Goal: Task Accomplishment & Management: Manage account settings

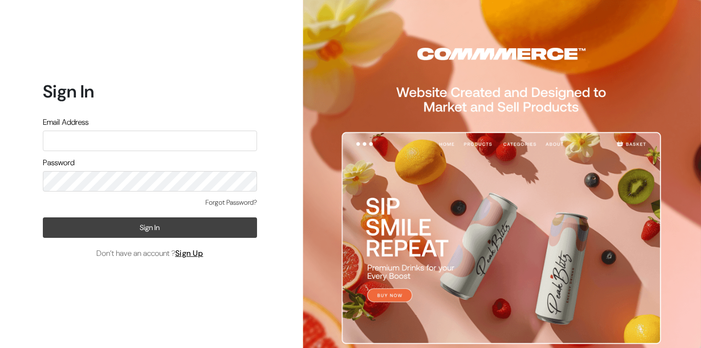
type input "[PERSON_NAME][EMAIL_ADDRESS][DOMAIN_NAME]"
click at [159, 229] on button "Sign In" at bounding box center [150, 227] width 214 height 20
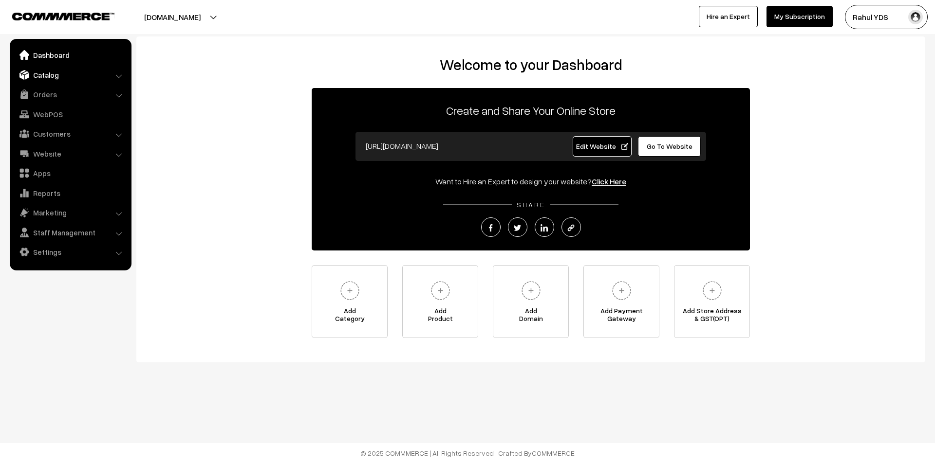
click at [52, 73] on link "Catalog" at bounding box center [70, 75] width 116 height 18
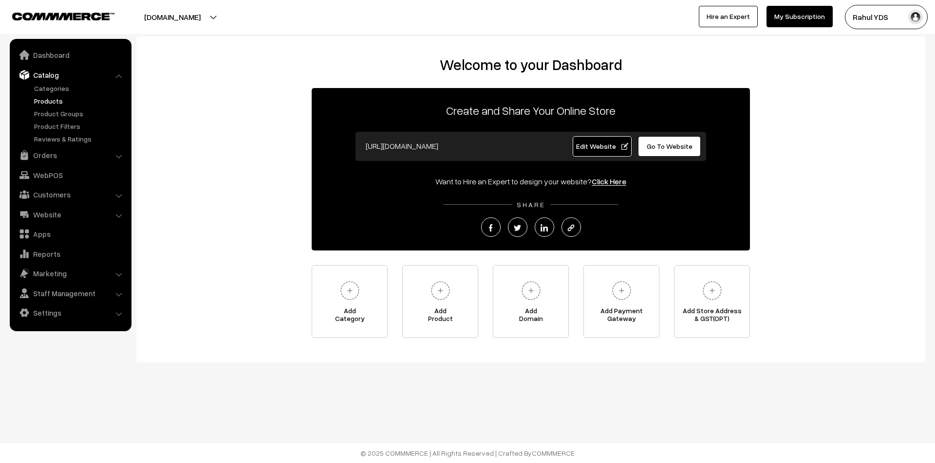
click at [47, 103] on link "Products" at bounding box center [80, 101] width 96 height 10
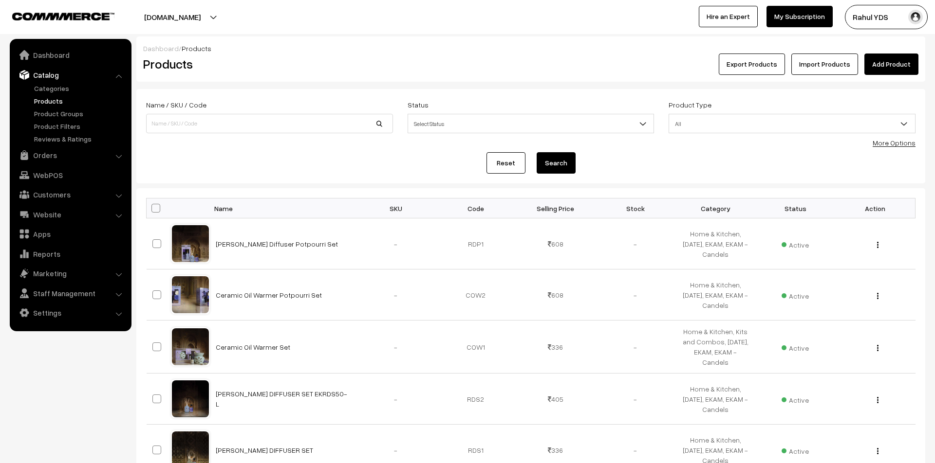
click at [885, 142] on link "More Options" at bounding box center [893, 143] width 43 height 8
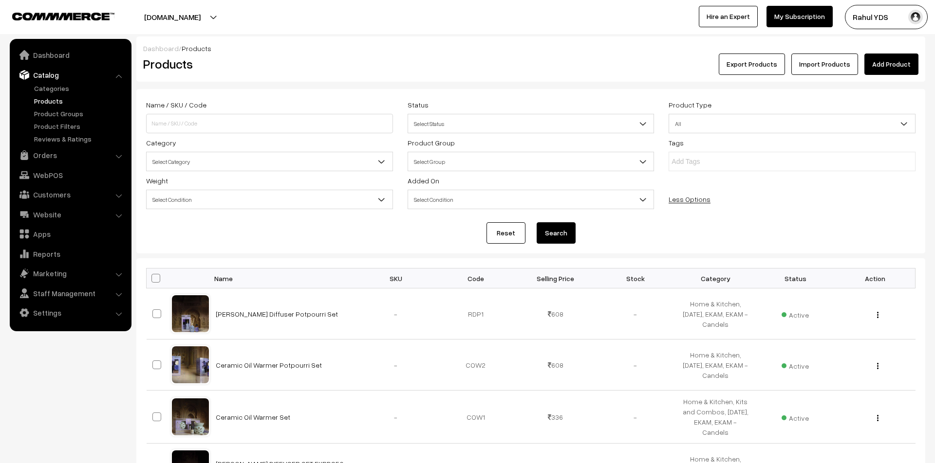
click at [443, 157] on span "Select Group" at bounding box center [531, 161] width 246 height 17
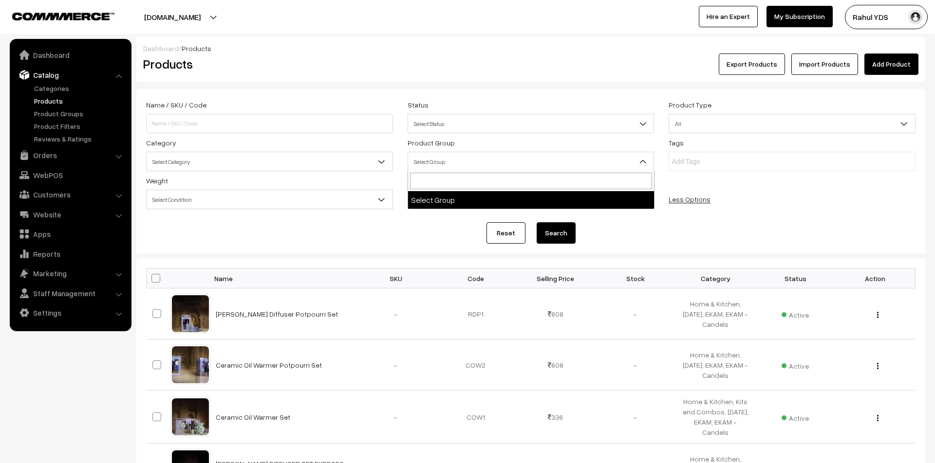
click at [716, 128] on span "All" at bounding box center [792, 123] width 246 height 17
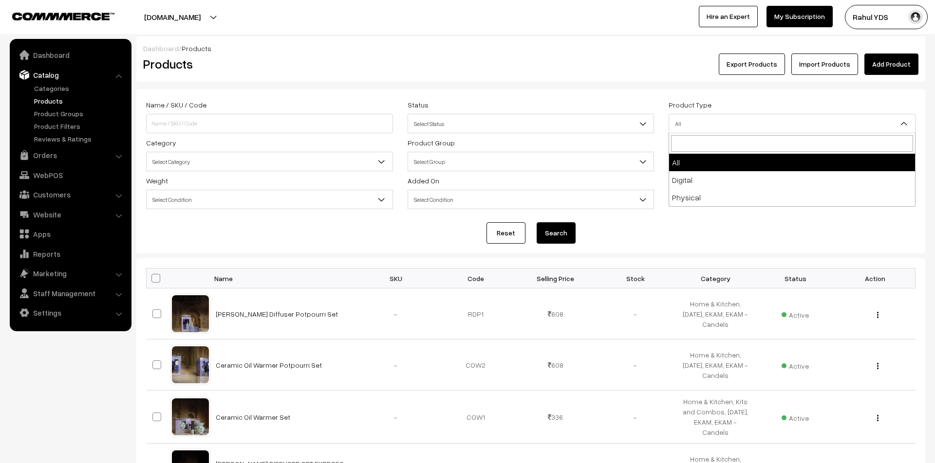
click at [536, 131] on span "Select Status" at bounding box center [531, 123] width 246 height 17
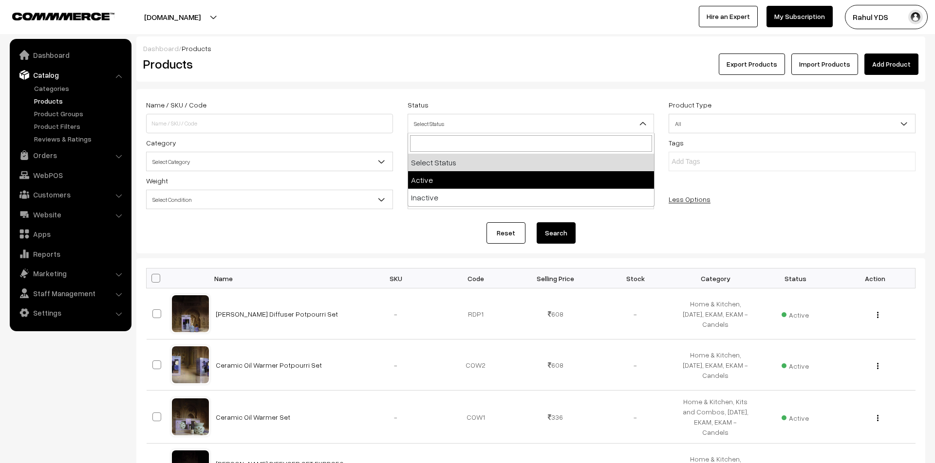
select select "active"
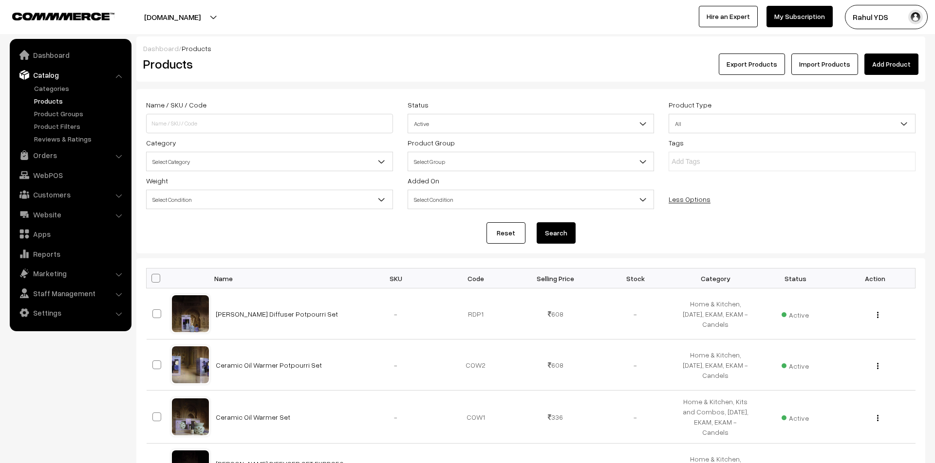
click at [241, 154] on span "Select Category" at bounding box center [270, 161] width 246 height 17
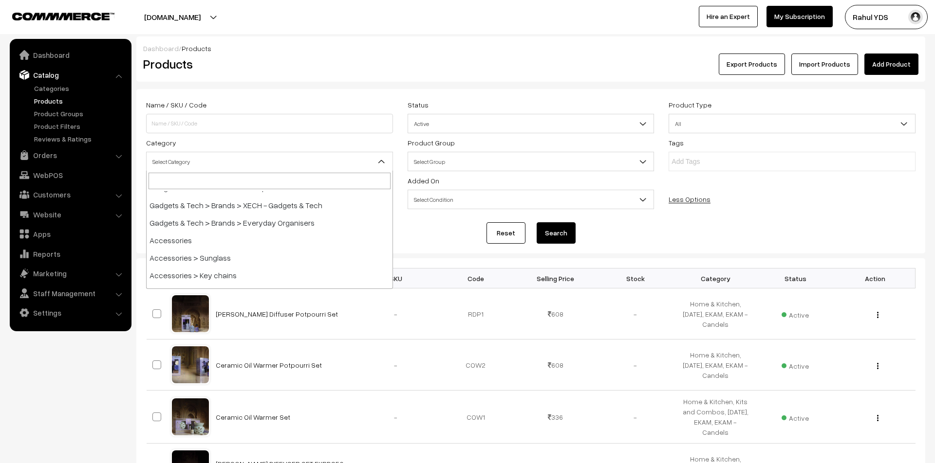
scroll to position [1109, 0]
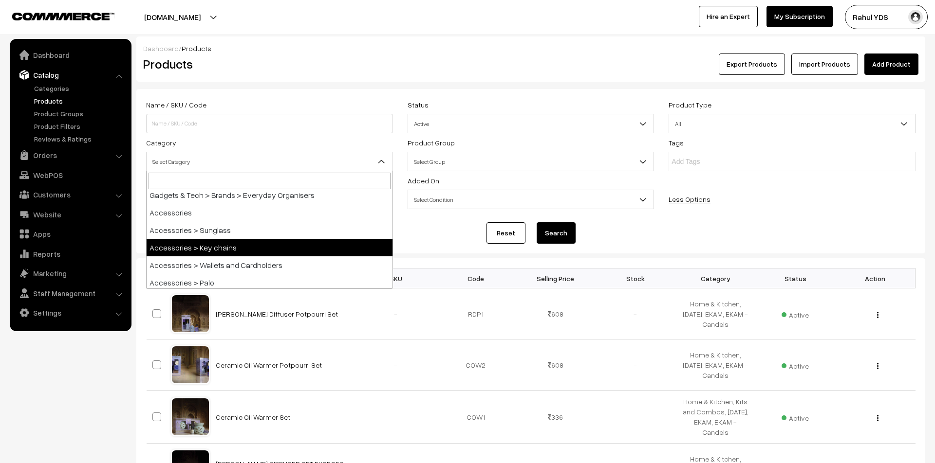
click at [443, 239] on div "Reset Search" at bounding box center [530, 232] width 769 height 21
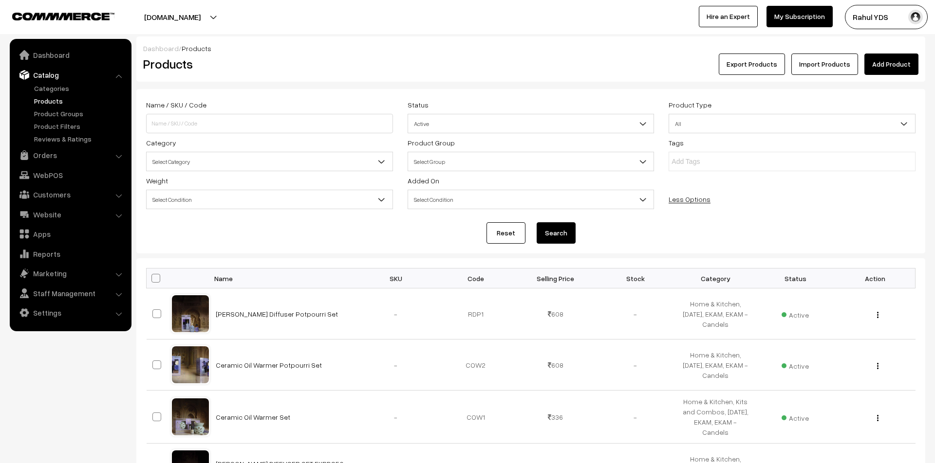
click at [550, 238] on button "Search" at bounding box center [555, 232] width 39 height 21
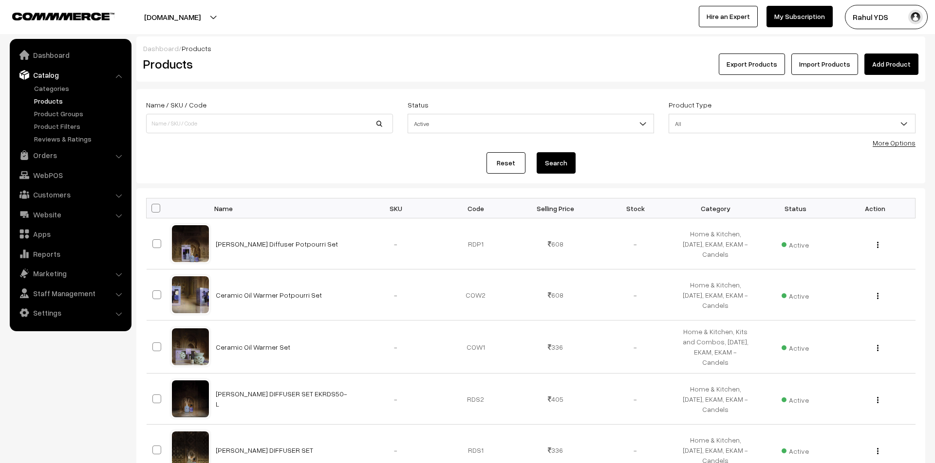
scroll to position [395, 0]
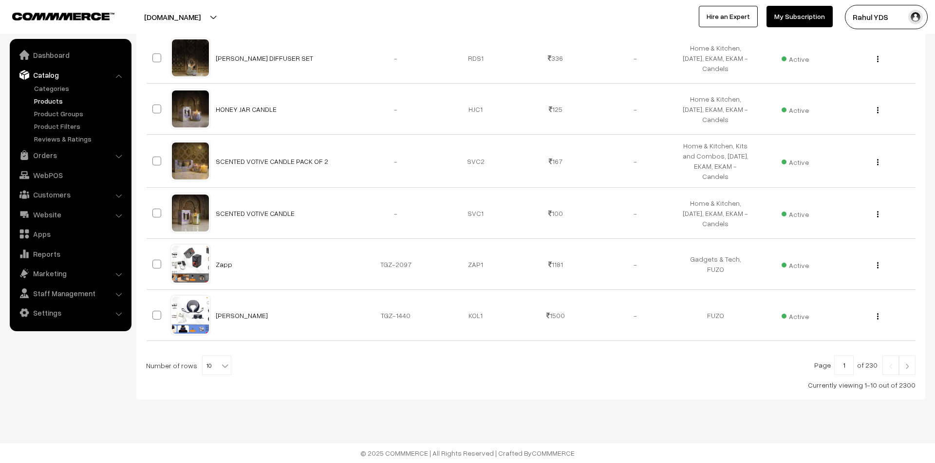
click at [203, 364] on span "10" at bounding box center [217, 365] width 28 height 19
click at [212, 363] on span "10" at bounding box center [217, 365] width 28 height 19
click at [213, 364] on span "10" at bounding box center [217, 365] width 28 height 19
select select "100"
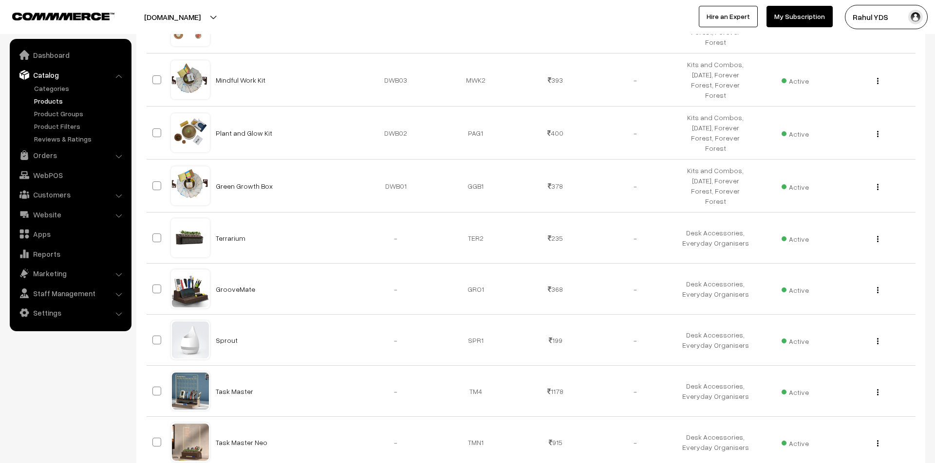
scroll to position [5010, 0]
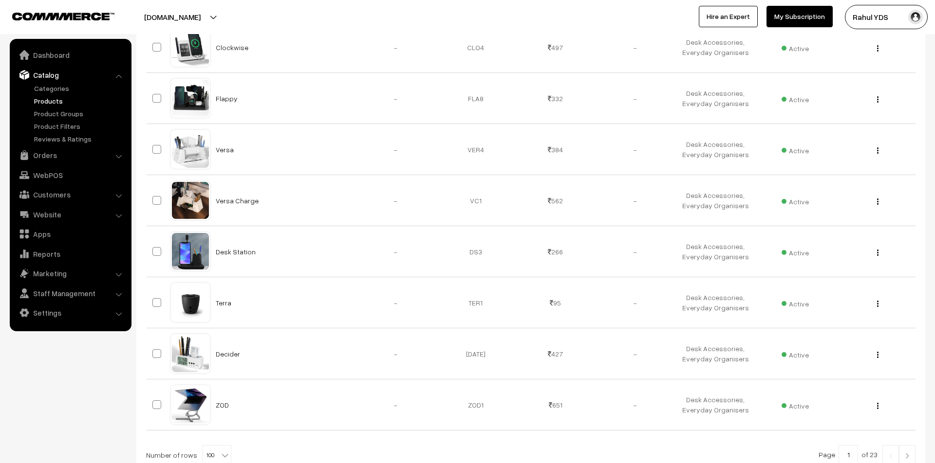
click at [912, 445] on link at bounding box center [907, 454] width 17 height 19
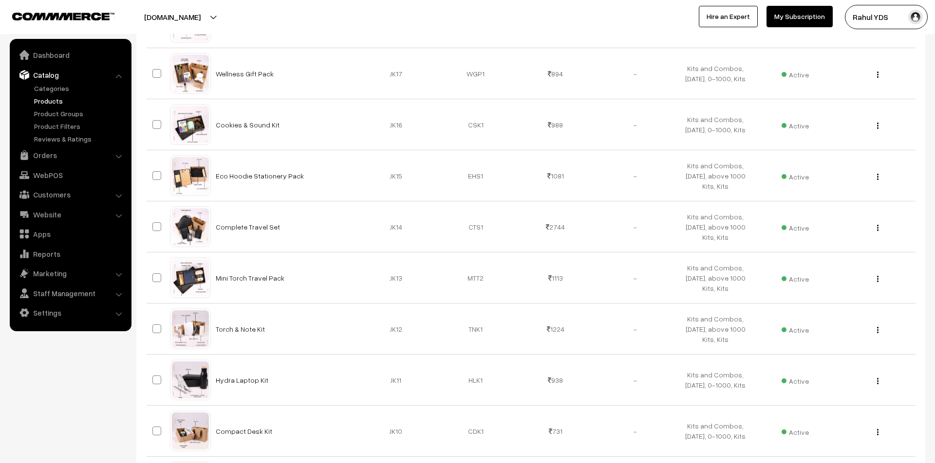
scroll to position [5016, 0]
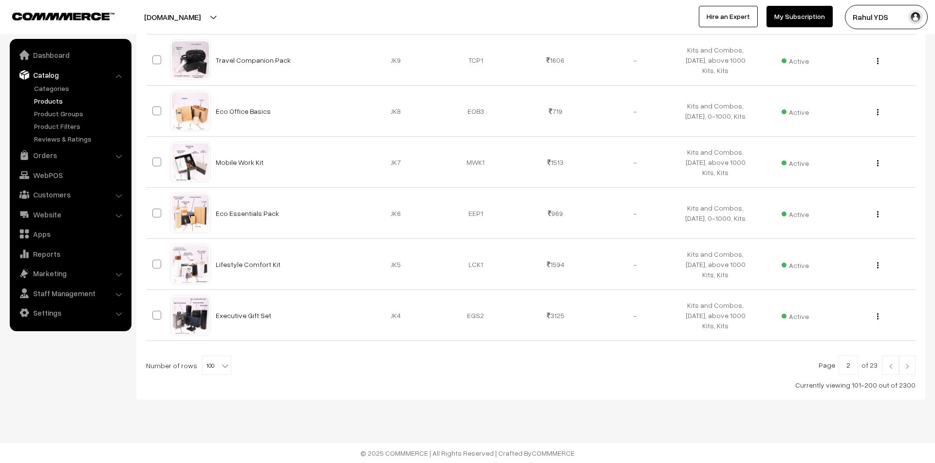
click at [909, 369] on link at bounding box center [907, 365] width 17 height 19
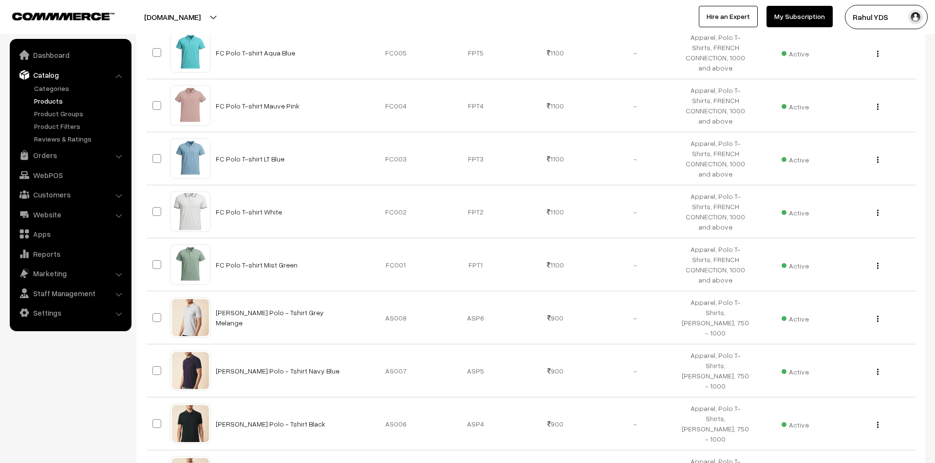
scroll to position [5044, 0]
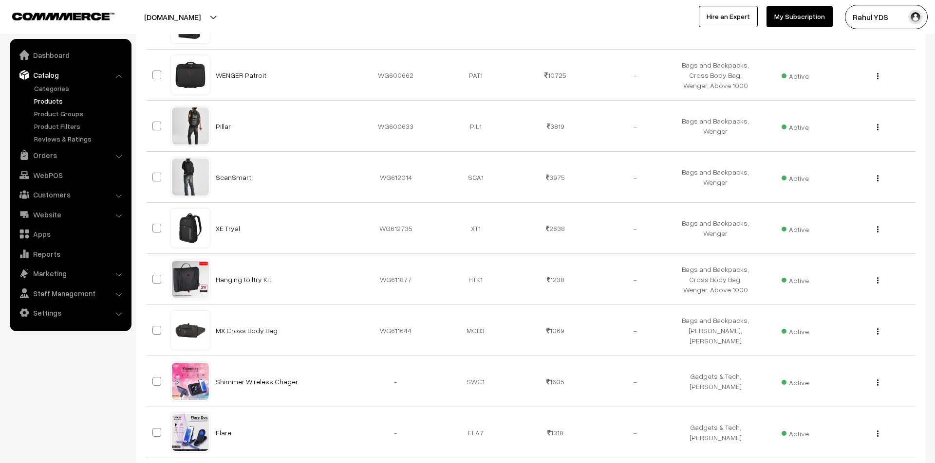
scroll to position [5057, 0]
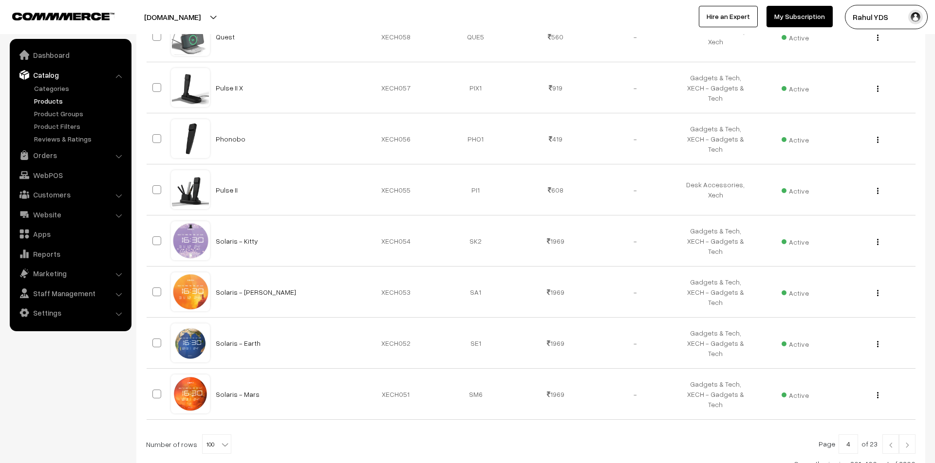
click at [907, 442] on img at bounding box center [907, 445] width 9 height 6
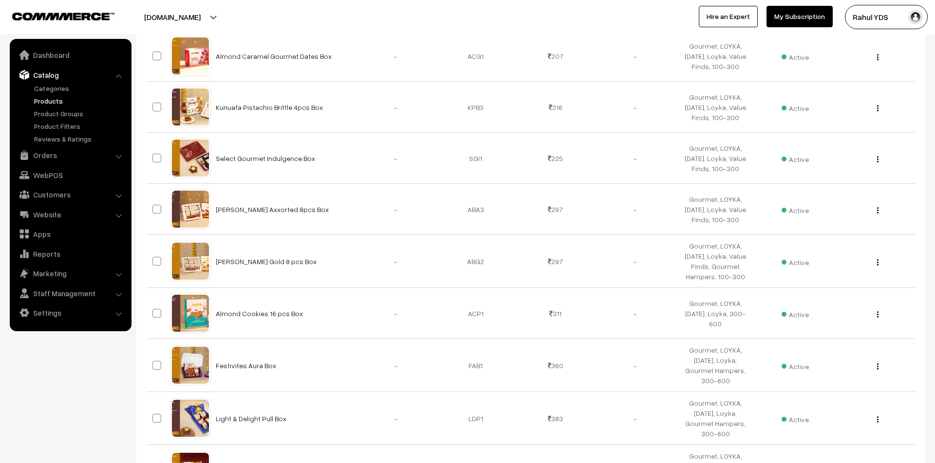
scroll to position [5010, 0]
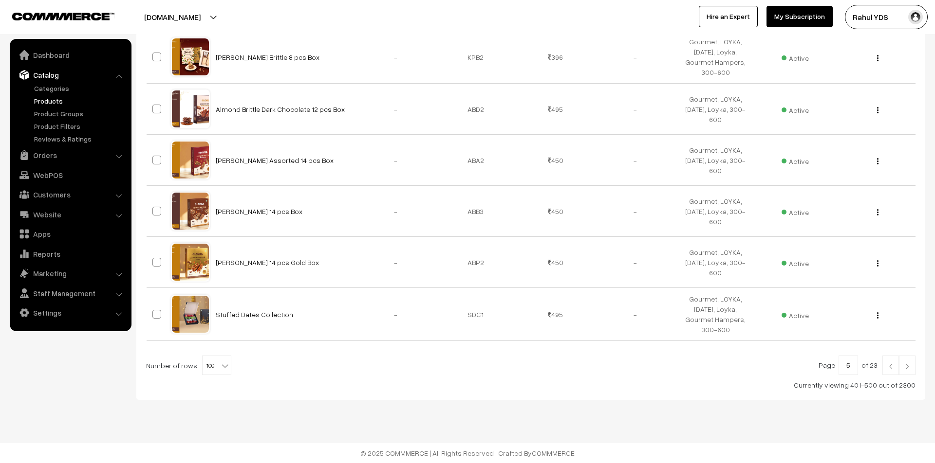
click at [909, 366] on img at bounding box center [907, 367] width 9 height 6
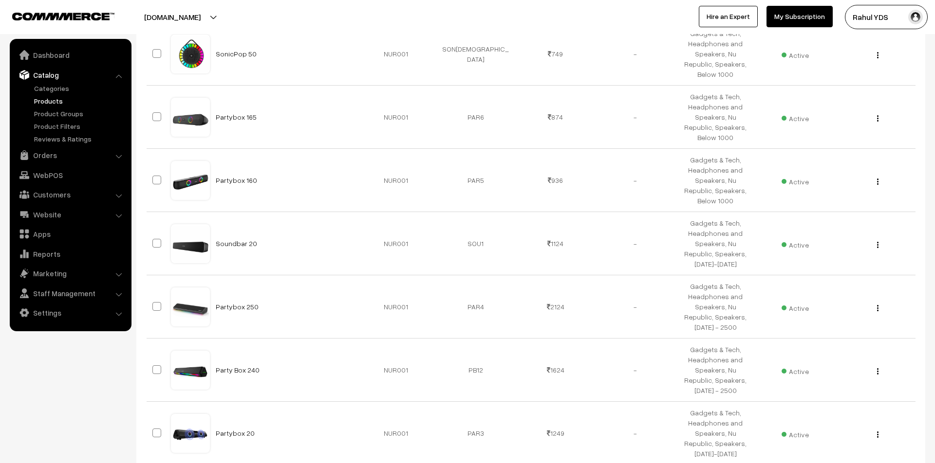
scroll to position [5176, 0]
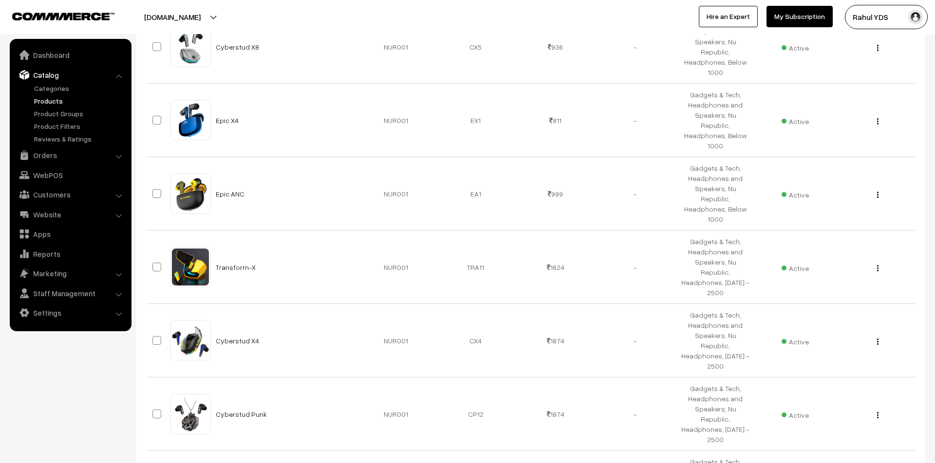
type input "23"
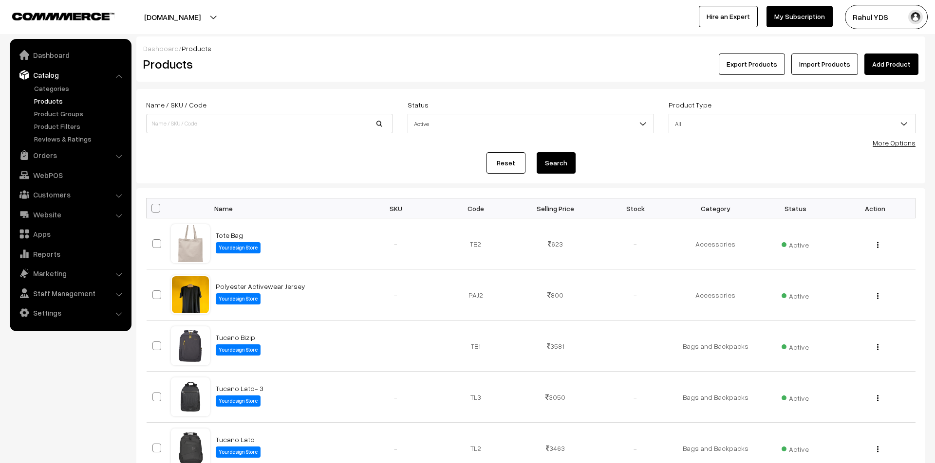
click at [154, 209] on span at bounding box center [155, 208] width 9 height 9
click at [153, 209] on input "checkbox" at bounding box center [150, 208] width 6 height 6
checkbox input "true"
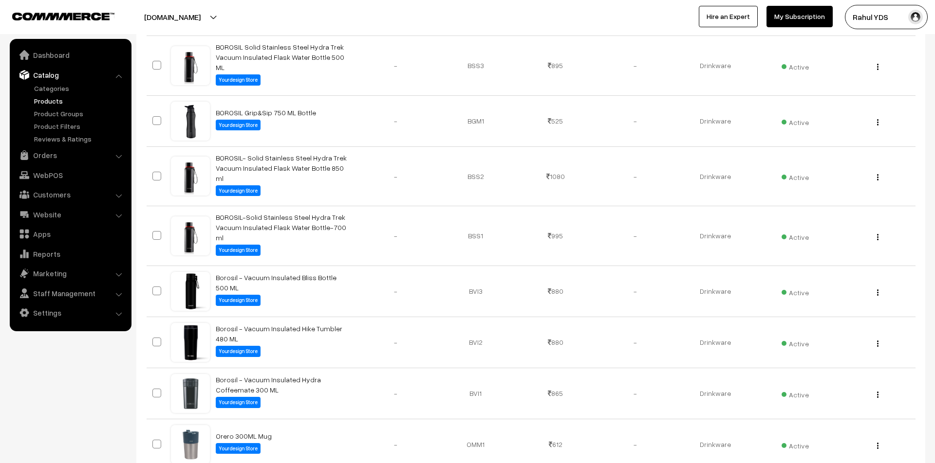
scroll to position [5006, 0]
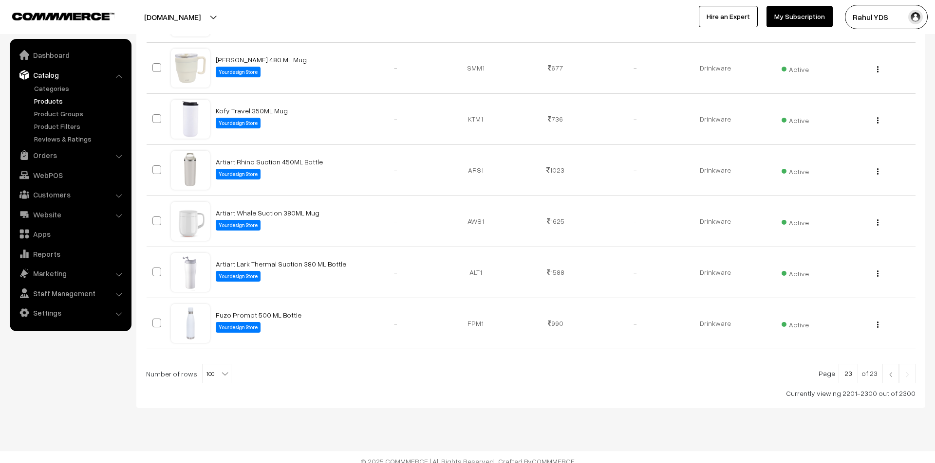
click at [889, 369] on link at bounding box center [890, 373] width 17 height 19
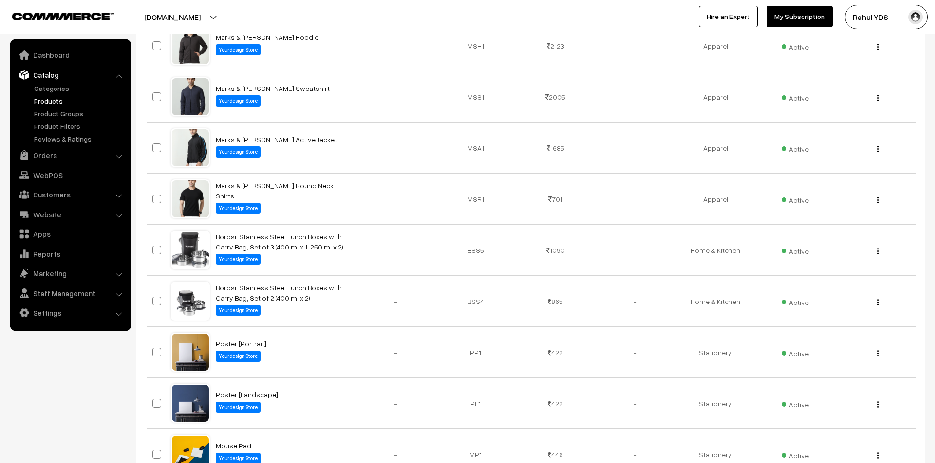
scroll to position [5006, 0]
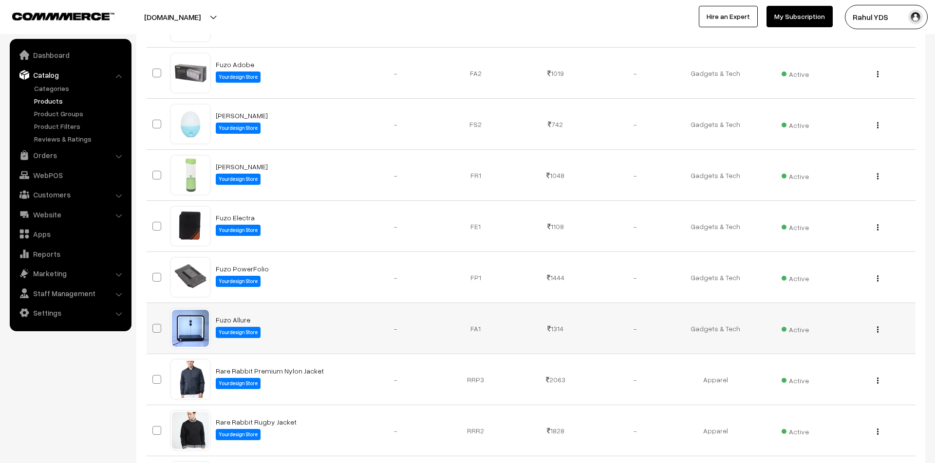
scroll to position [2388, 0]
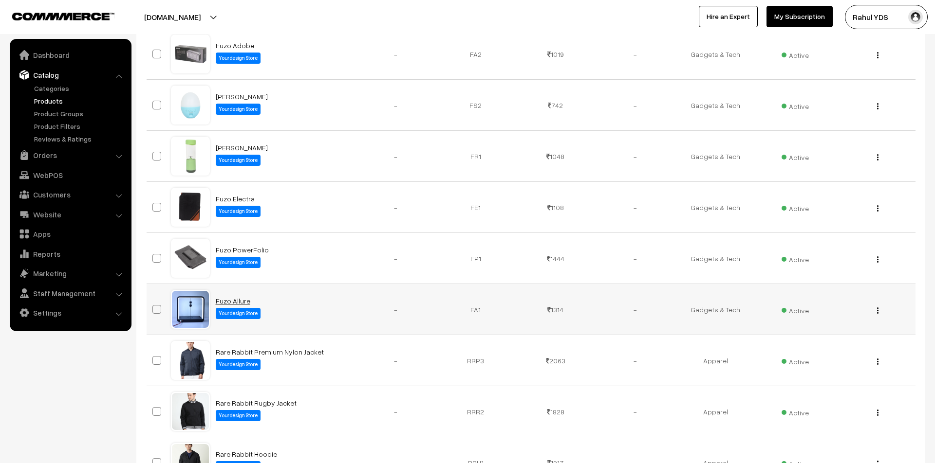
click at [225, 305] on link "Fuzo Allure" at bounding box center [233, 301] width 35 height 8
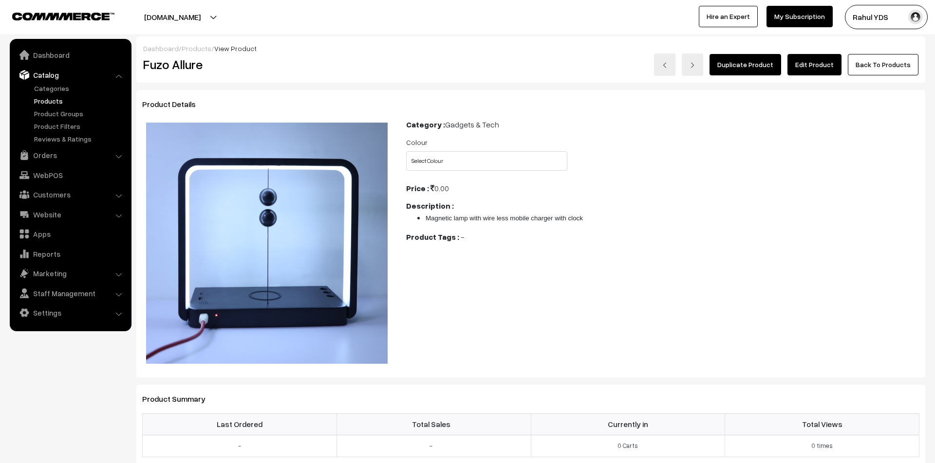
click at [821, 66] on link "Edit Product" at bounding box center [814, 64] width 54 height 21
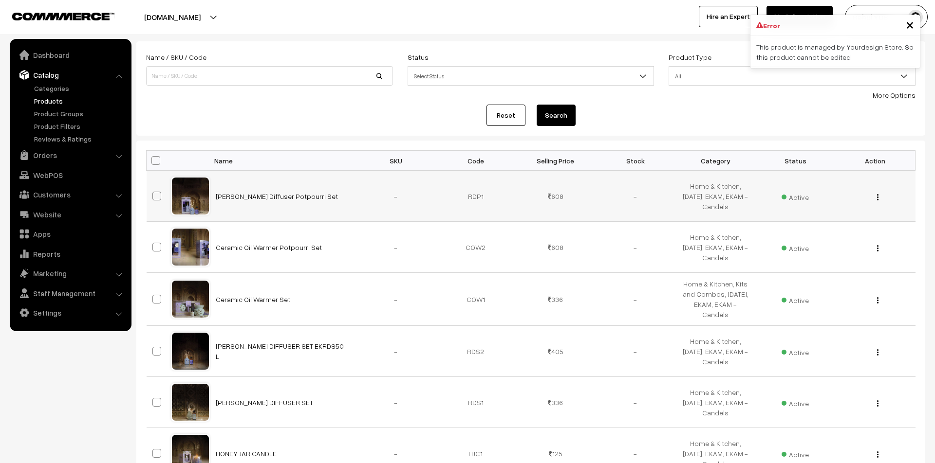
scroll to position [395, 0]
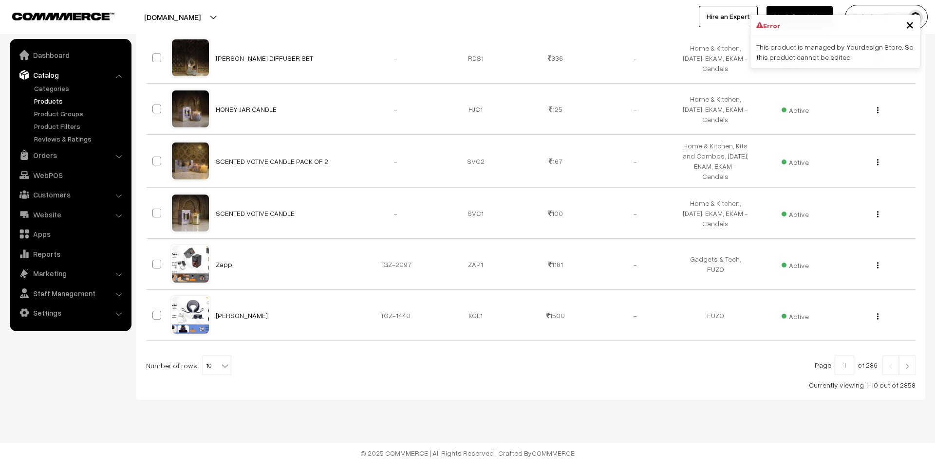
click at [906, 366] on img at bounding box center [907, 367] width 9 height 6
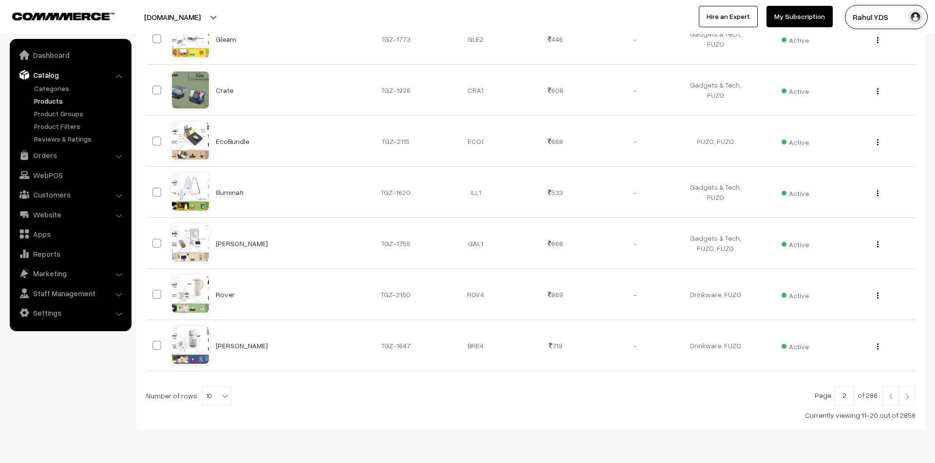
scroll to position [391, 0]
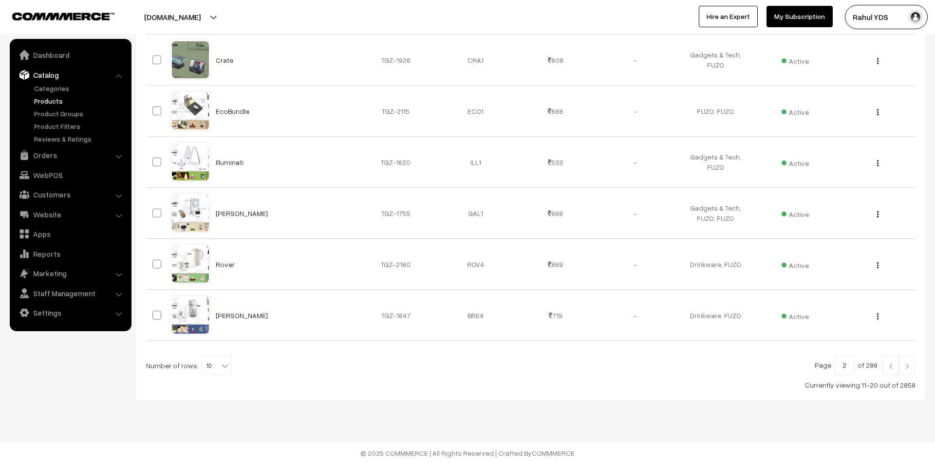
click at [213, 361] on span "10" at bounding box center [217, 365] width 28 height 19
click at [331, 345] on div "Bulk Options Edit Products Update Inventory Make all Active Make all Inactive A…" at bounding box center [530, 100] width 769 height 581
click at [221, 364] on b at bounding box center [225, 366] width 10 height 10
select select "100"
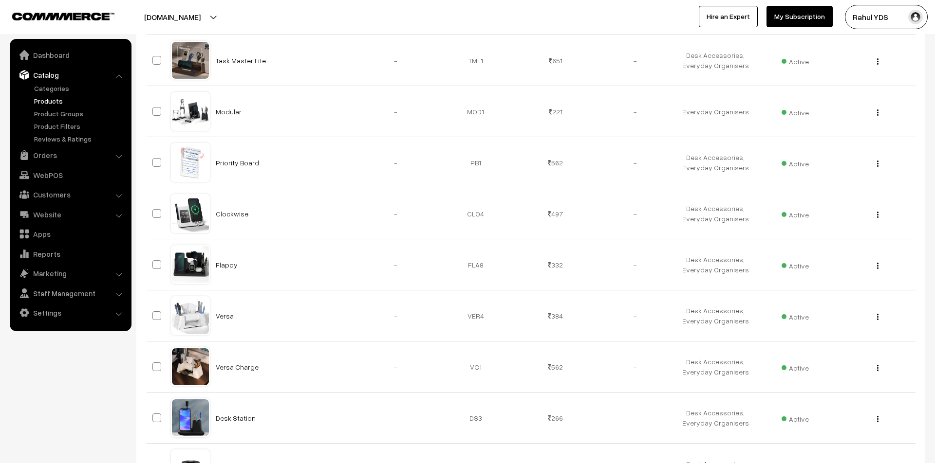
scroll to position [5010, 0]
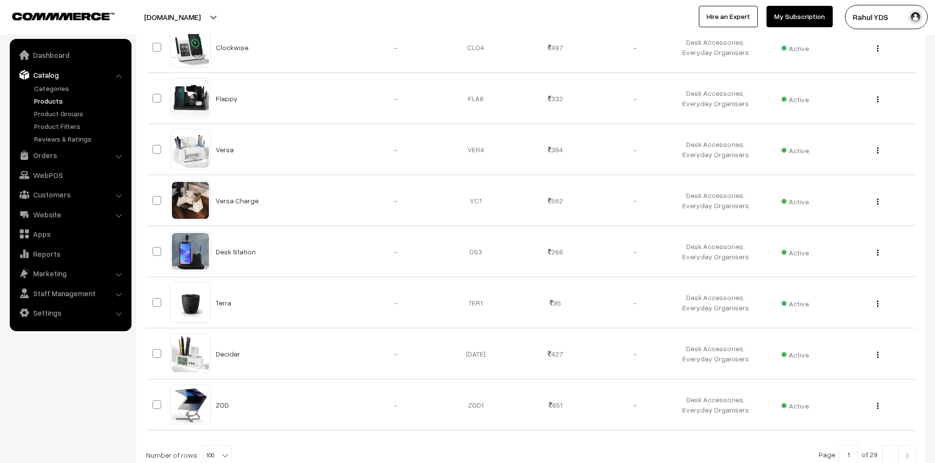
click at [849, 445] on input "1" at bounding box center [847, 454] width 19 height 19
type input "29"
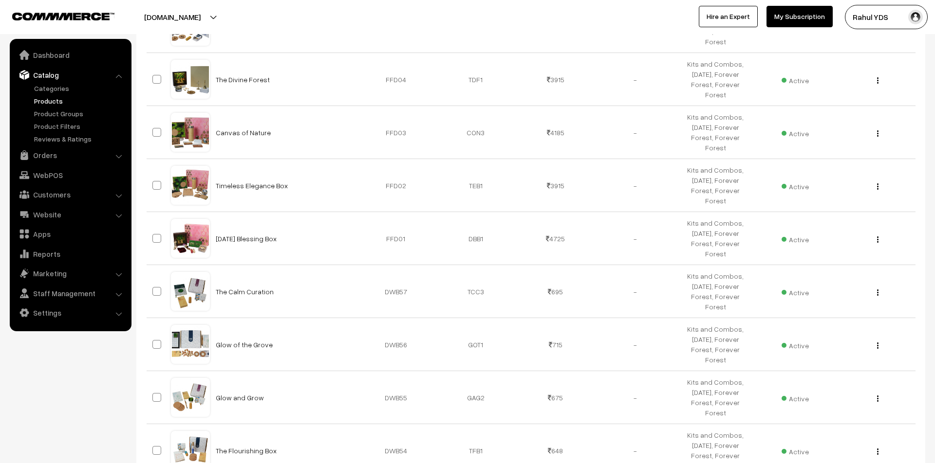
scroll to position [4879, 0]
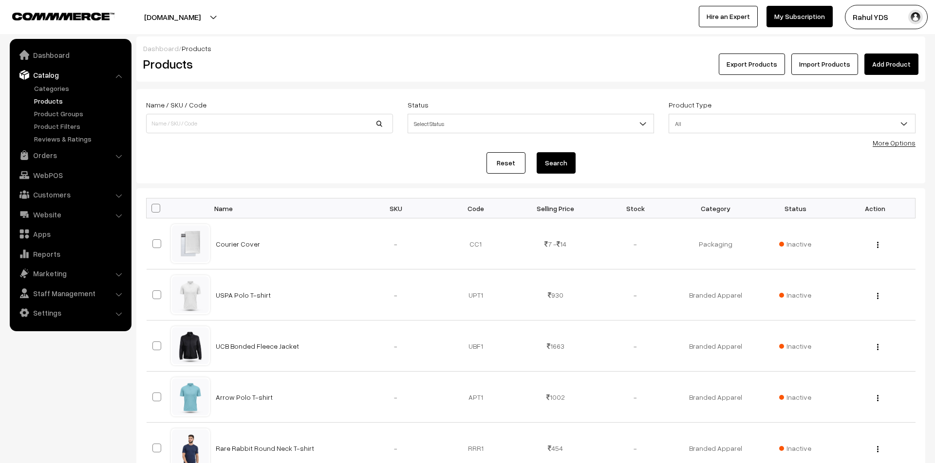
click at [525, 121] on span "Select Status" at bounding box center [531, 123] width 246 height 17
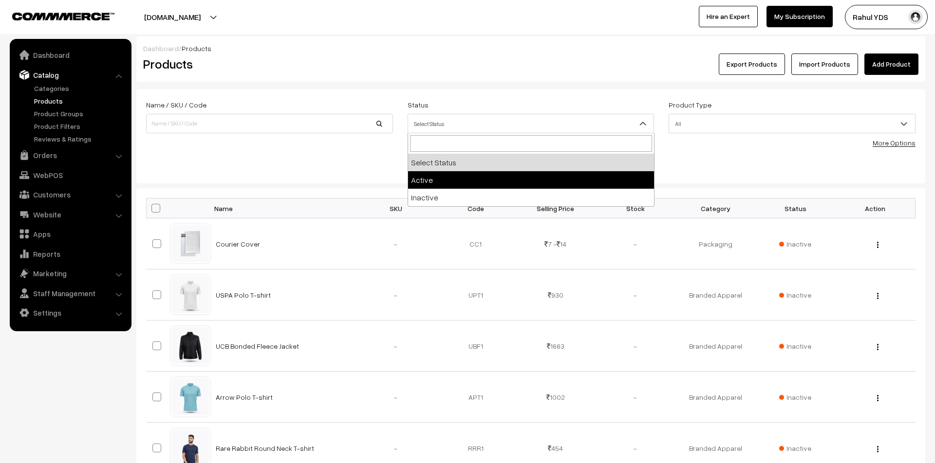
select select "active"
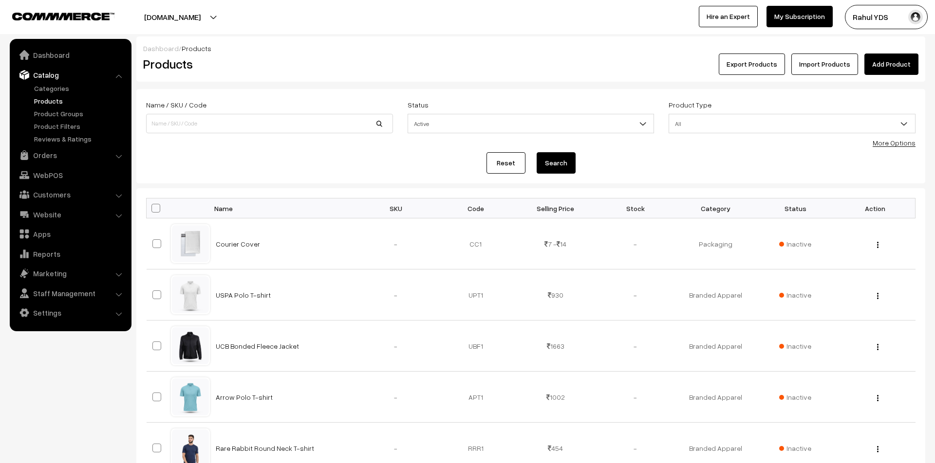
click at [562, 169] on button "Search" at bounding box center [555, 162] width 39 height 21
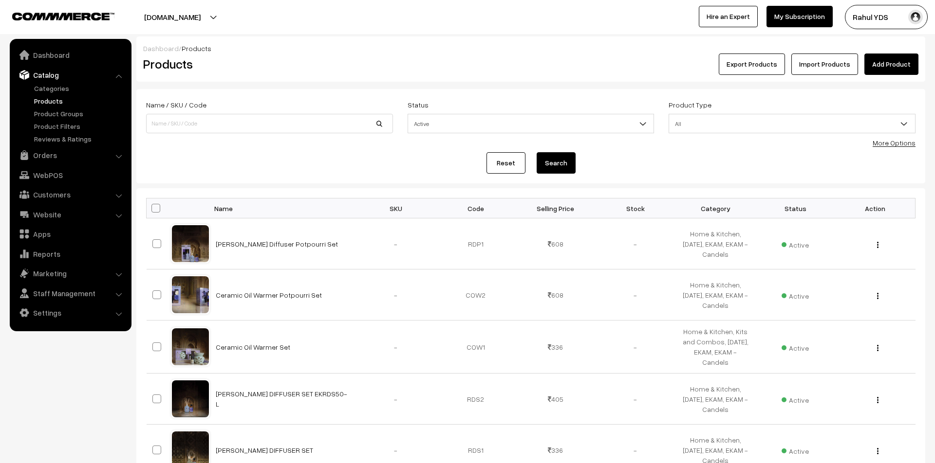
scroll to position [395, 0]
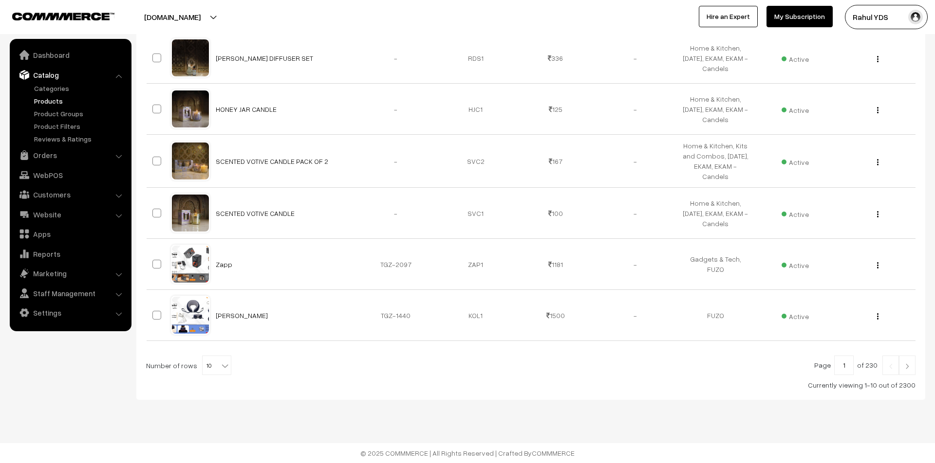
click at [203, 362] on span "10" at bounding box center [217, 365] width 28 height 19
select select "100"
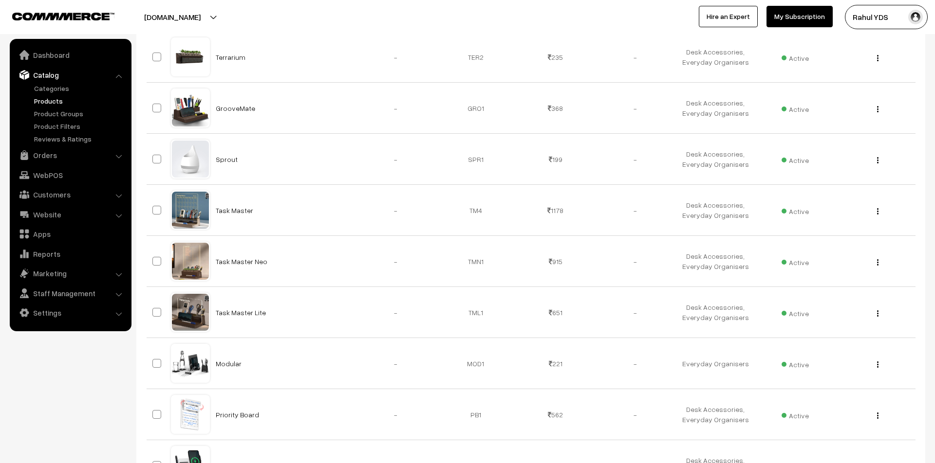
scroll to position [5010, 0]
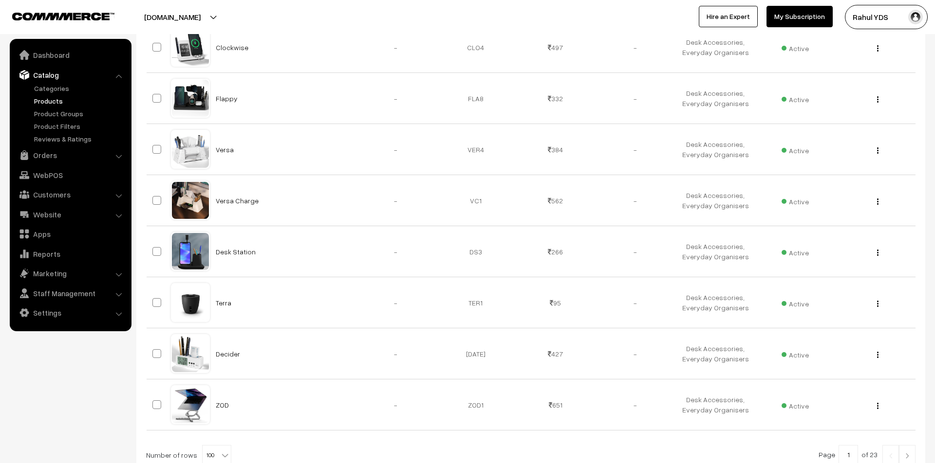
click at [852, 445] on input "1" at bounding box center [847, 454] width 19 height 19
type input "23"
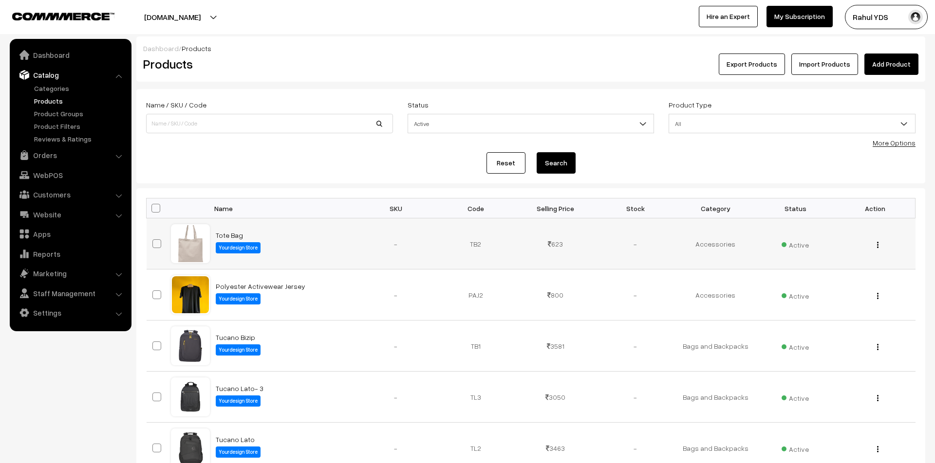
click at [878, 243] on button "button" at bounding box center [877, 245] width 2 height 8
click at [839, 254] on link "View" at bounding box center [833, 258] width 83 height 21
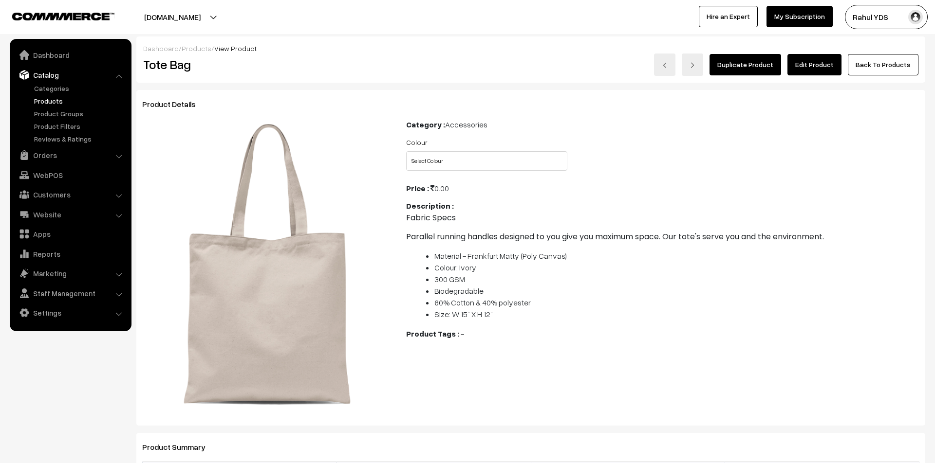
click at [818, 70] on link "Edit Product" at bounding box center [814, 64] width 54 height 21
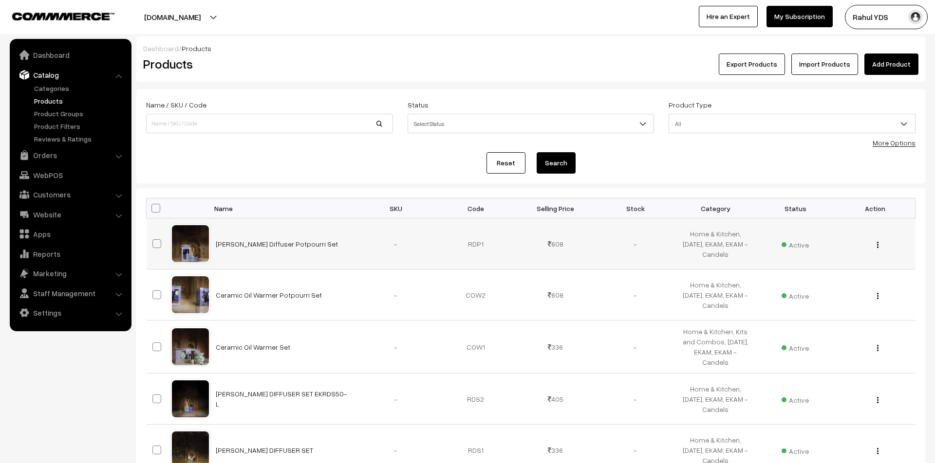
scroll to position [395, 0]
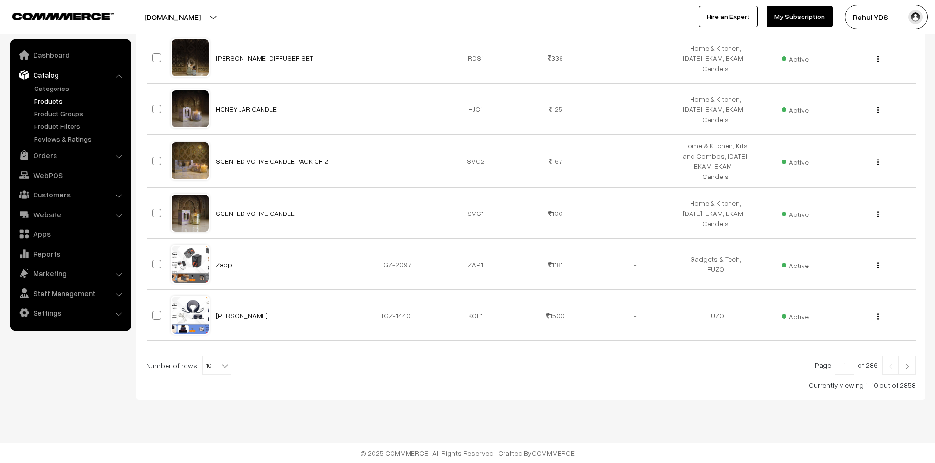
click at [213, 359] on span "10" at bounding box center [217, 365] width 28 height 19
select select "100"
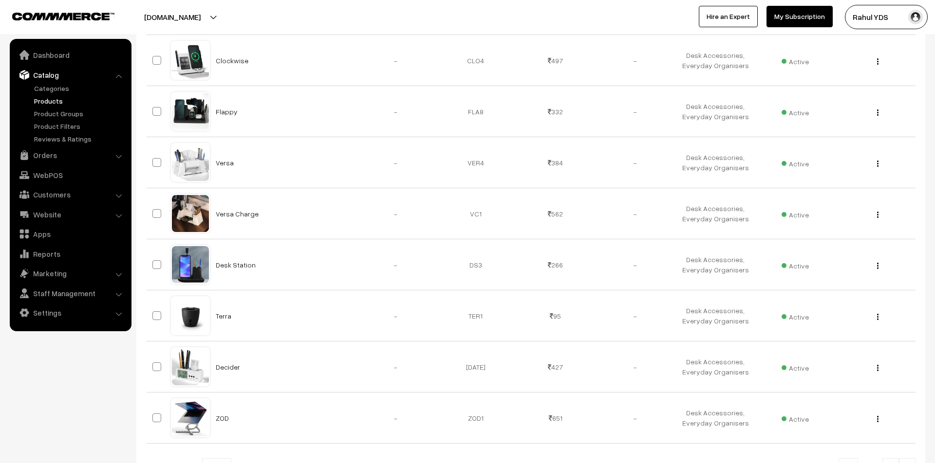
scroll to position [5010, 0]
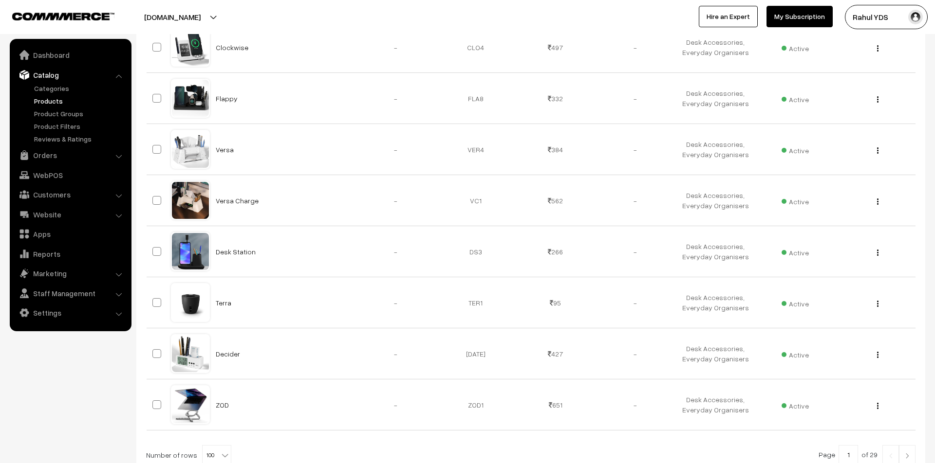
click at [851, 445] on input "1" at bounding box center [847, 454] width 19 height 19
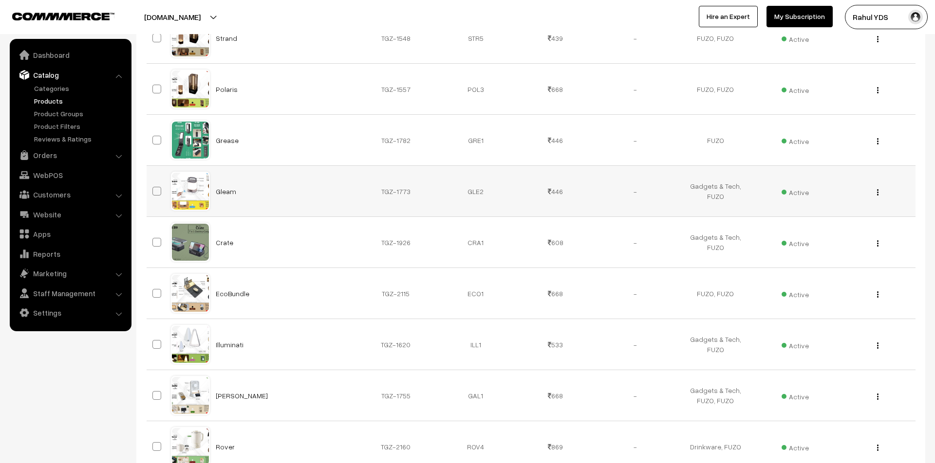
scroll to position [0, 0]
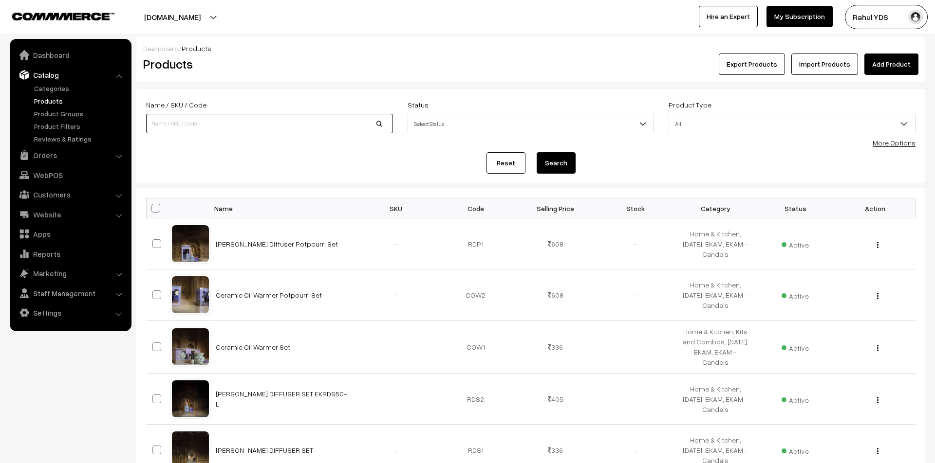
click at [226, 120] on input at bounding box center [269, 123] width 247 height 19
type input "Tote Bag"
click at [569, 162] on button "Search" at bounding box center [555, 162] width 39 height 21
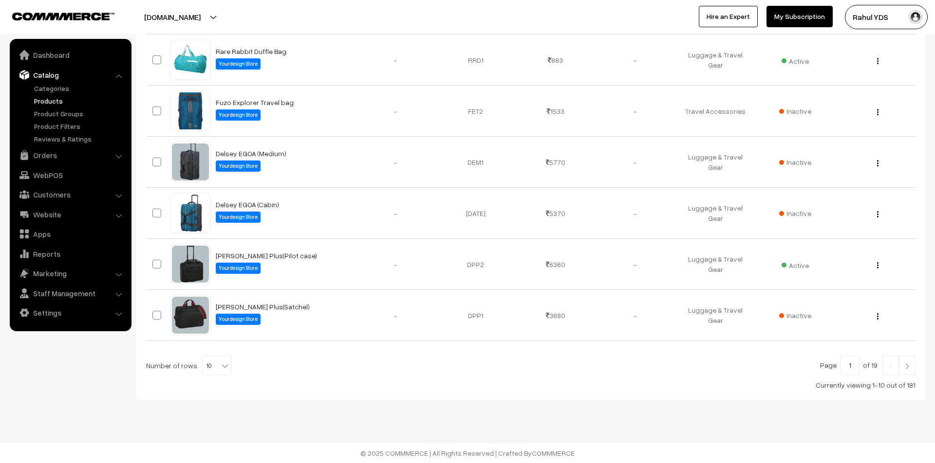
scroll to position [391, 0]
click at [221, 361] on b at bounding box center [225, 366] width 10 height 10
select select "100"
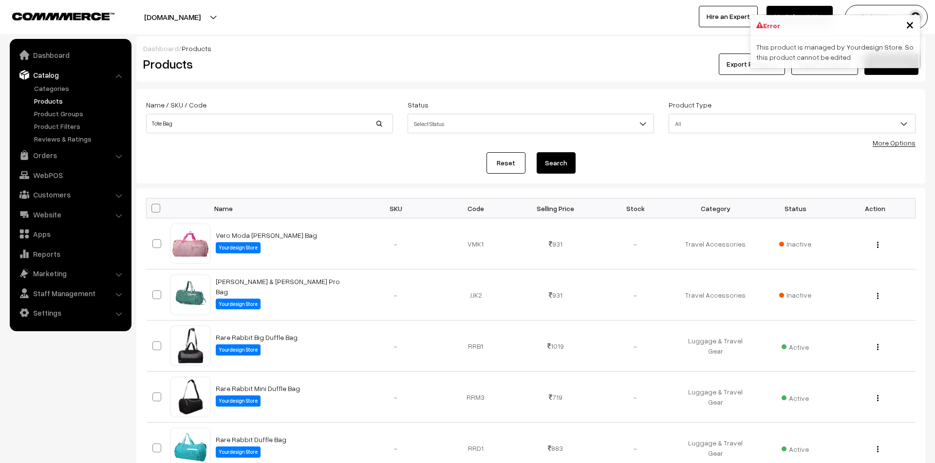
scroll to position [754, 0]
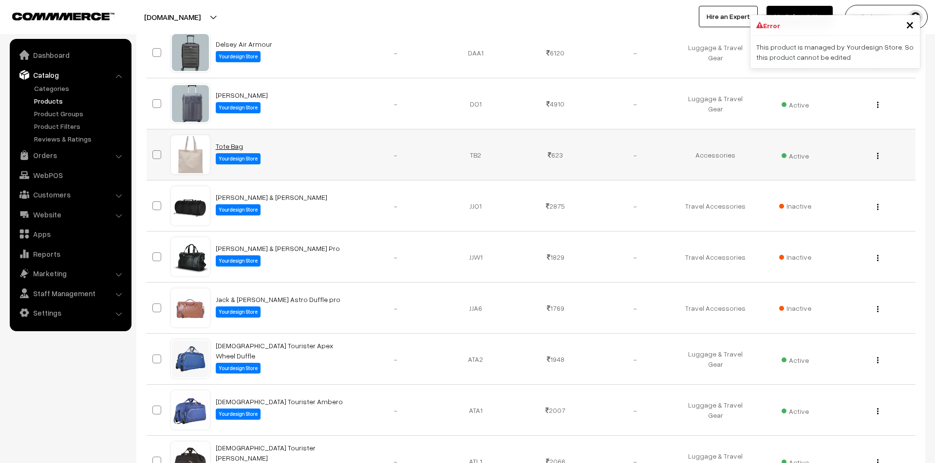
click at [226, 145] on link "Tote Bag" at bounding box center [229, 146] width 27 height 8
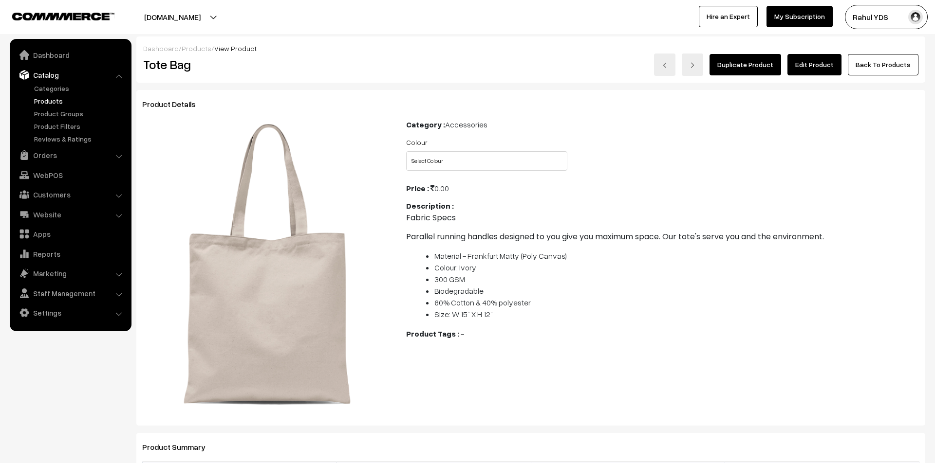
click at [807, 69] on link "Edit Product" at bounding box center [814, 64] width 54 height 21
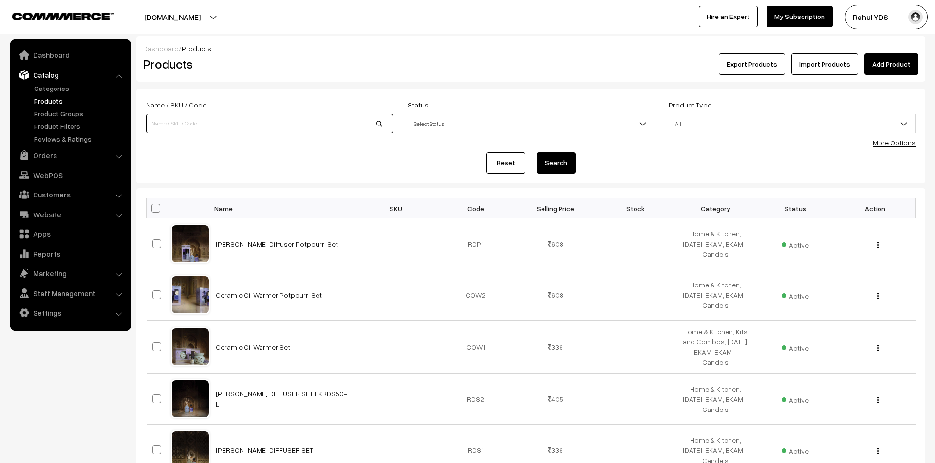
click at [278, 123] on input at bounding box center [269, 123] width 247 height 19
type input "Tote Bag"
click at [536, 152] on button "Search" at bounding box center [555, 162] width 39 height 21
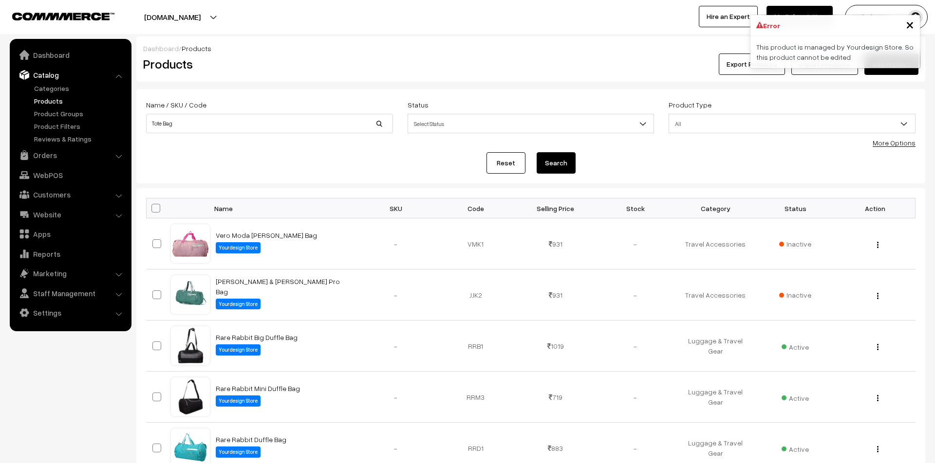
scroll to position [391, 0]
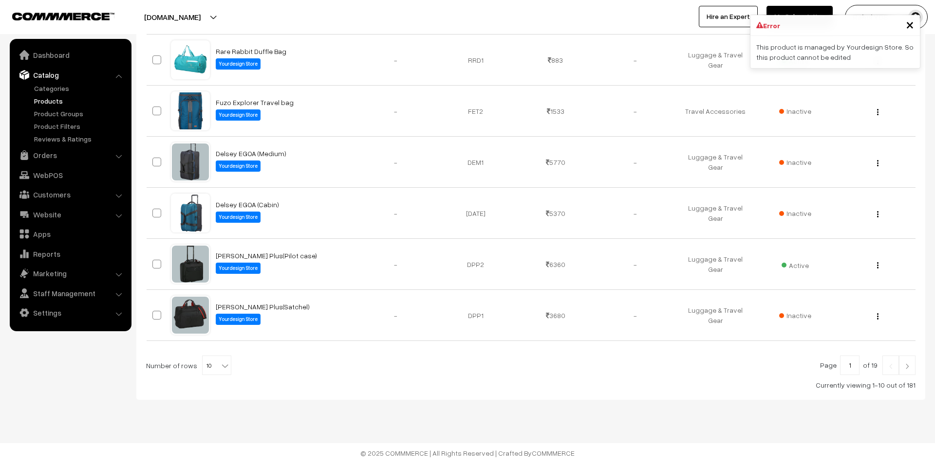
click at [222, 367] on b at bounding box center [225, 366] width 10 height 10
select select "100"
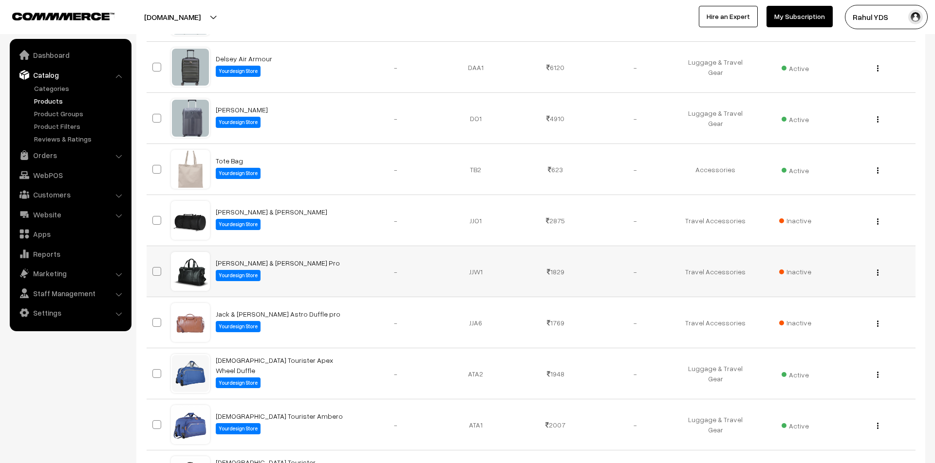
scroll to position [784, 0]
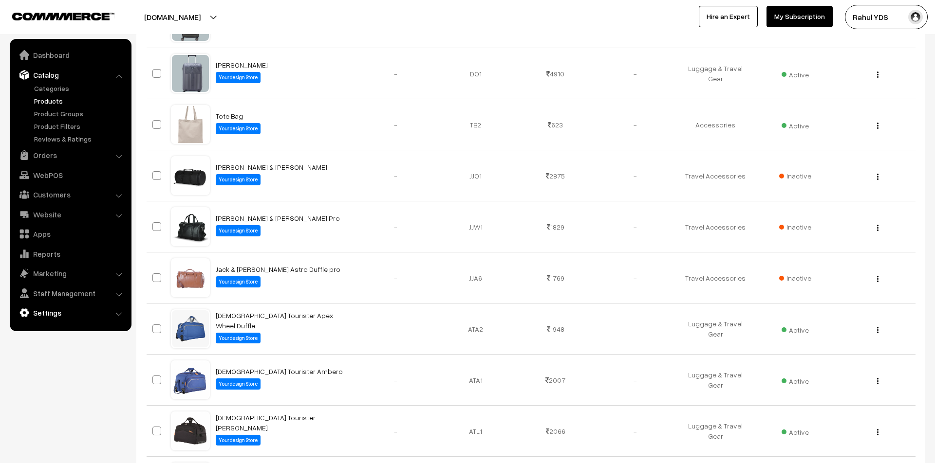
click at [60, 318] on link "Settings" at bounding box center [70, 313] width 116 height 18
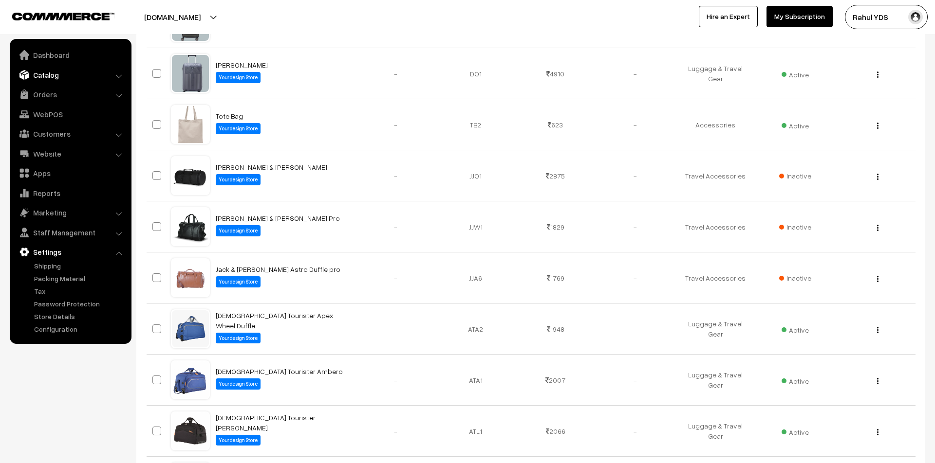
click at [122, 81] on link "Catalog" at bounding box center [70, 75] width 116 height 18
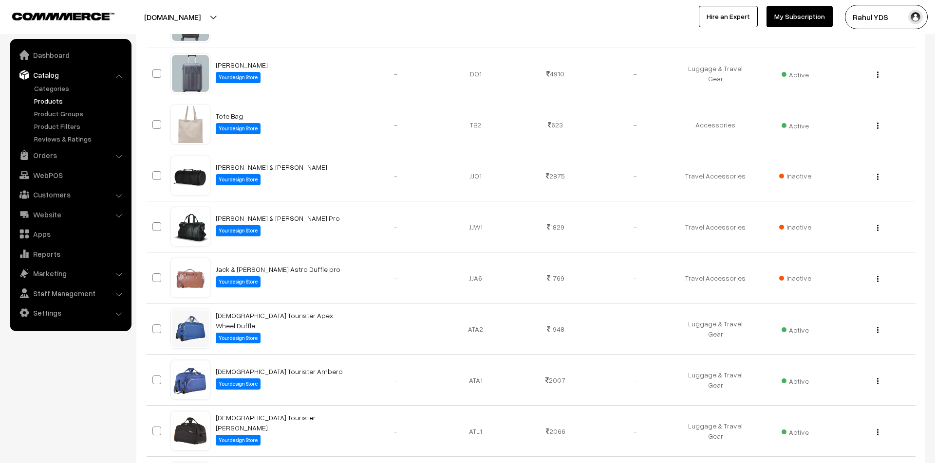
click at [165, 16] on button "[DOMAIN_NAME]" at bounding box center [172, 17] width 125 height 24
click at [188, 52] on link "Go to Website" at bounding box center [203, 47] width 78 height 21
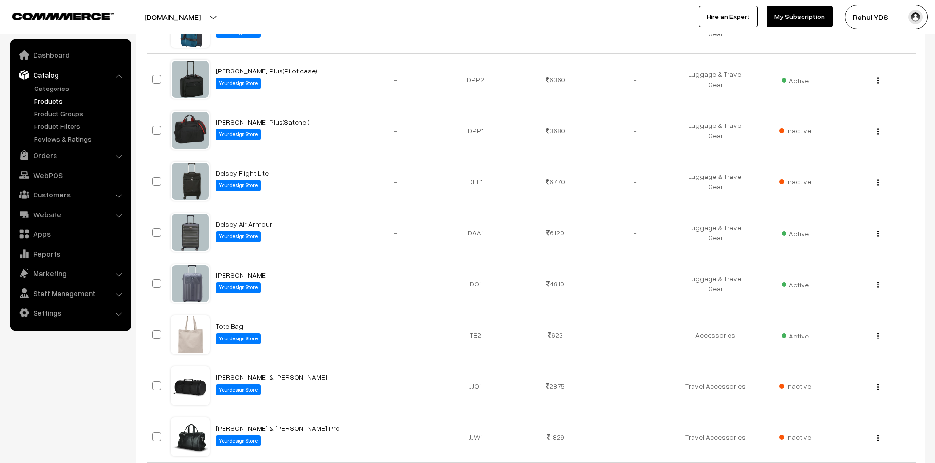
scroll to position [0, 0]
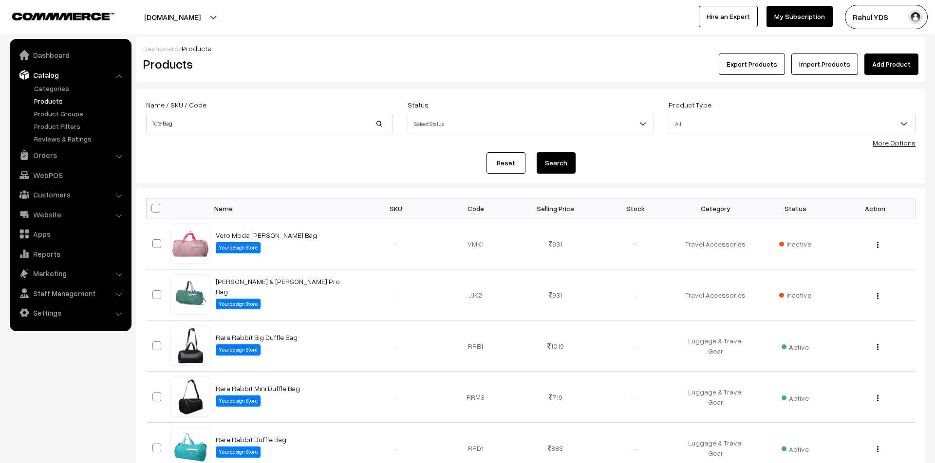
click at [470, 121] on span "Select Status" at bounding box center [531, 123] width 246 height 17
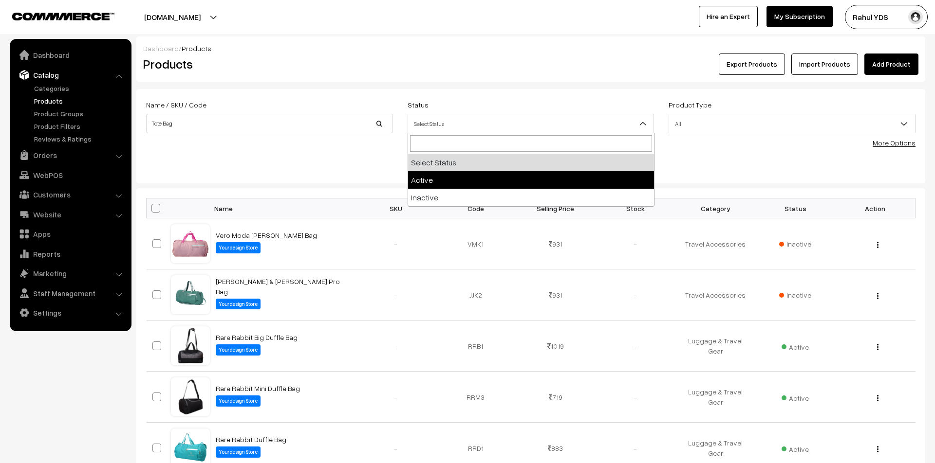
select select "active"
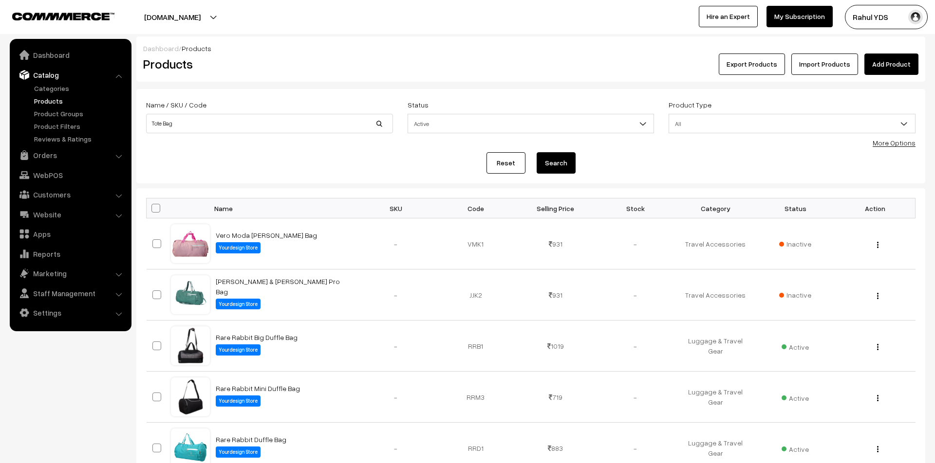
click at [556, 151] on form "Name / SKU / Code Tote Bag Status Select Status Active Inactive Active Product …" at bounding box center [530, 136] width 789 height 94
click at [553, 158] on button "Search" at bounding box center [555, 162] width 39 height 21
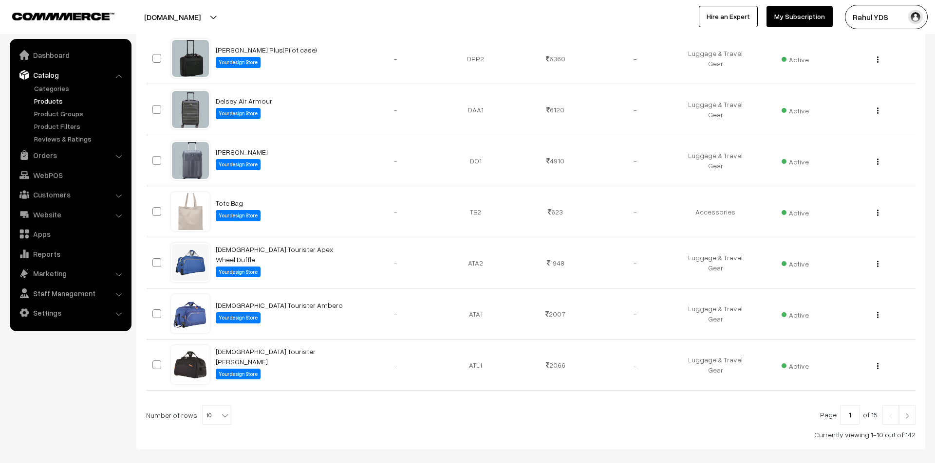
scroll to position [391, 0]
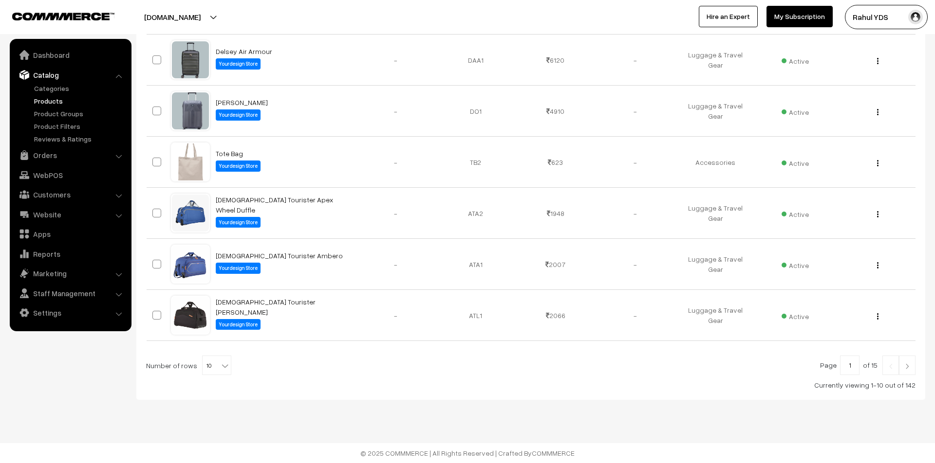
click at [213, 365] on span "10" at bounding box center [217, 365] width 28 height 19
select select "100"
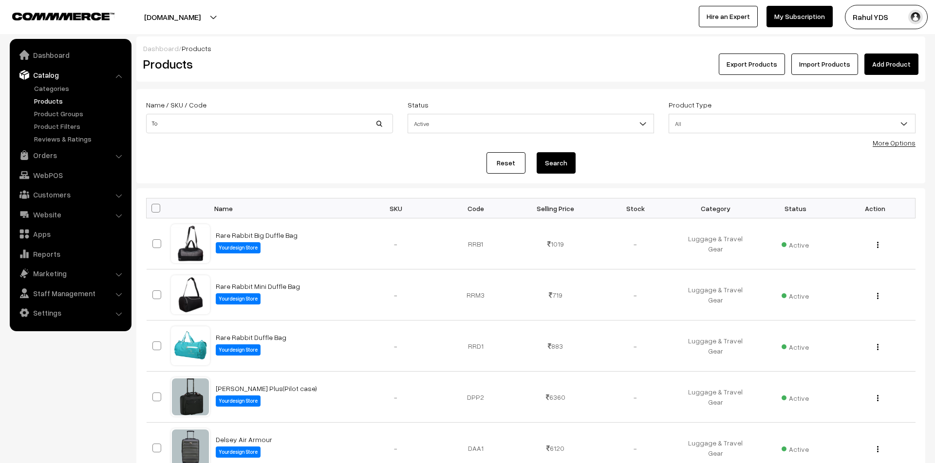
type input "T"
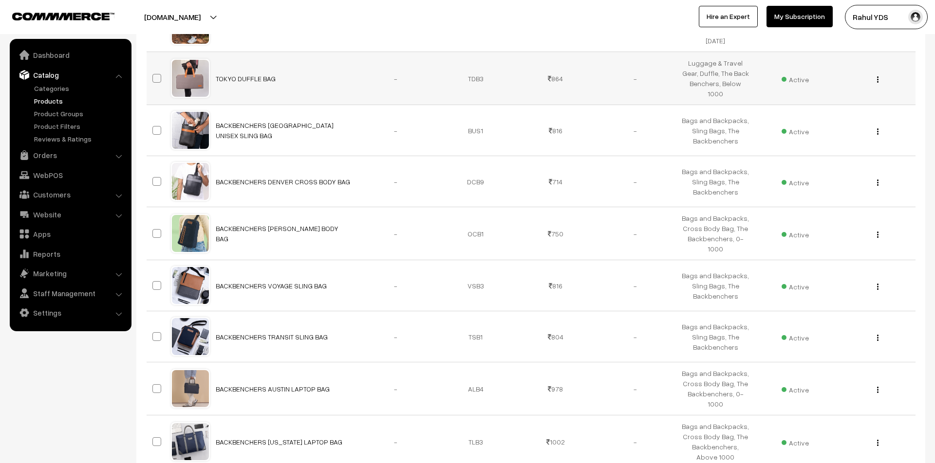
scroll to position [5022, 0]
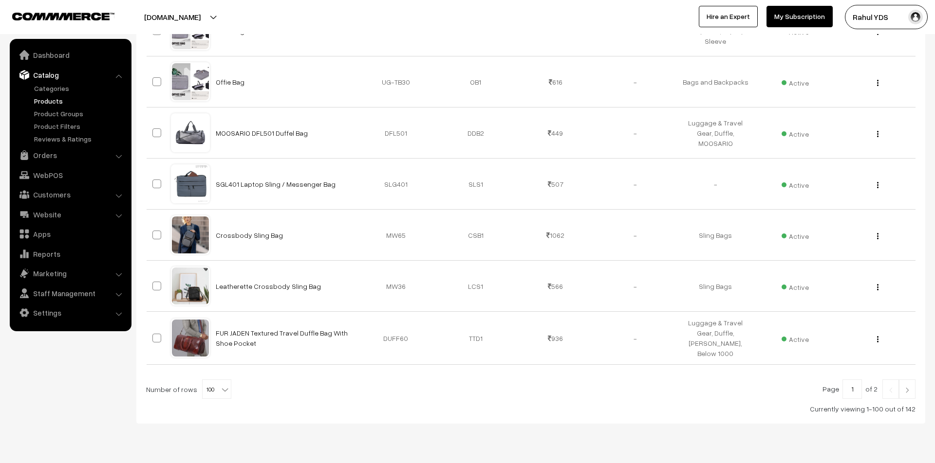
click at [220, 385] on b at bounding box center [225, 390] width 10 height 10
click at [856, 380] on input "1" at bounding box center [851, 389] width 19 height 19
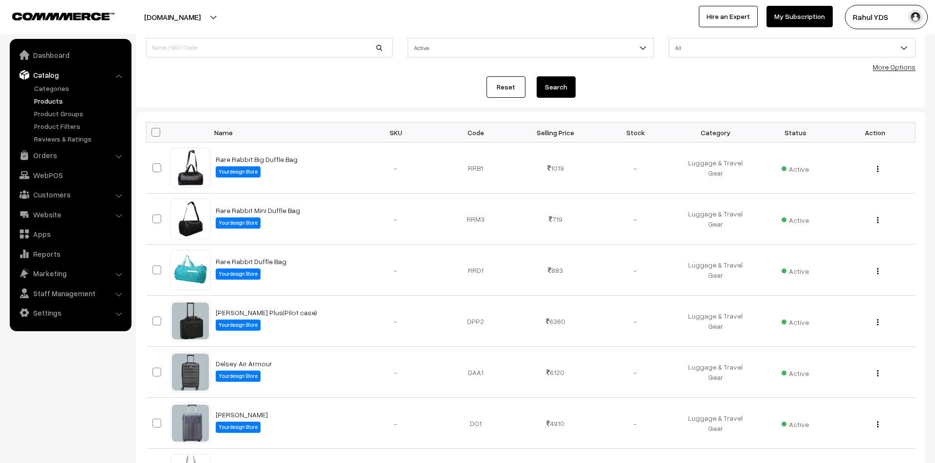
scroll to position [0, 0]
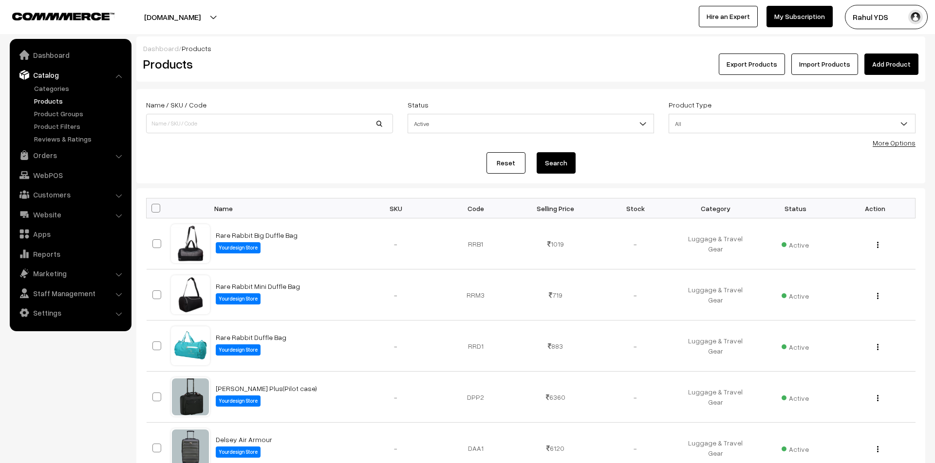
click at [886, 144] on link "More Options" at bounding box center [893, 143] width 43 height 8
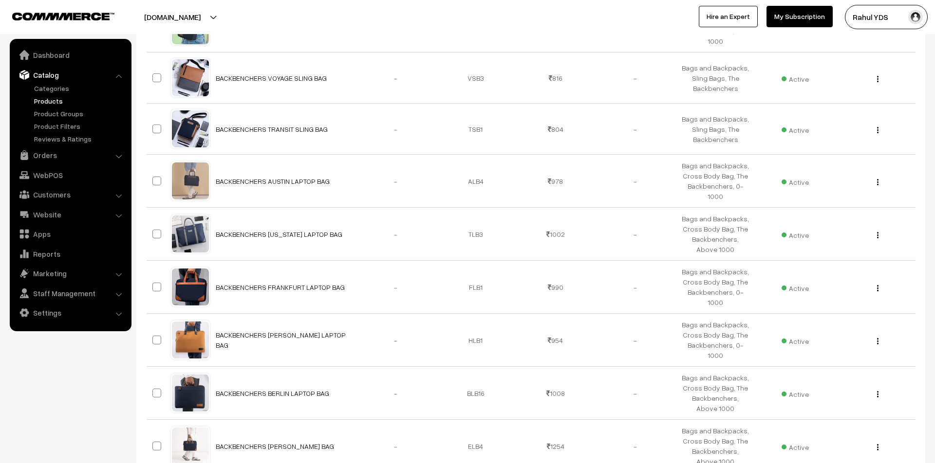
scroll to position [5091, 0]
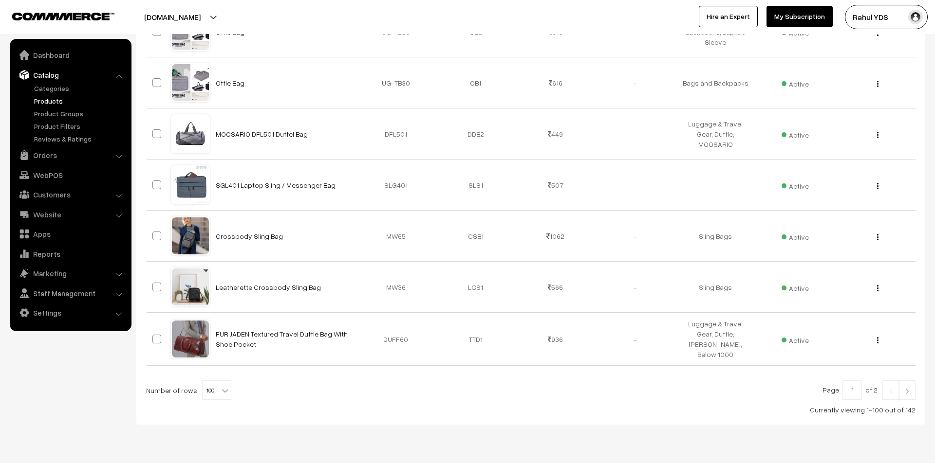
click at [856, 381] on input "1" at bounding box center [851, 390] width 19 height 19
type input "142"
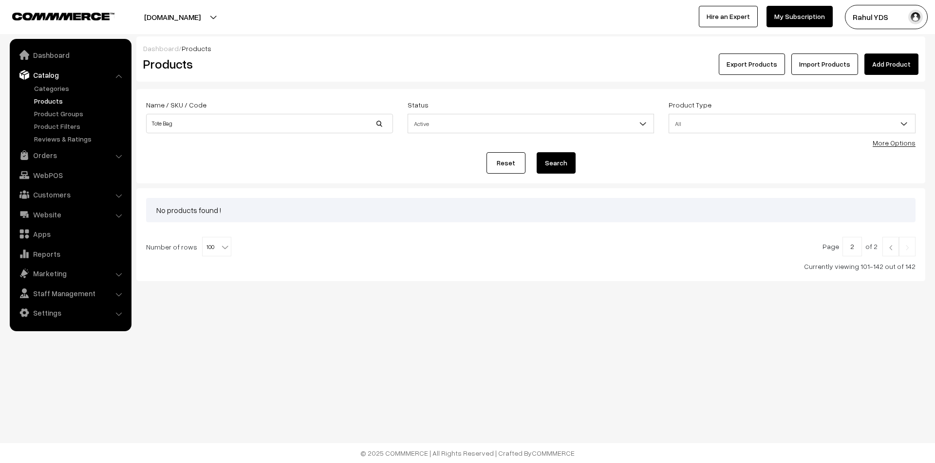
click at [501, 166] on link "Reset" at bounding box center [505, 162] width 39 height 21
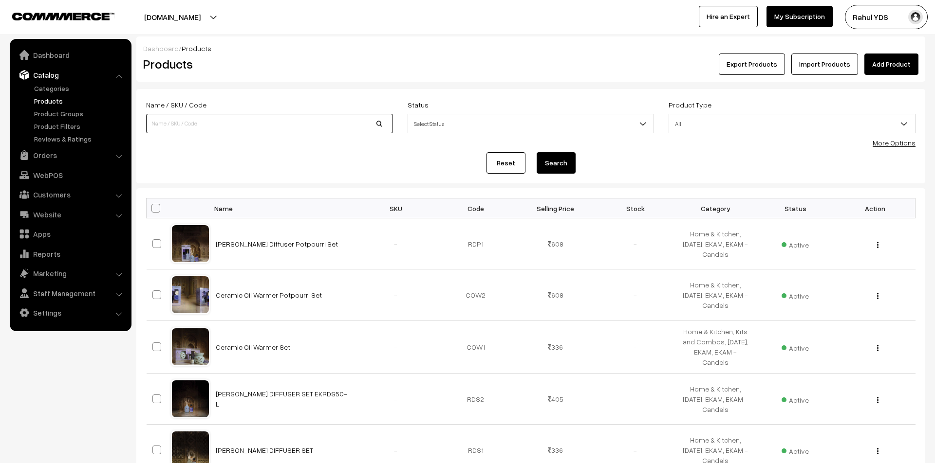
click at [271, 122] on input at bounding box center [269, 123] width 247 height 19
type input "Tote Bag"
click at [553, 165] on button "Search" at bounding box center [555, 162] width 39 height 21
click at [887, 138] on div "More Options" at bounding box center [893, 143] width 43 height 10
click at [886, 142] on link "More Options" at bounding box center [893, 143] width 43 height 8
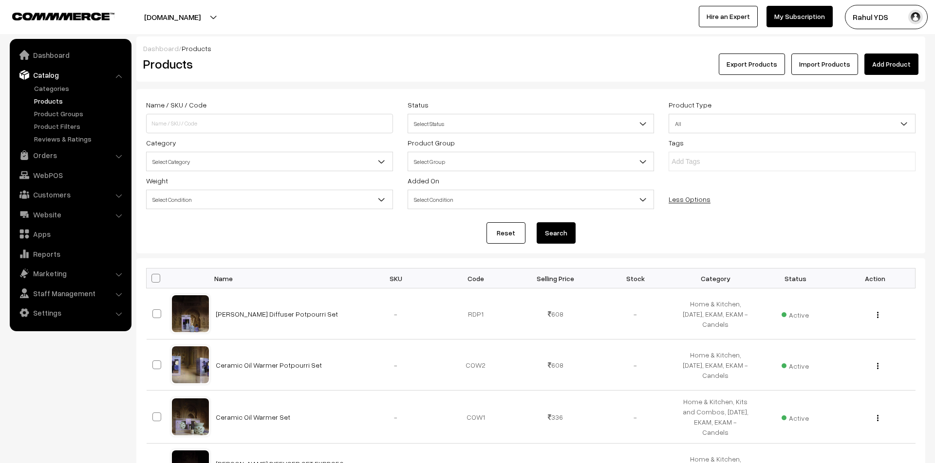
click at [288, 161] on span "Select Category" at bounding box center [270, 161] width 246 height 17
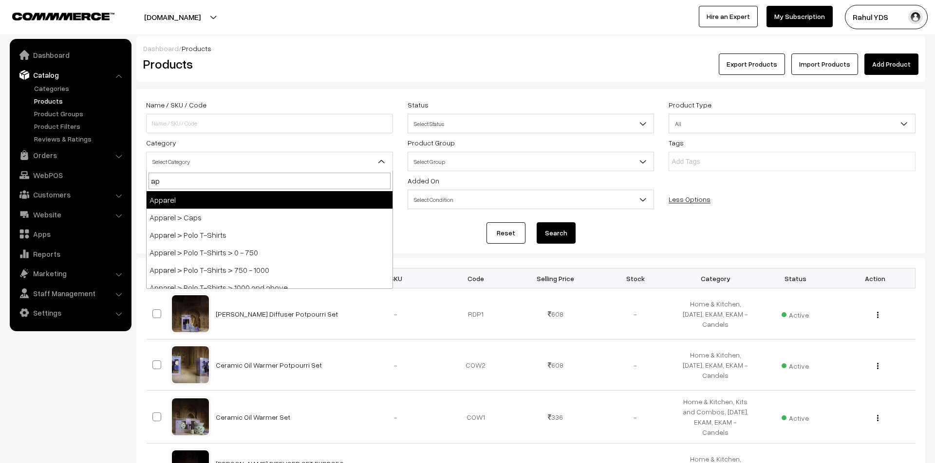
type input "app"
select select "2"
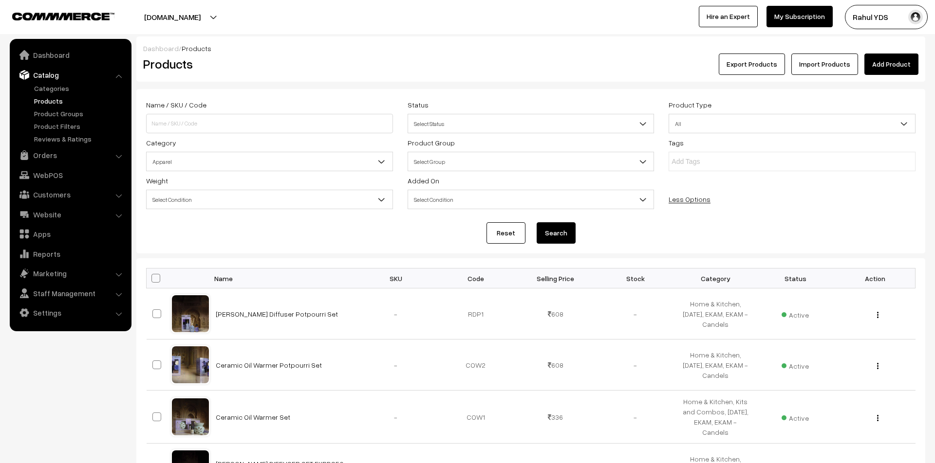
click at [560, 239] on button "Search" at bounding box center [555, 232] width 39 height 21
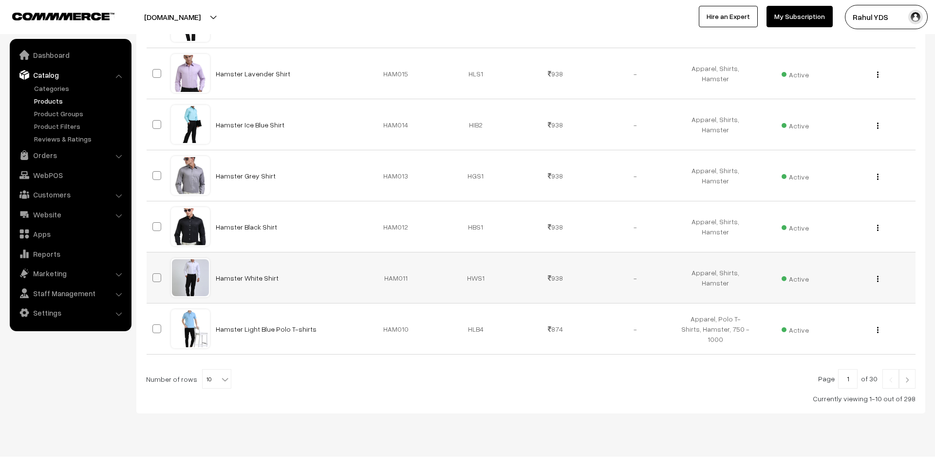
scroll to position [461, 0]
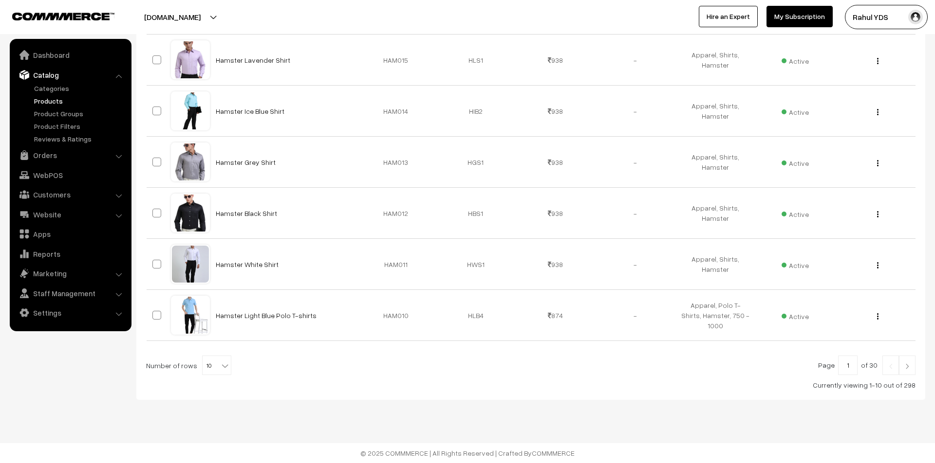
click at [209, 367] on span "10" at bounding box center [217, 365] width 28 height 19
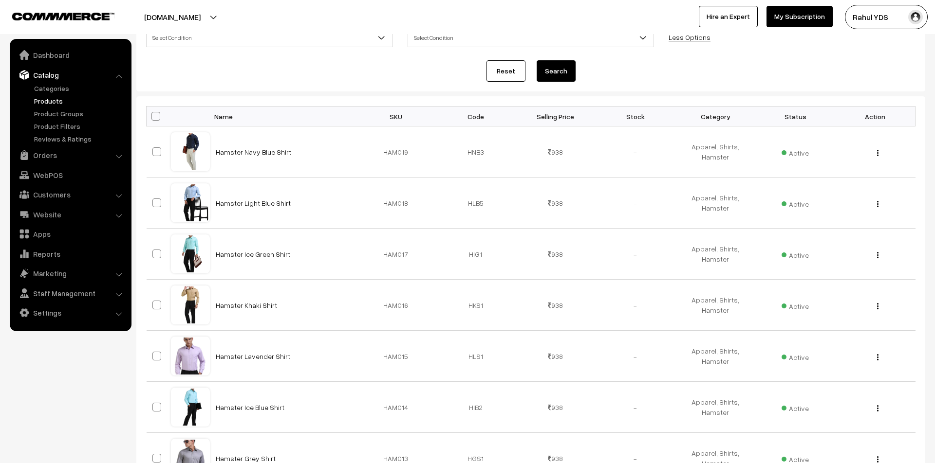
scroll to position [0, 0]
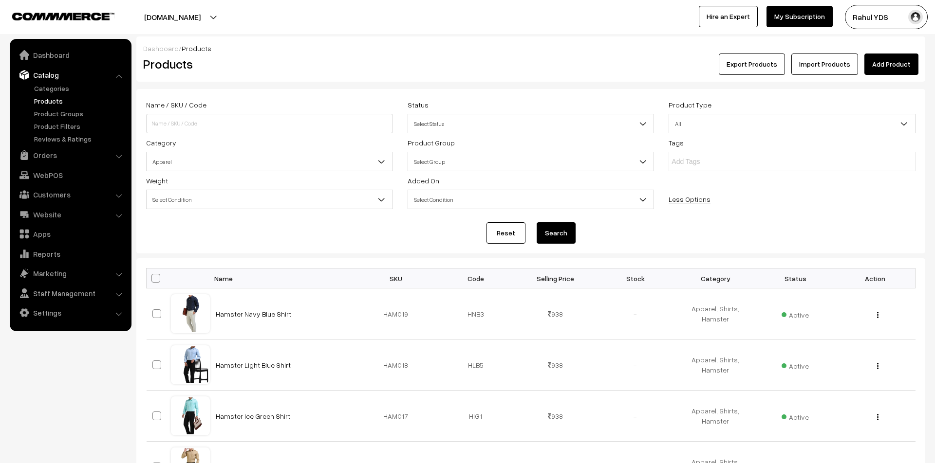
click at [536, 114] on div "Dashboard / Products Products Export Products Import Products Add Product Name …" at bounding box center [530, 448] width 789 height 822
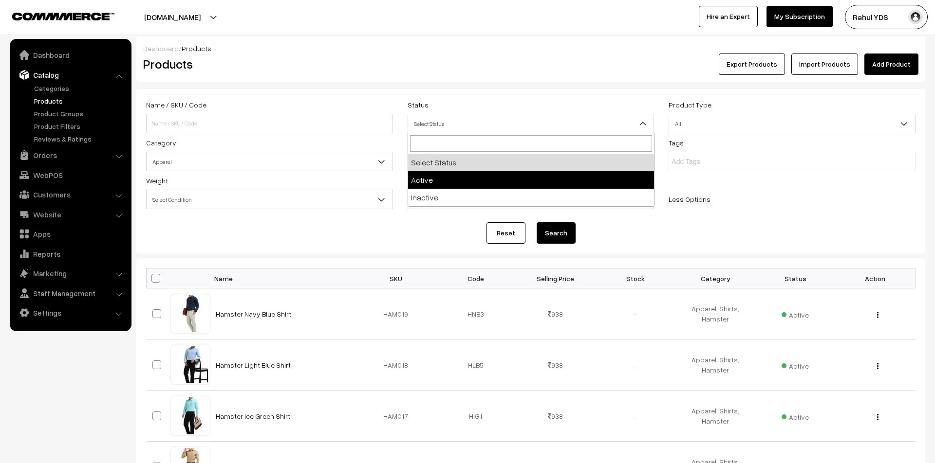
select select "active"
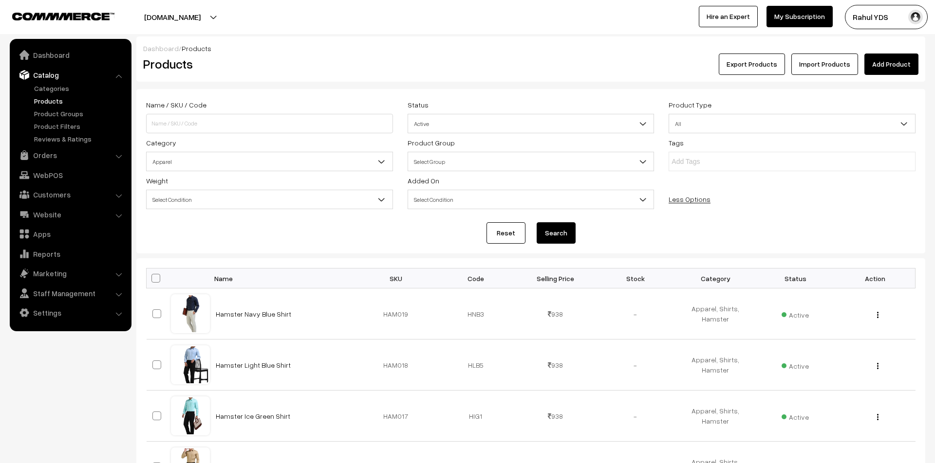
click at [557, 226] on button "Search" at bounding box center [555, 232] width 39 height 21
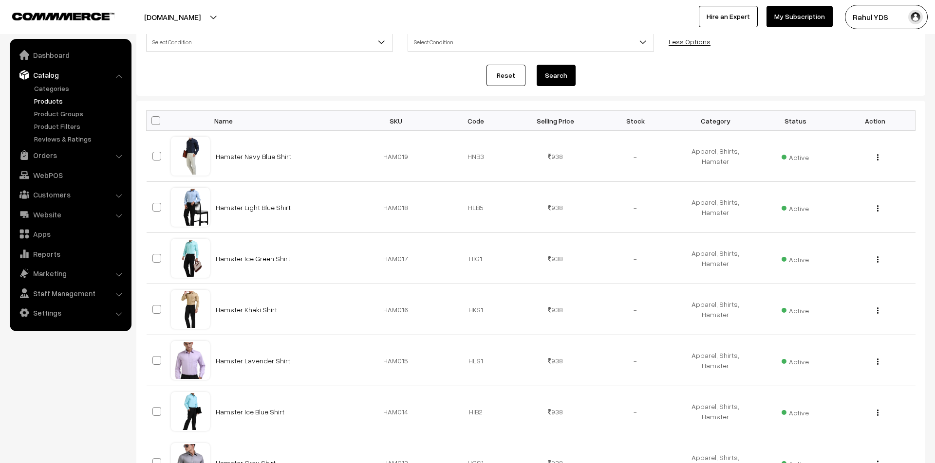
scroll to position [461, 0]
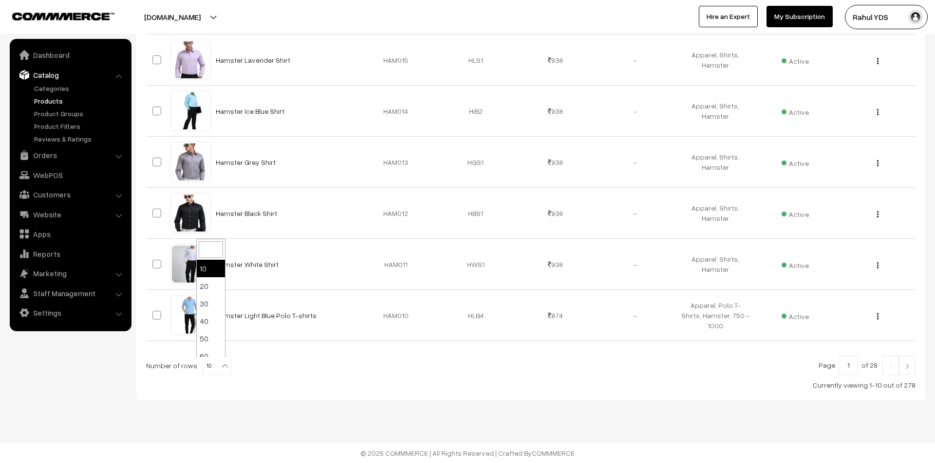
click at [203, 366] on span "10" at bounding box center [217, 365] width 28 height 19
select select "100"
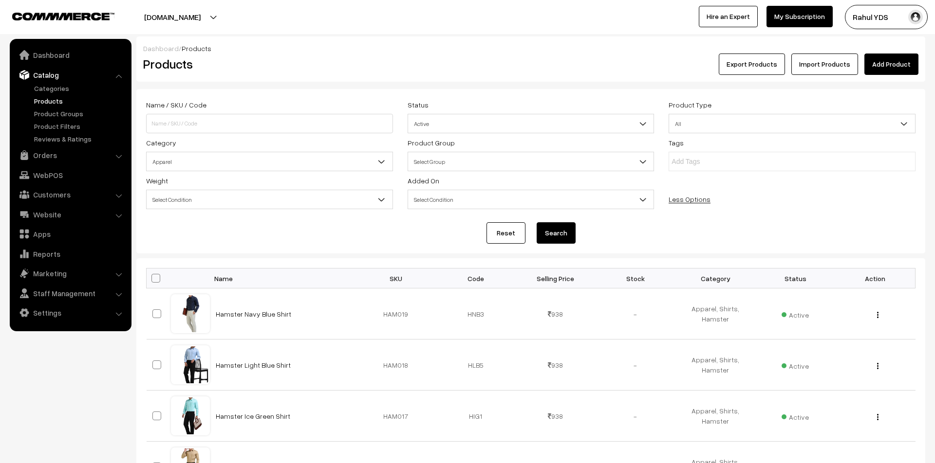
click at [274, 165] on span "Apparel" at bounding box center [270, 161] width 246 height 17
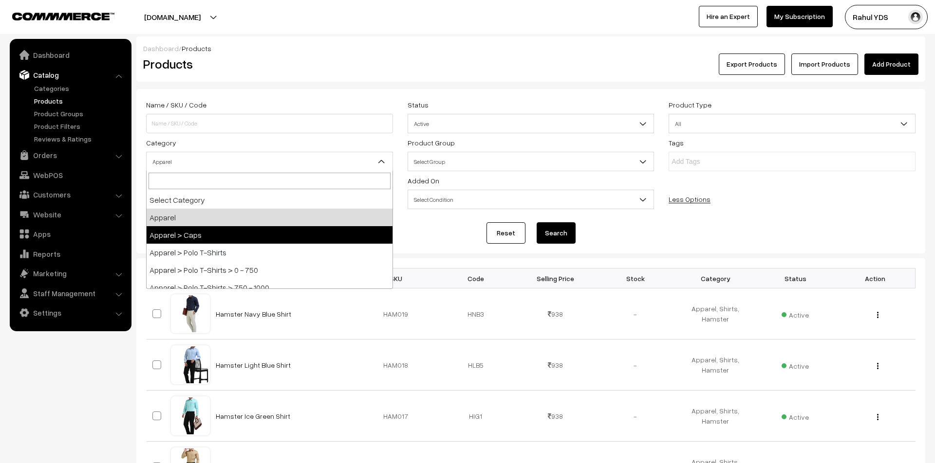
select select "22"
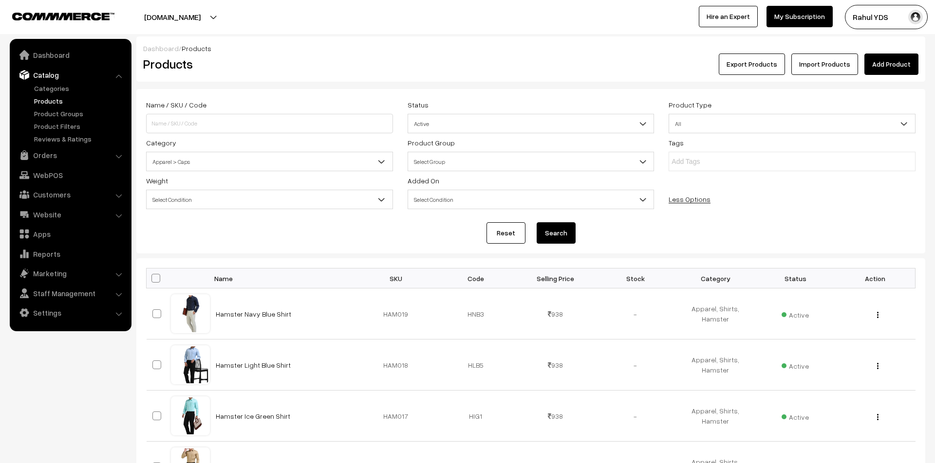
click at [559, 245] on form "Name / SKU / Code Status Select Status Active Inactive Active Product Type All …" at bounding box center [530, 171] width 789 height 165
click at [555, 239] on button "Search" at bounding box center [555, 232] width 39 height 21
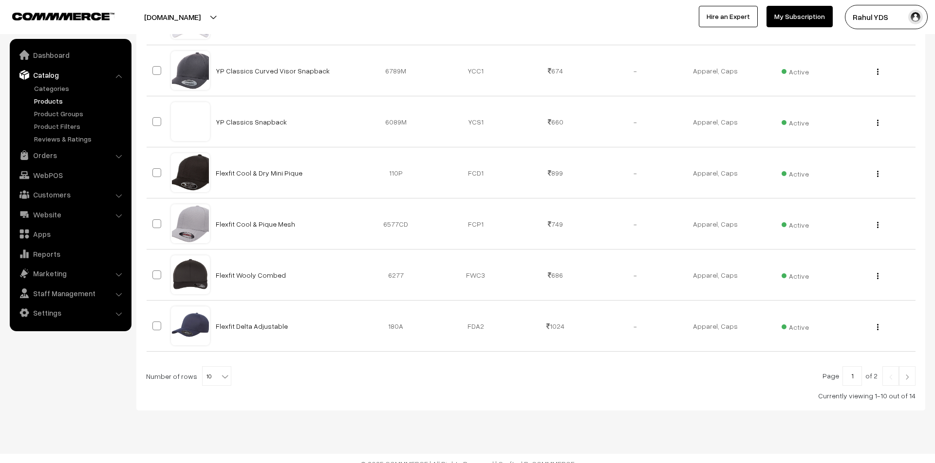
scroll to position [461, 0]
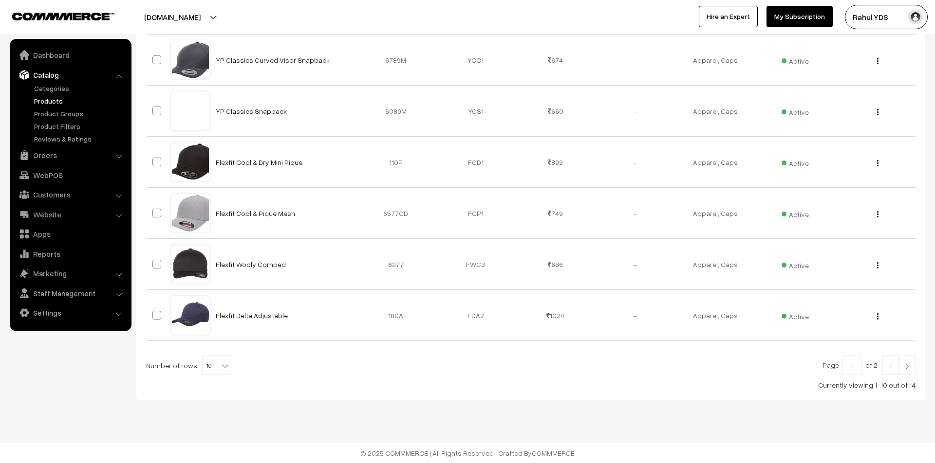
click at [220, 366] on b at bounding box center [225, 366] width 10 height 10
select select "100"
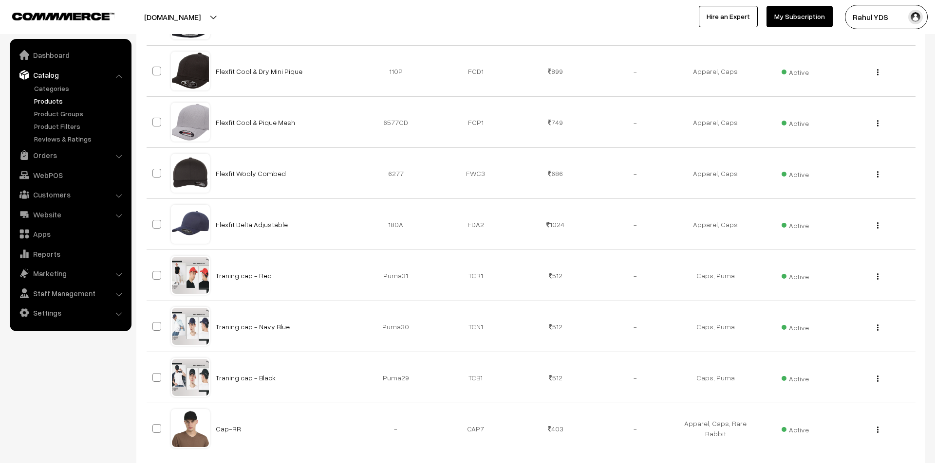
scroll to position [641, 0]
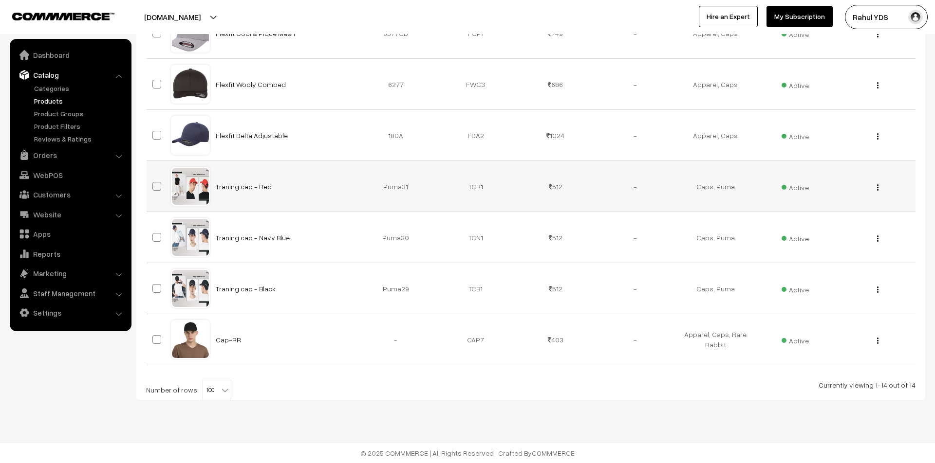
click at [157, 186] on span at bounding box center [156, 186] width 9 height 9
click at [154, 184] on input "checkbox" at bounding box center [150, 180] width 6 height 6
checkbox input "true"
click at [158, 237] on span at bounding box center [156, 237] width 9 height 9
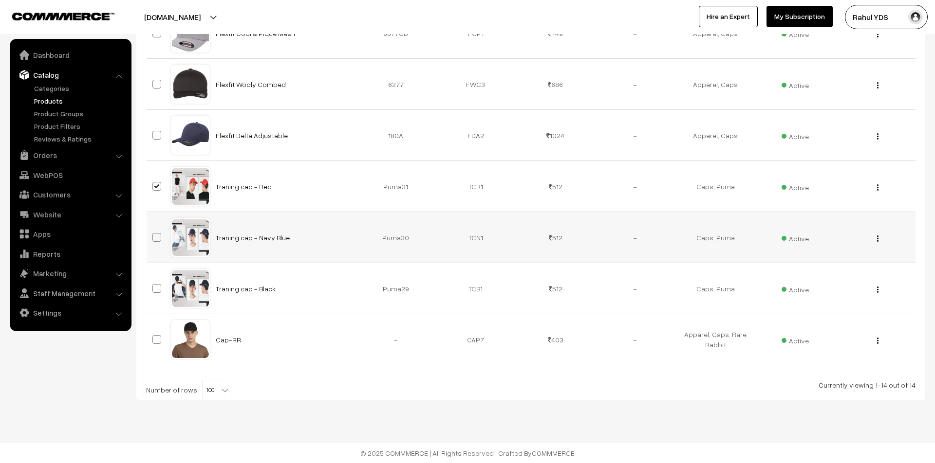
click at [154, 235] on input "checkbox" at bounding box center [150, 231] width 6 height 6
checkbox input "true"
click at [158, 287] on span at bounding box center [156, 288] width 9 height 9
click at [154, 286] on input "checkbox" at bounding box center [150, 282] width 6 height 6
checkbox input "true"
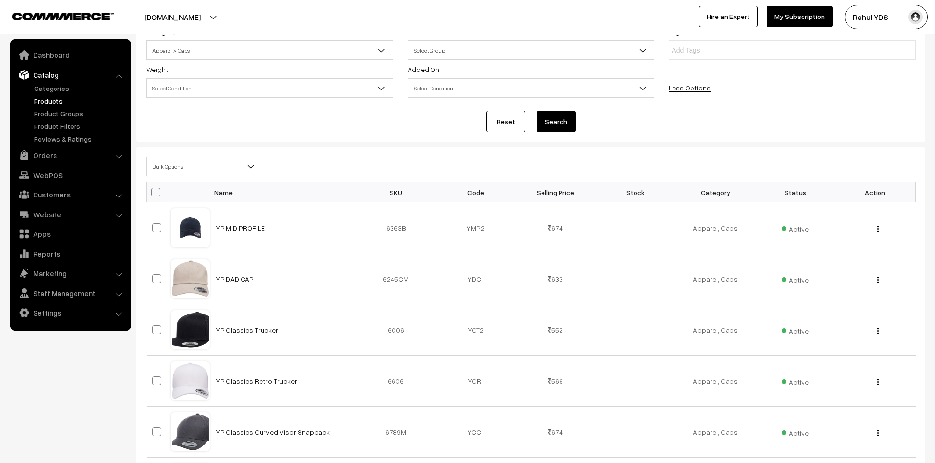
scroll to position [107, 0]
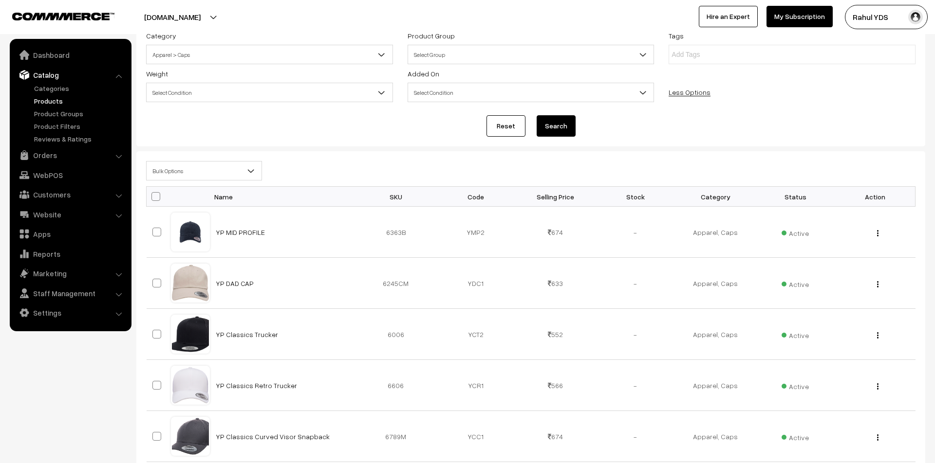
click at [230, 177] on span "Bulk Options" at bounding box center [204, 171] width 115 height 17
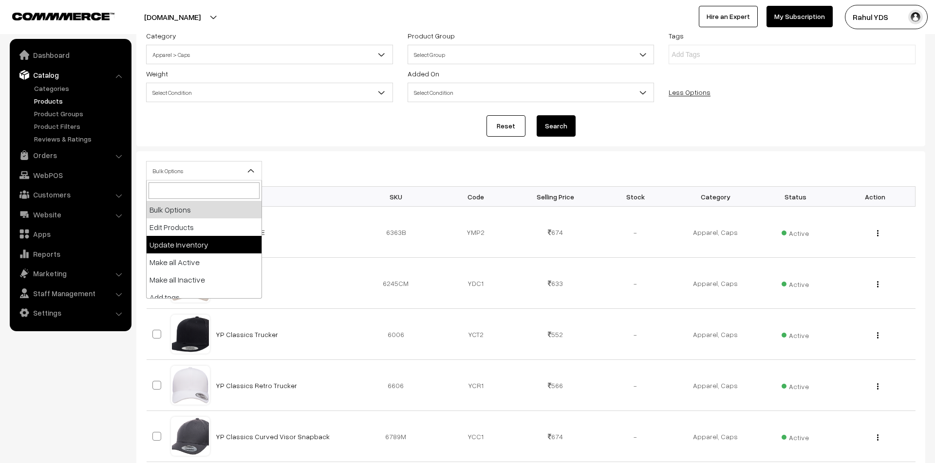
scroll to position [60, 0]
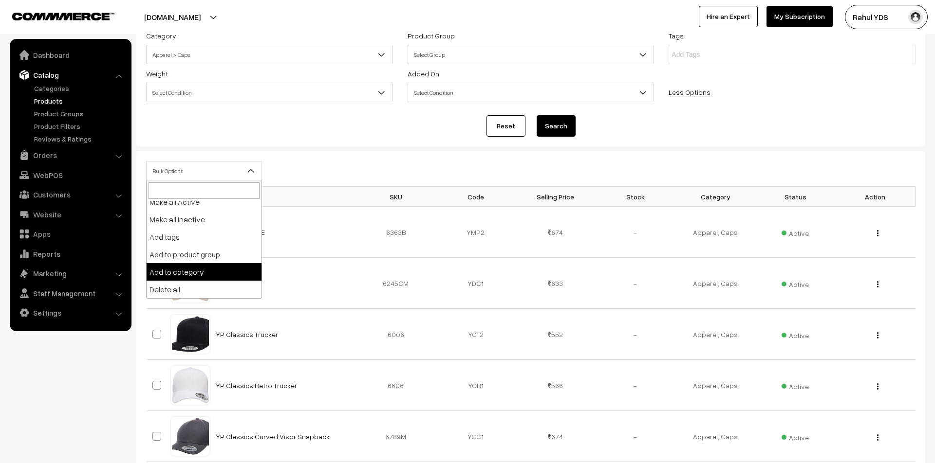
select select "category"
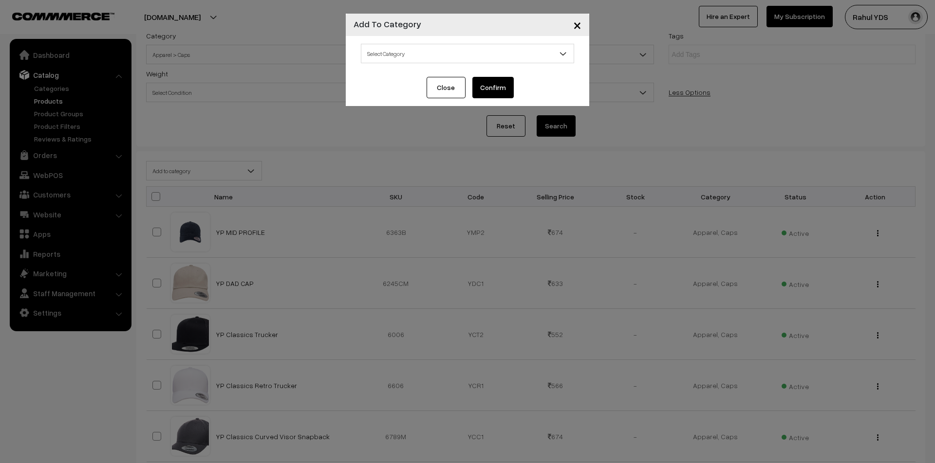
click at [413, 60] on span "Select Category" at bounding box center [467, 53] width 212 height 17
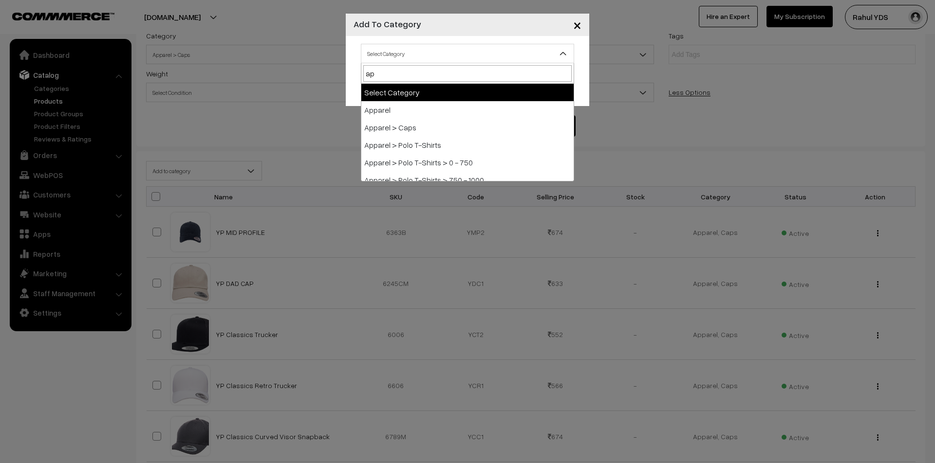
type input "app"
select select "2"
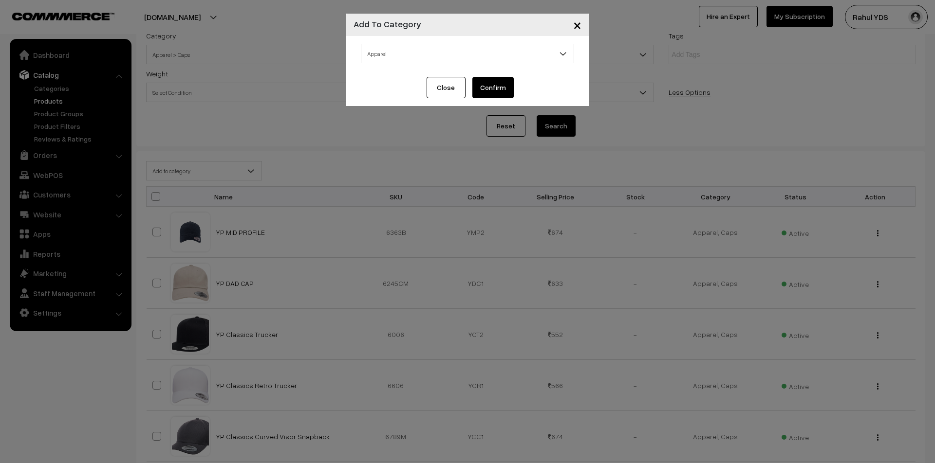
click at [487, 85] on button "Confirm" at bounding box center [492, 87] width 41 height 21
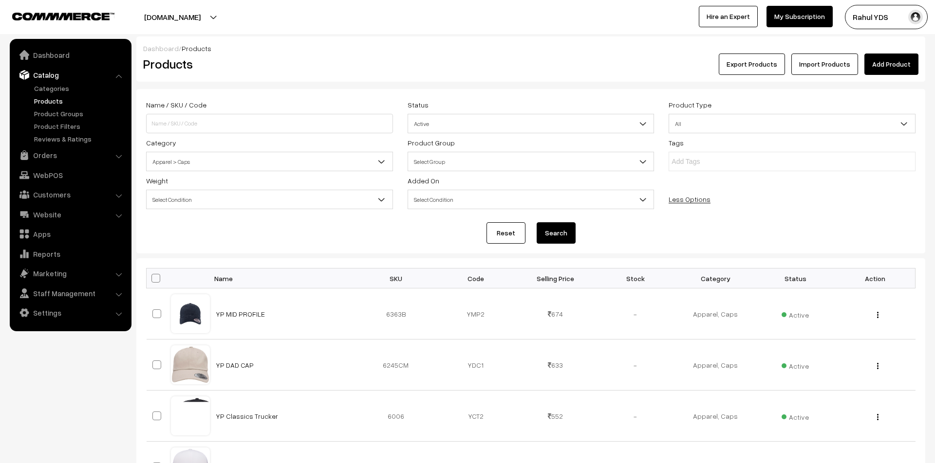
click at [289, 159] on span "Apparel > Caps" at bounding box center [270, 161] width 246 height 17
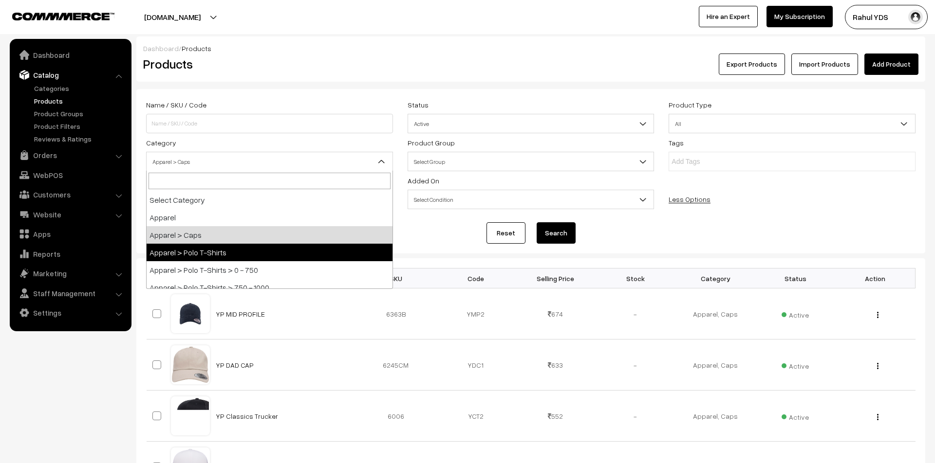
select select "49"
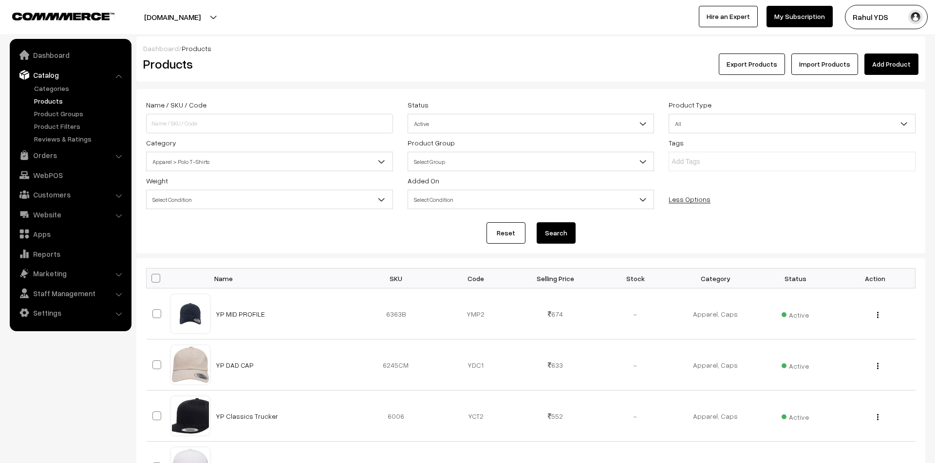
click at [560, 231] on button "Search" at bounding box center [555, 232] width 39 height 21
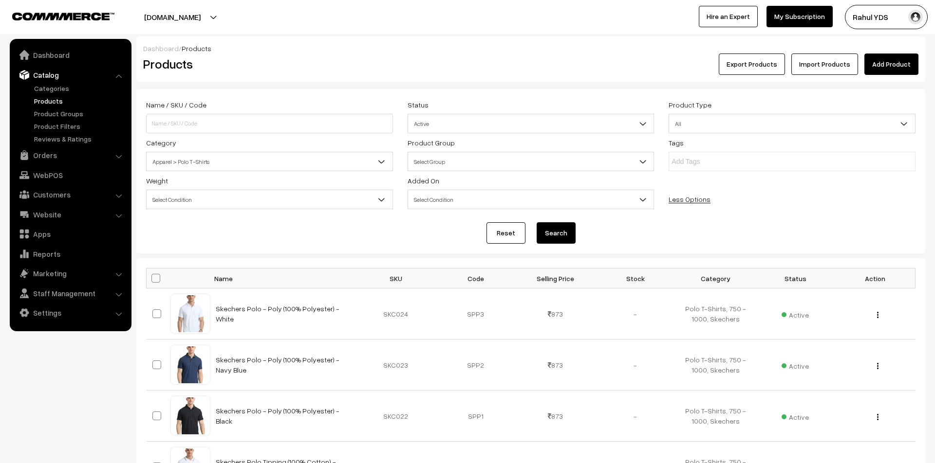
scroll to position [461, 0]
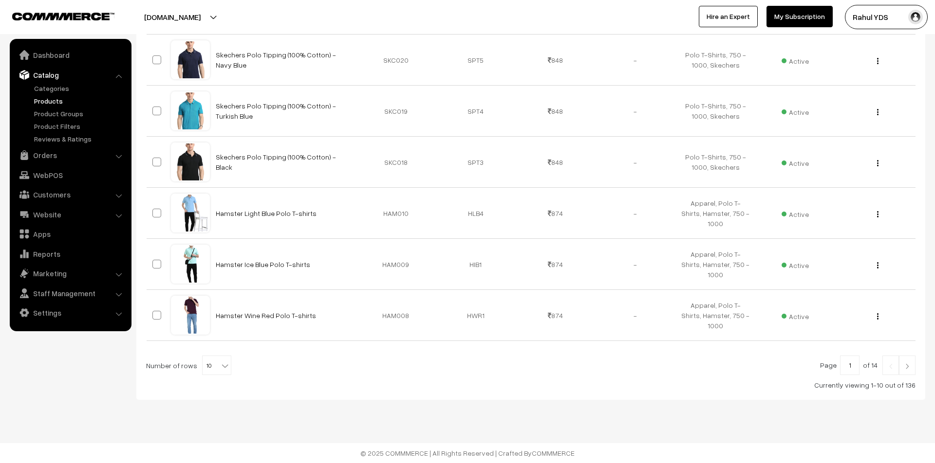
click at [213, 364] on span "10" at bounding box center [217, 365] width 28 height 19
select select "100"
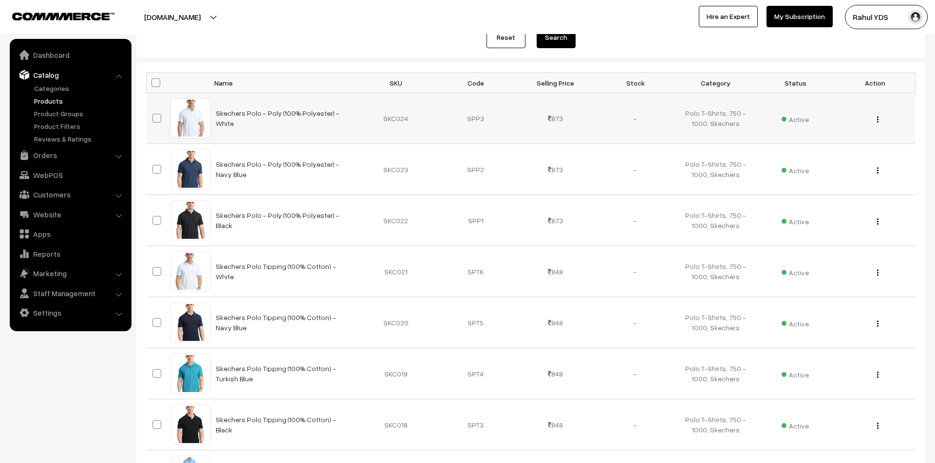
scroll to position [196, 0]
click at [156, 119] on span at bounding box center [156, 118] width 9 height 9
click at [154, 115] on input "checkbox" at bounding box center [150, 112] width 6 height 6
checkbox input "true"
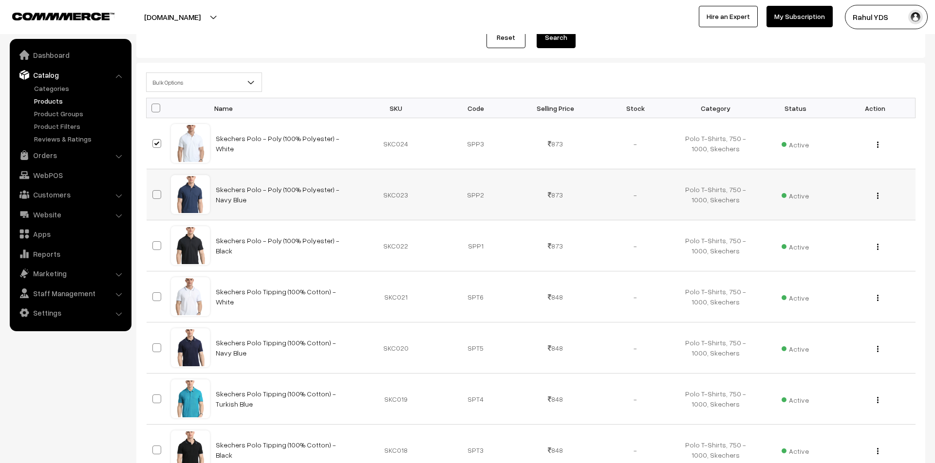
click at [158, 198] on span at bounding box center [156, 194] width 9 height 9
click at [154, 192] on input "checkbox" at bounding box center [150, 188] width 6 height 6
checkbox input "true"
click at [159, 246] on span at bounding box center [156, 245] width 9 height 9
click at [154, 243] on input "checkbox" at bounding box center [150, 240] width 6 height 6
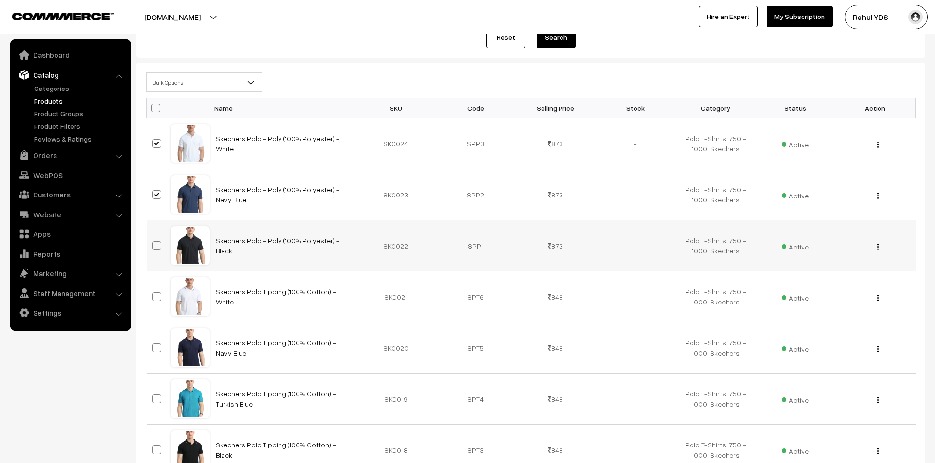
checkbox input "true"
click at [156, 300] on span at bounding box center [156, 297] width 9 height 9
click at [154, 294] on input "checkbox" at bounding box center [150, 291] width 6 height 6
checkbox input "true"
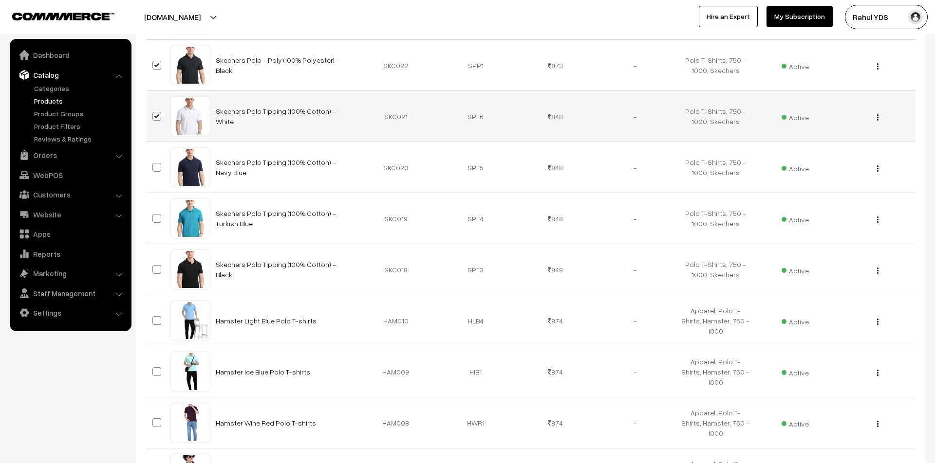
scroll to position [395, 0]
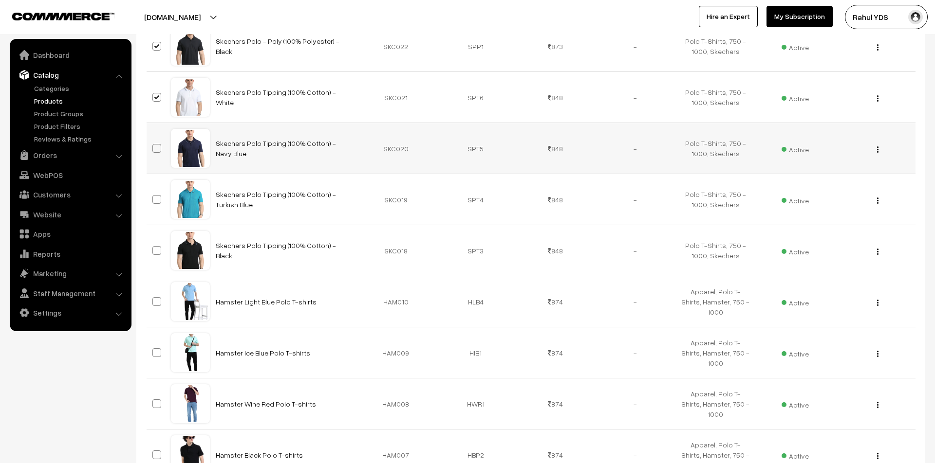
click at [157, 148] on span at bounding box center [156, 148] width 9 height 9
click at [154, 146] on input "checkbox" at bounding box center [150, 142] width 6 height 6
checkbox input "true"
click at [157, 199] on span at bounding box center [156, 199] width 9 height 9
click at [154, 197] on input "checkbox" at bounding box center [150, 193] width 6 height 6
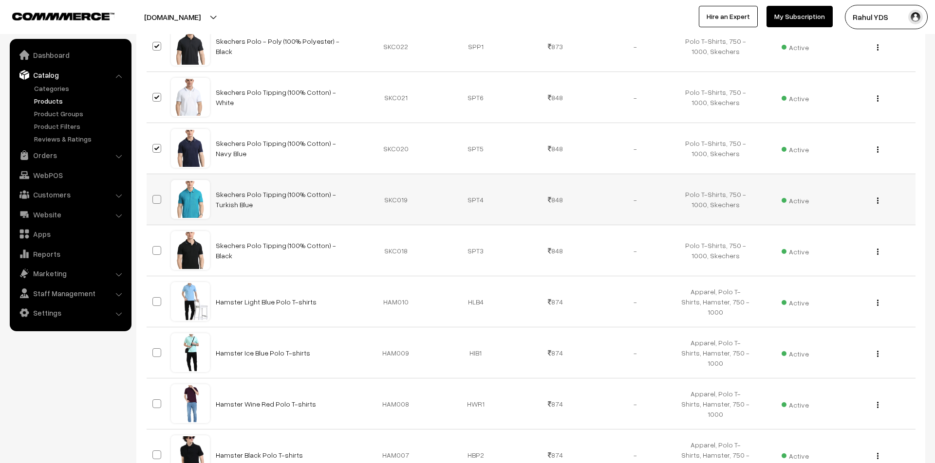
checkbox input "true"
click at [157, 252] on span at bounding box center [156, 250] width 9 height 9
click at [154, 248] on input "checkbox" at bounding box center [150, 244] width 6 height 6
checkbox input "true"
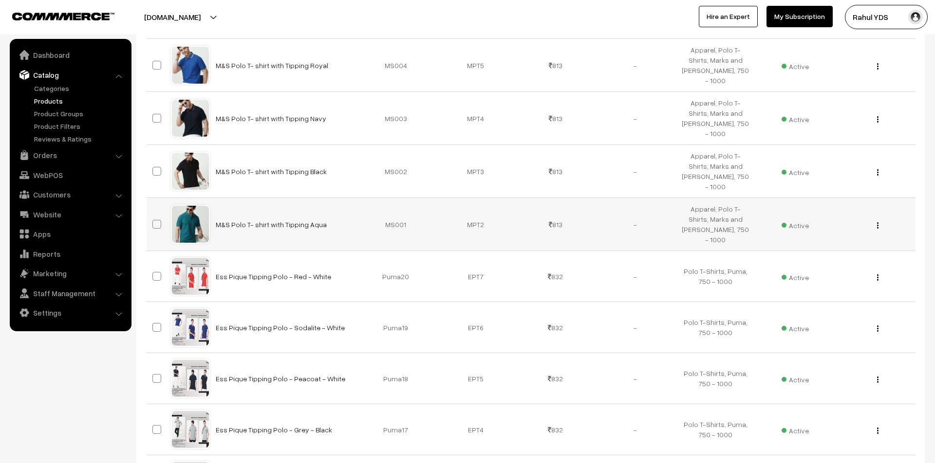
scroll to position [3148, 0]
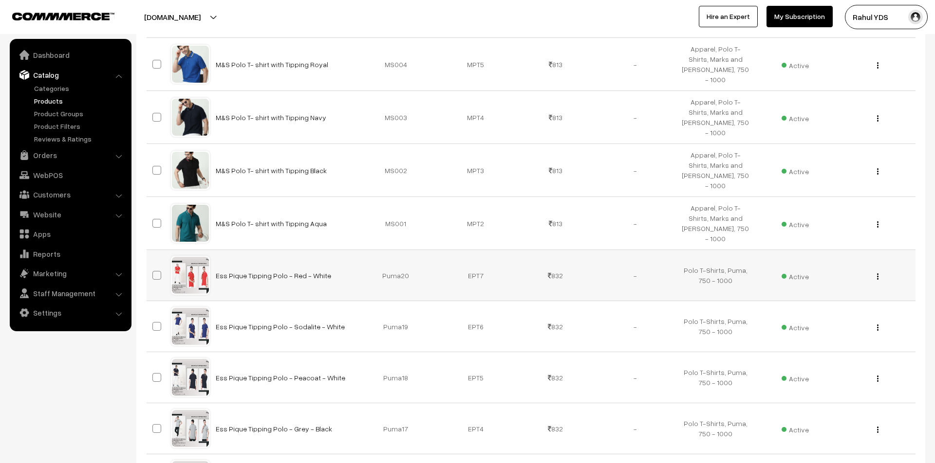
click at [159, 271] on span at bounding box center [156, 275] width 9 height 9
click at [154, 266] on input "checkbox" at bounding box center [150, 269] width 6 height 6
checkbox input "true"
click at [153, 322] on span at bounding box center [156, 326] width 9 height 9
click at [153, 317] on input "checkbox" at bounding box center [150, 320] width 6 height 6
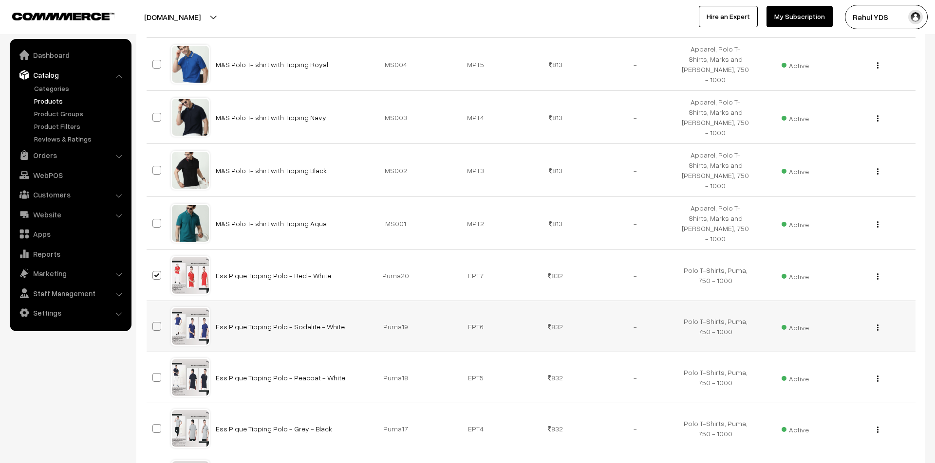
checkbox input "true"
click at [157, 373] on span at bounding box center [156, 377] width 9 height 9
click at [154, 368] on input "checkbox" at bounding box center [150, 371] width 6 height 6
checkbox input "true"
click at [157, 424] on span at bounding box center [156, 428] width 9 height 9
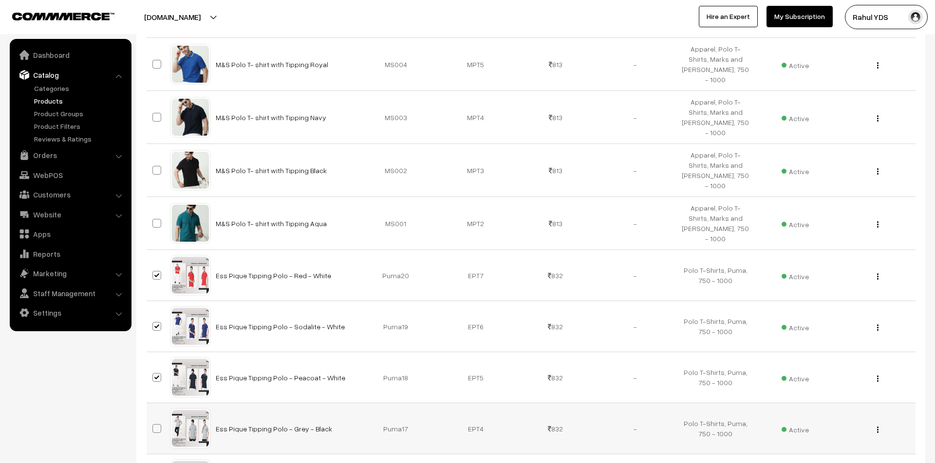
click at [154, 420] on input "checkbox" at bounding box center [150, 423] width 6 height 6
checkbox input "true"
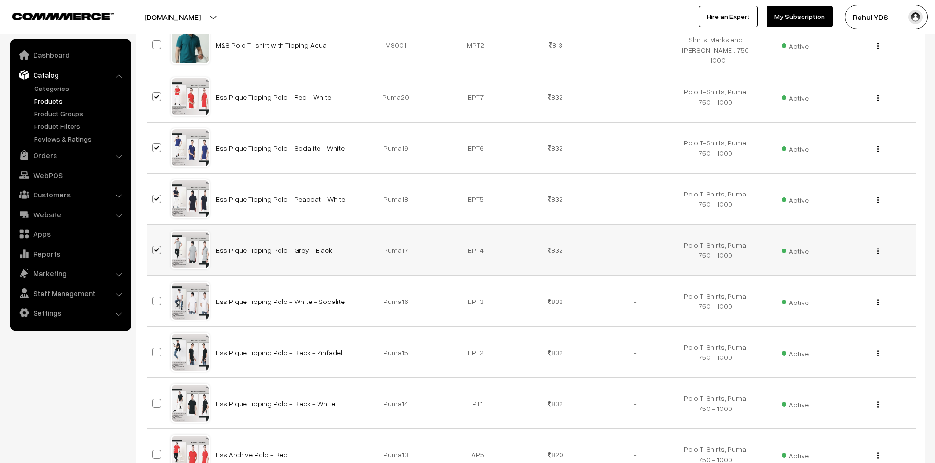
scroll to position [3327, 0]
click at [159, 296] on span at bounding box center [156, 300] width 9 height 9
click at [154, 292] on input "checkbox" at bounding box center [150, 295] width 6 height 6
checkbox input "true"
click at [158, 348] on span at bounding box center [156, 352] width 9 height 9
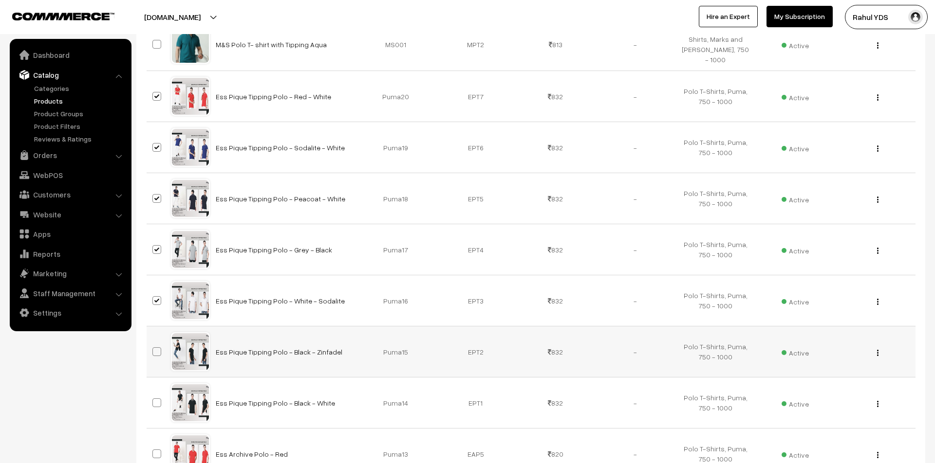
click at [154, 343] on input "checkbox" at bounding box center [150, 346] width 6 height 6
checkbox input "true"
click at [156, 399] on span at bounding box center [156, 403] width 9 height 9
click at [154, 394] on input "checkbox" at bounding box center [150, 397] width 6 height 6
checkbox input "true"
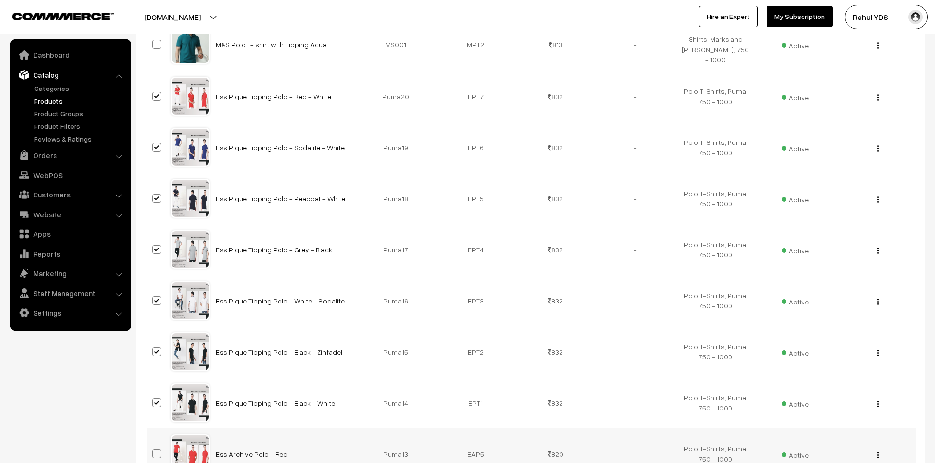
click at [156, 448] on label at bounding box center [158, 454] width 12 height 12
click at [154, 445] on input "checkbox" at bounding box center [150, 448] width 6 height 6
checkbox input "true"
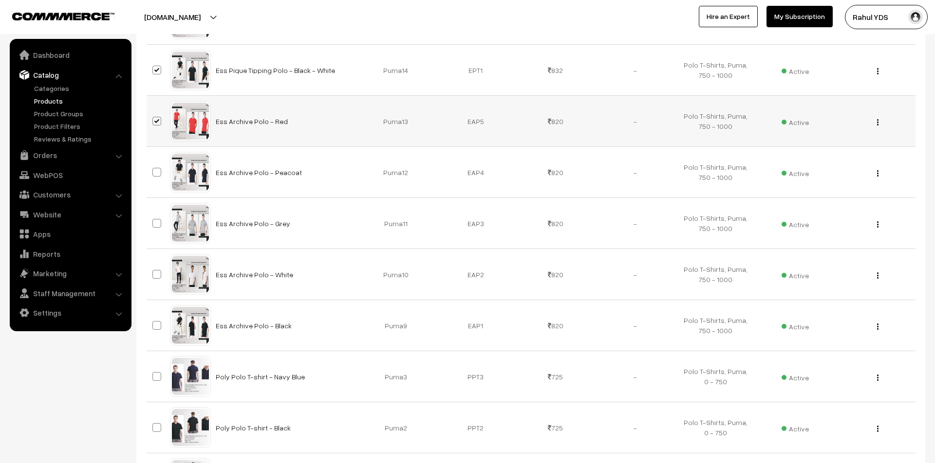
scroll to position [3675, 0]
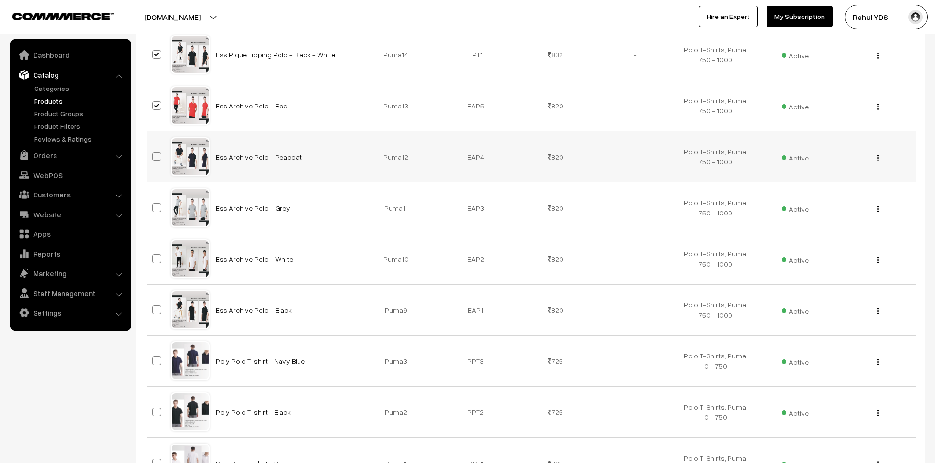
click at [155, 152] on span at bounding box center [156, 156] width 9 height 9
click at [154, 147] on input "checkbox" at bounding box center [150, 150] width 6 height 6
checkbox input "true"
click at [156, 203] on span at bounding box center [156, 207] width 9 height 9
click at [154, 199] on input "checkbox" at bounding box center [150, 202] width 6 height 6
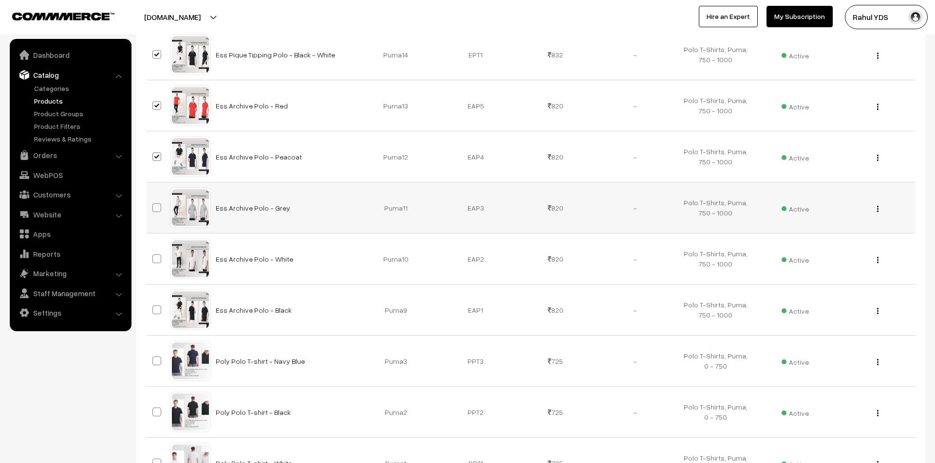
checkbox input "true"
click at [157, 253] on label at bounding box center [158, 259] width 12 height 12
click at [154, 250] on input "checkbox" at bounding box center [150, 253] width 6 height 6
checkbox input "true"
click at [156, 306] on span at bounding box center [156, 310] width 9 height 9
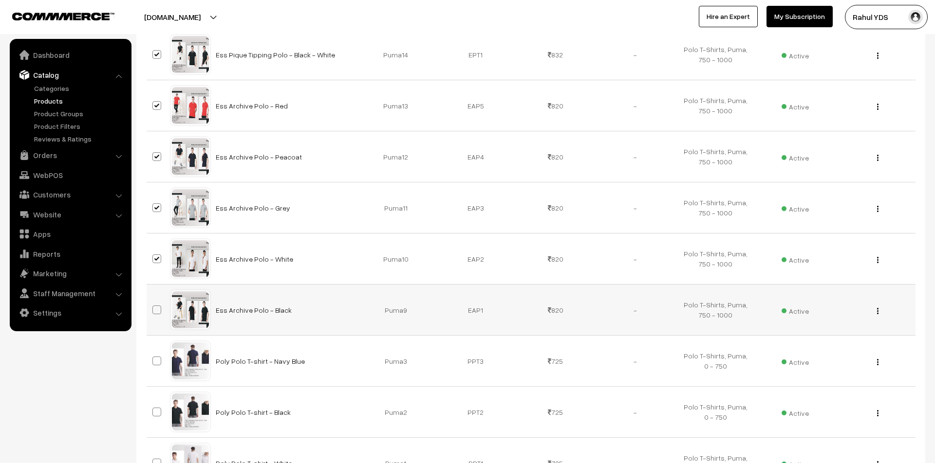
click at [154, 301] on input "checkbox" at bounding box center [150, 304] width 6 height 6
checkbox input "true"
click at [157, 357] on span at bounding box center [156, 361] width 9 height 9
click at [154, 352] on input "checkbox" at bounding box center [150, 355] width 6 height 6
checkbox input "true"
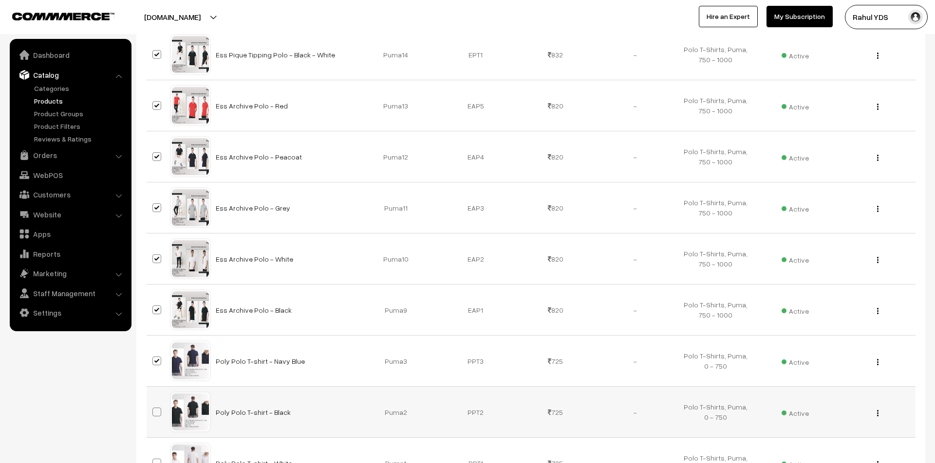
click at [157, 408] on span at bounding box center [156, 412] width 9 height 9
click at [154, 403] on input "checkbox" at bounding box center [150, 406] width 6 height 6
checkbox input "true"
click at [155, 459] on span at bounding box center [156, 463] width 9 height 9
click at [154, 454] on input "checkbox" at bounding box center [150, 457] width 6 height 6
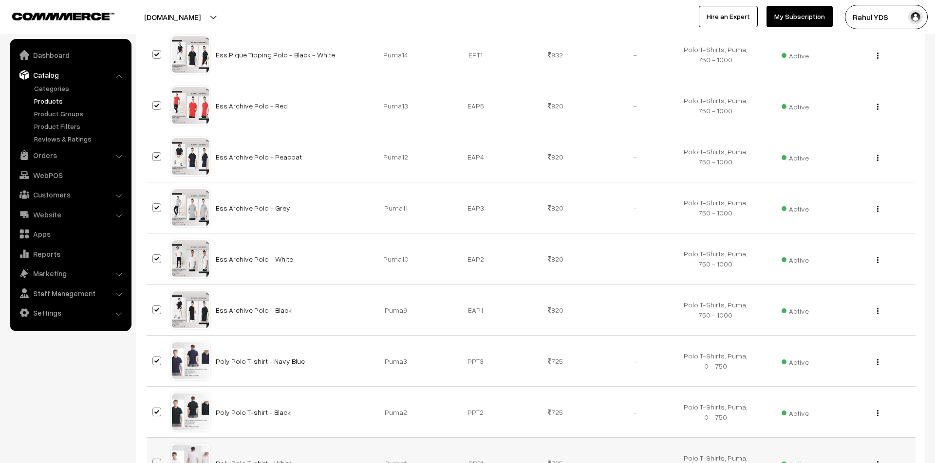
checkbox input "true"
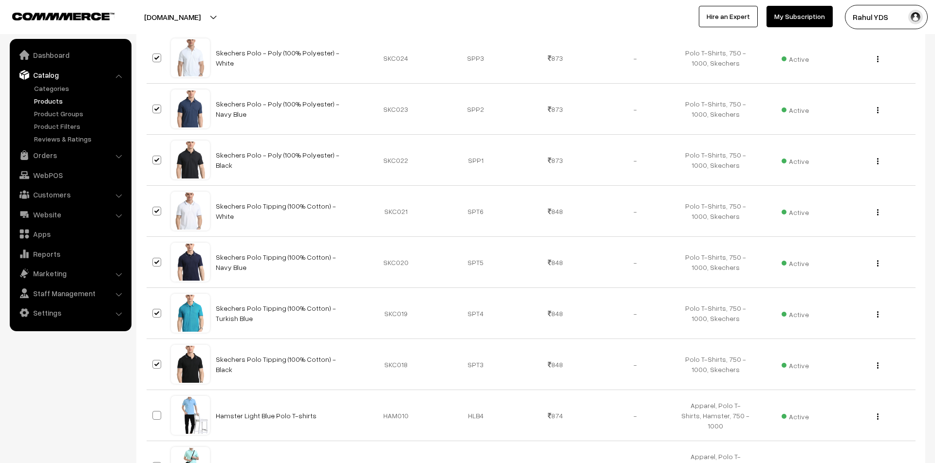
scroll to position [0, 0]
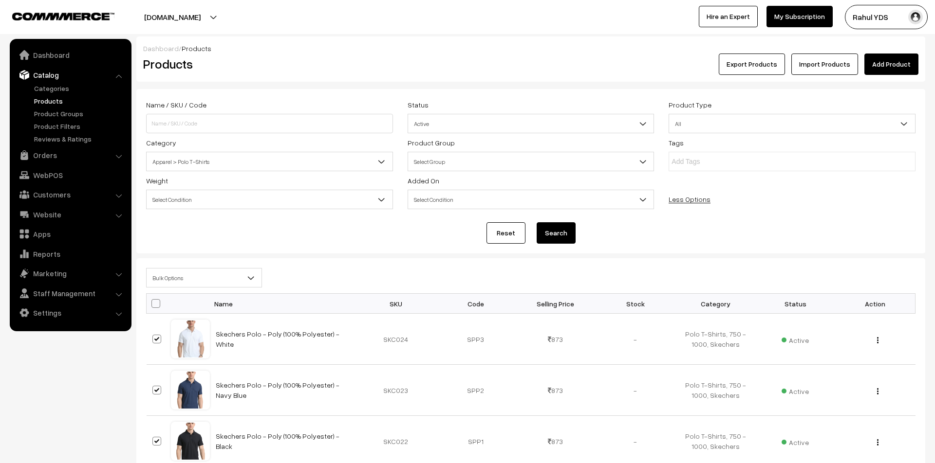
click at [231, 274] on span "Bulk Options" at bounding box center [204, 278] width 115 height 17
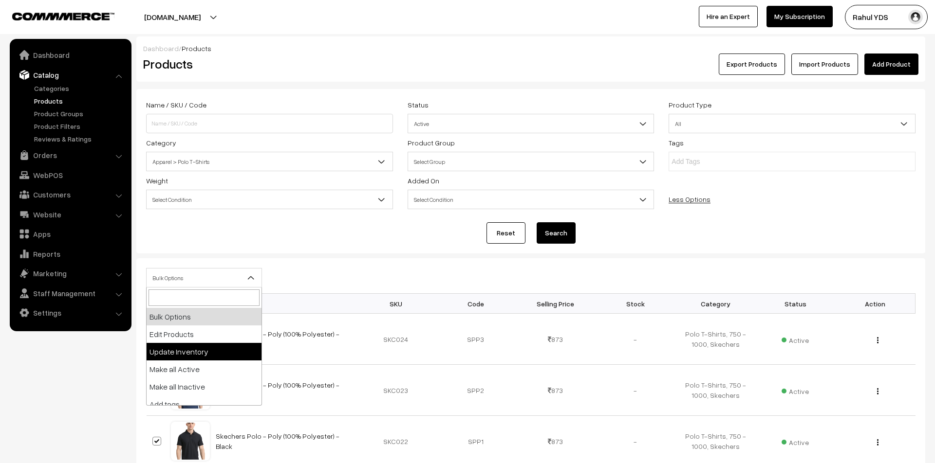
scroll to position [60, 0]
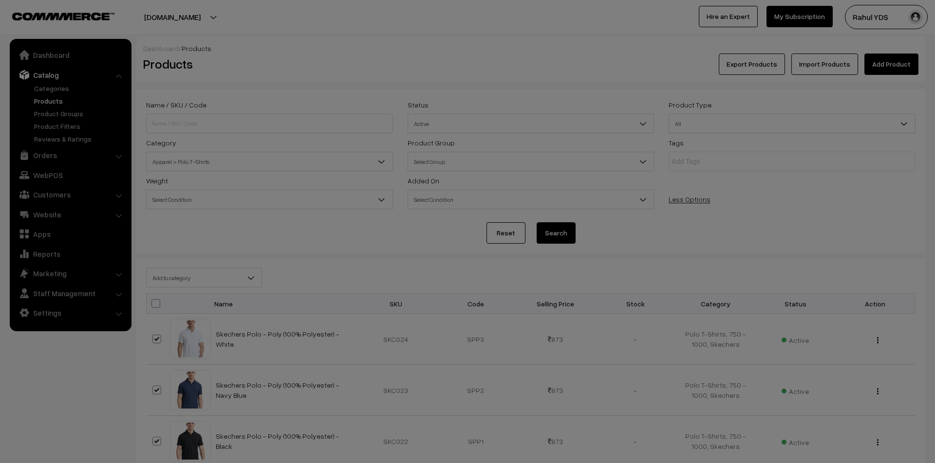
select select "category"
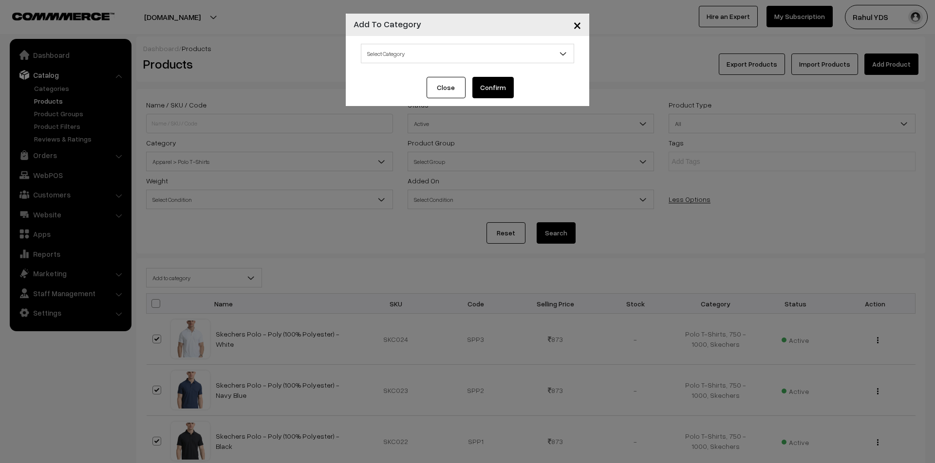
click at [462, 54] on span "Select Category" at bounding box center [467, 53] width 212 height 17
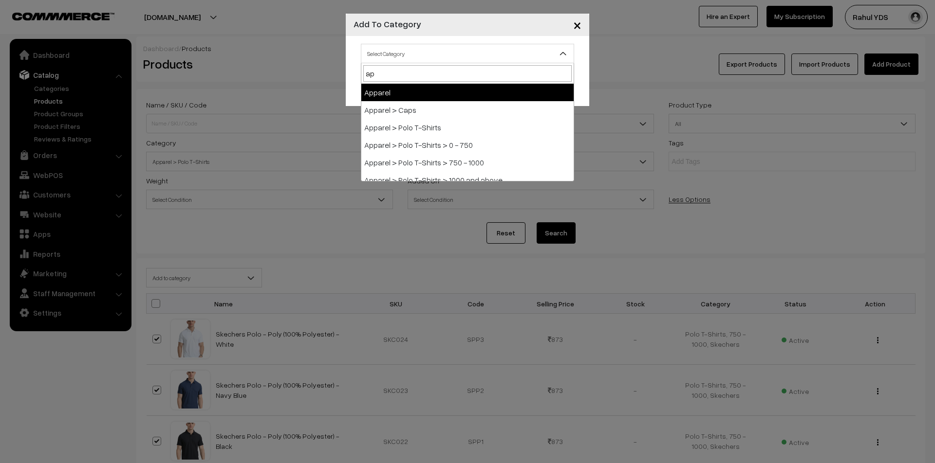
type input "app"
select select "2"
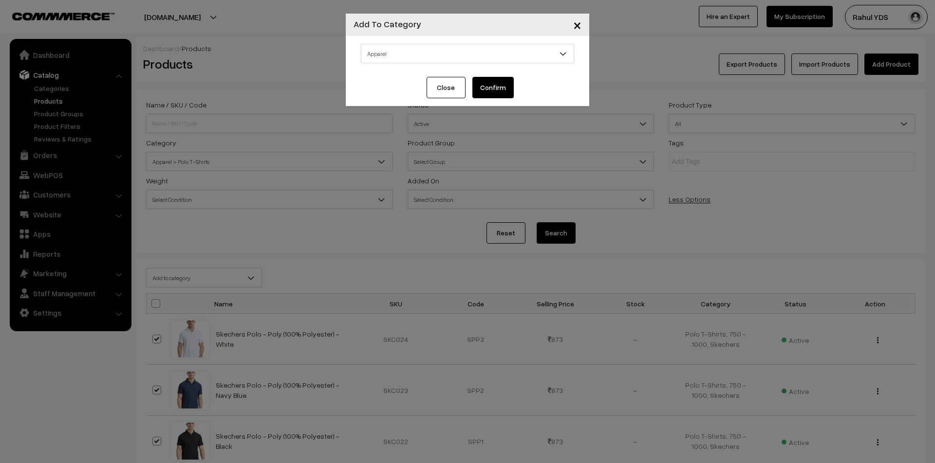
click at [497, 95] on button "Confirm" at bounding box center [492, 87] width 41 height 21
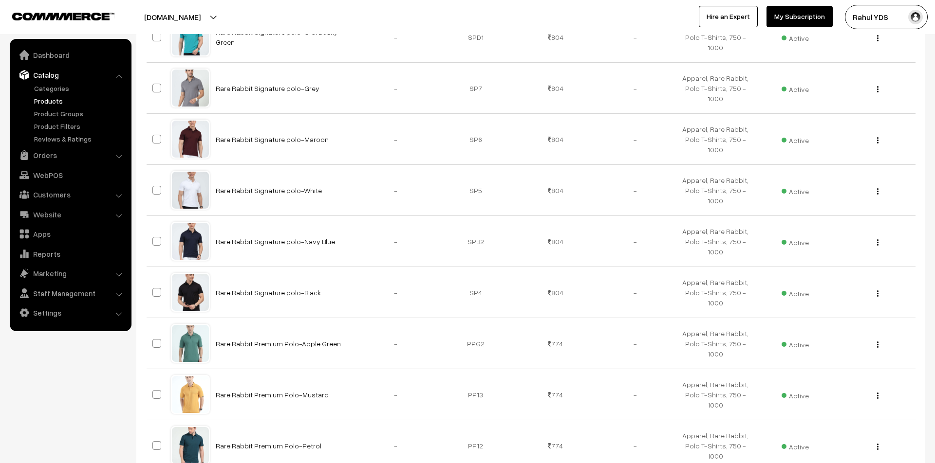
scroll to position [5075, 0]
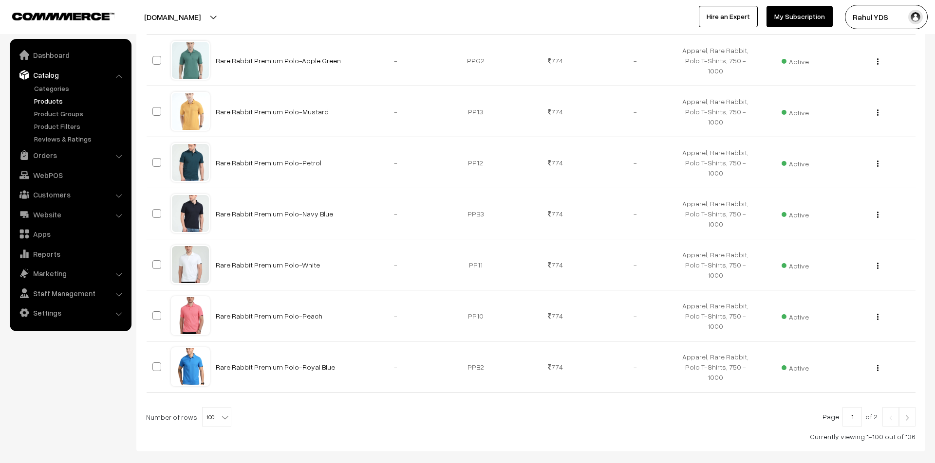
click at [909, 407] on link at bounding box center [907, 416] width 17 height 19
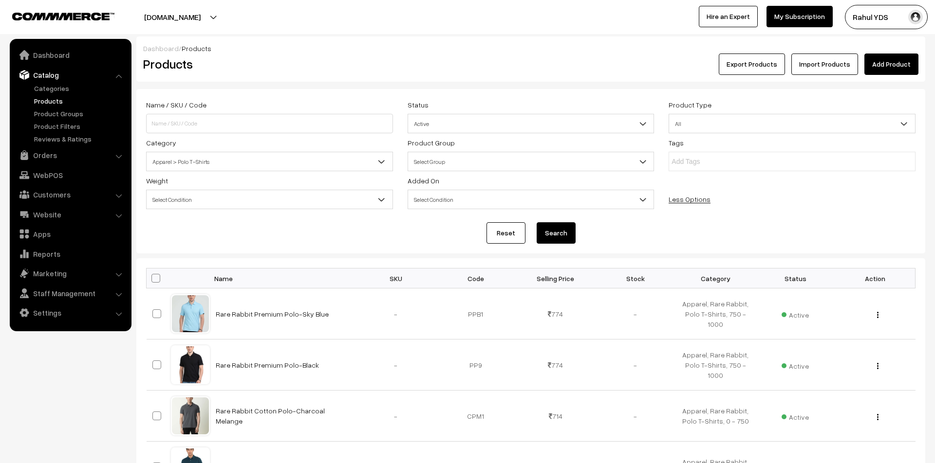
click at [265, 152] on span "Apparel > Polo T-Shirts" at bounding box center [269, 161] width 247 height 19
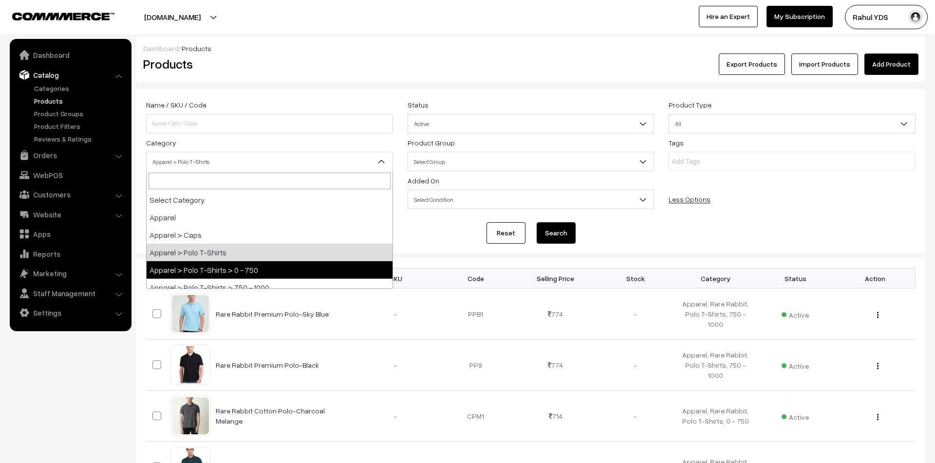
select select "120"
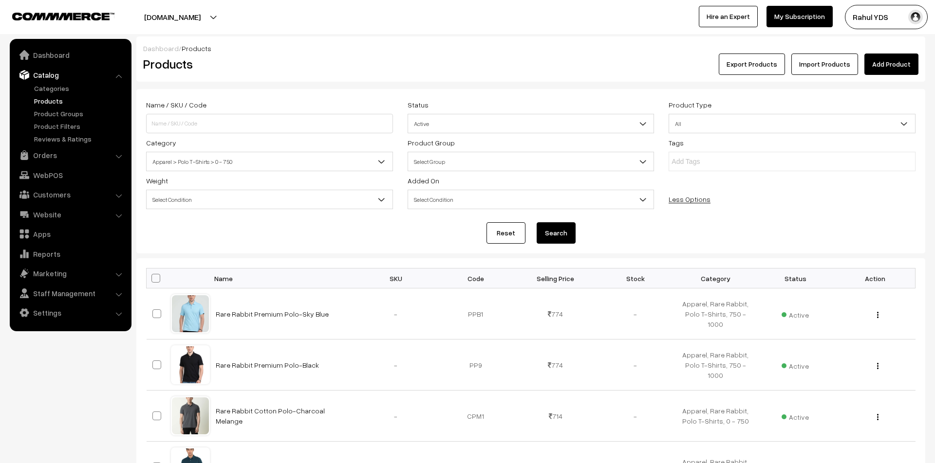
click at [534, 233] on div "Reset Search" at bounding box center [530, 232] width 769 height 21
click at [543, 234] on button "Search" at bounding box center [555, 232] width 39 height 21
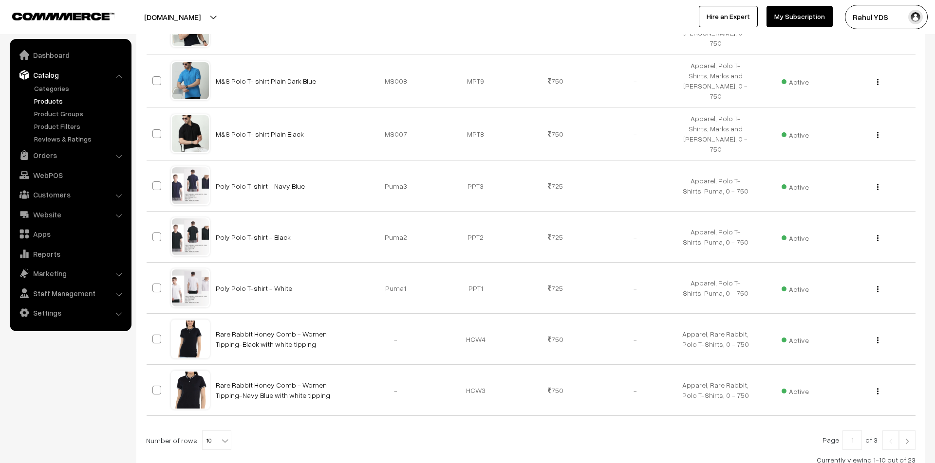
scroll to position [461, 0]
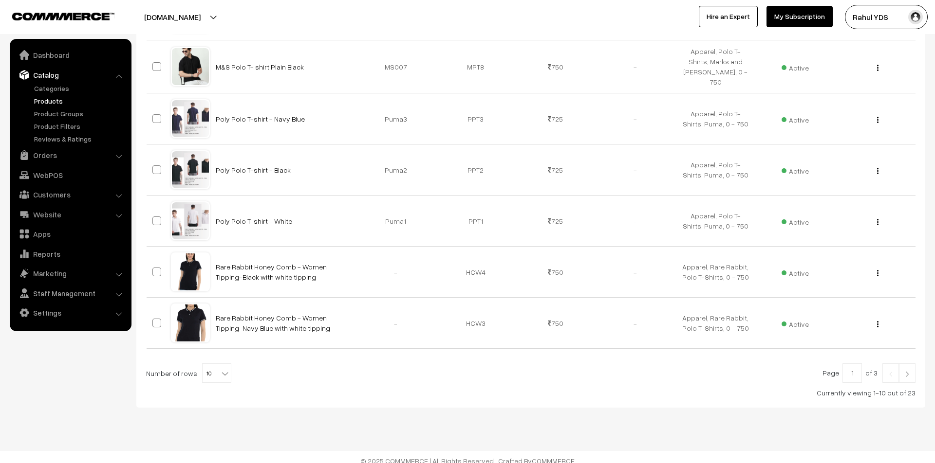
click at [220, 369] on b at bounding box center [225, 374] width 10 height 10
select select "100"
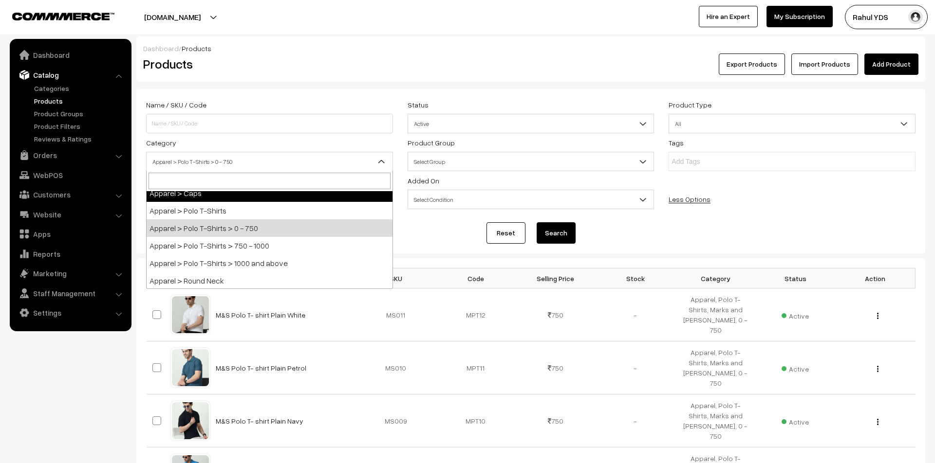
scroll to position [49, 0]
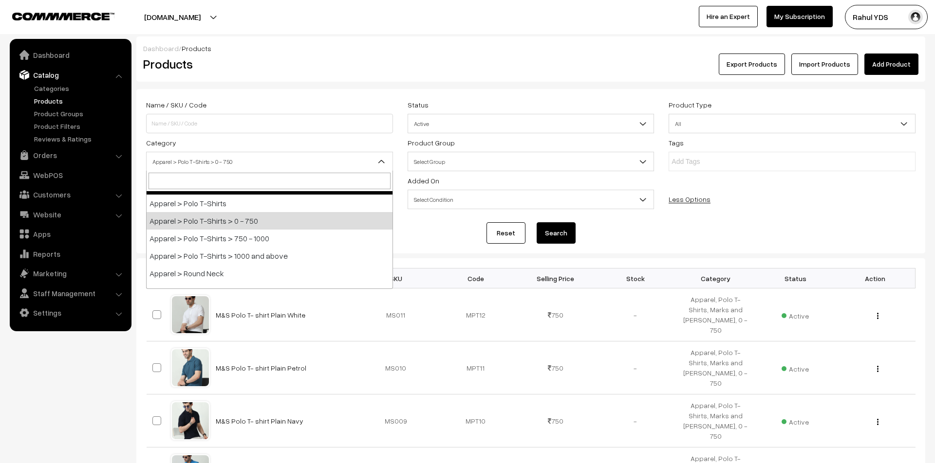
select select "121"
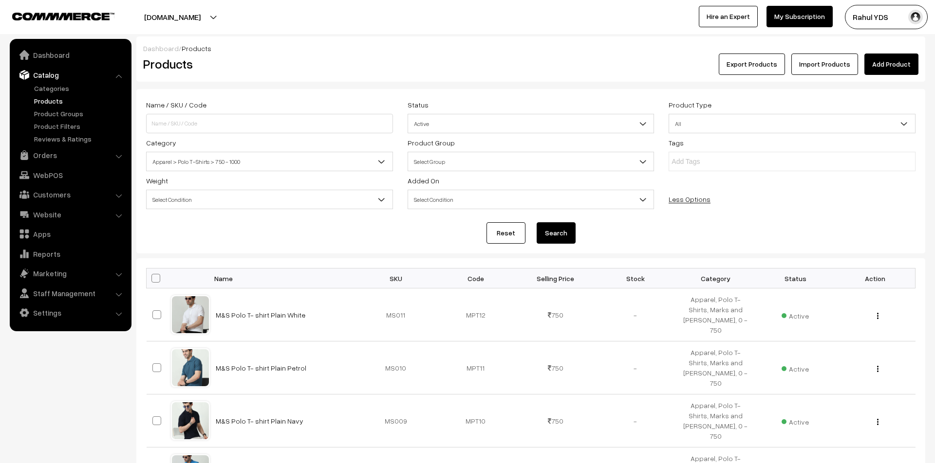
click at [556, 238] on button "Search" at bounding box center [555, 232] width 39 height 21
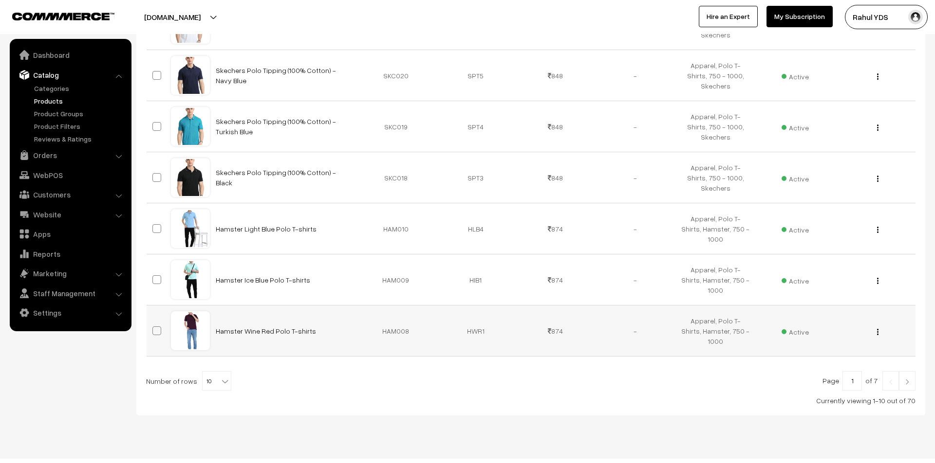
scroll to position [444, 0]
click at [211, 385] on span "10" at bounding box center [217, 380] width 28 height 19
select select "100"
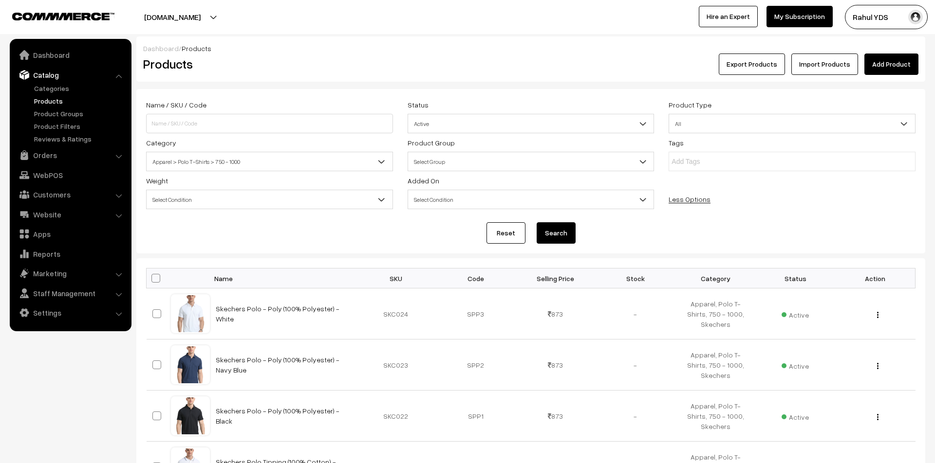
click at [263, 170] on span "Apparel > Polo T-Shirts > 750 - 1000" at bounding box center [270, 161] width 246 height 17
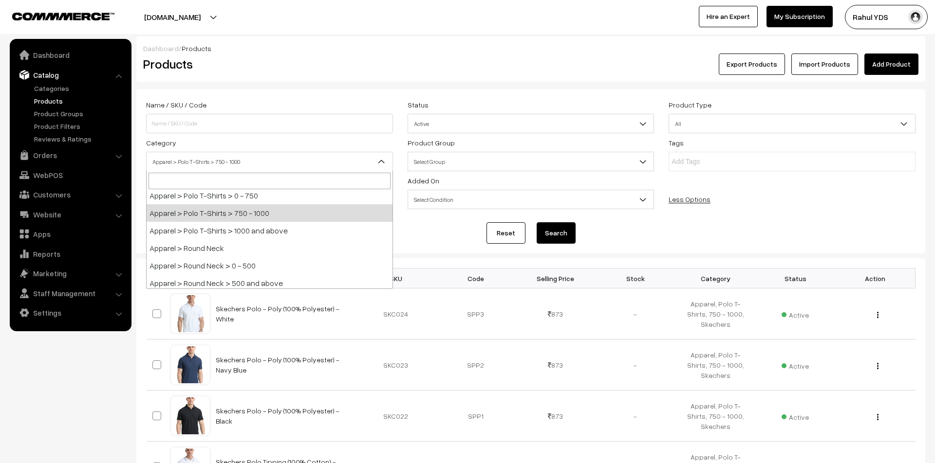
scroll to position [81, 0]
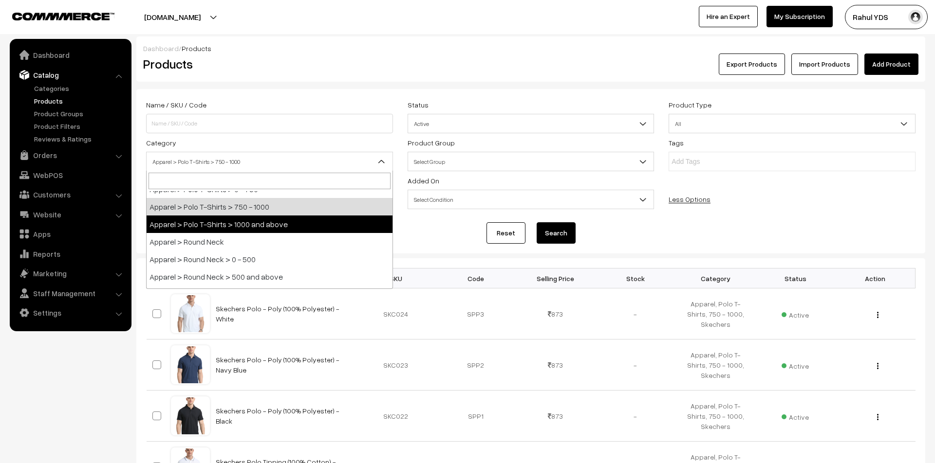
select select "122"
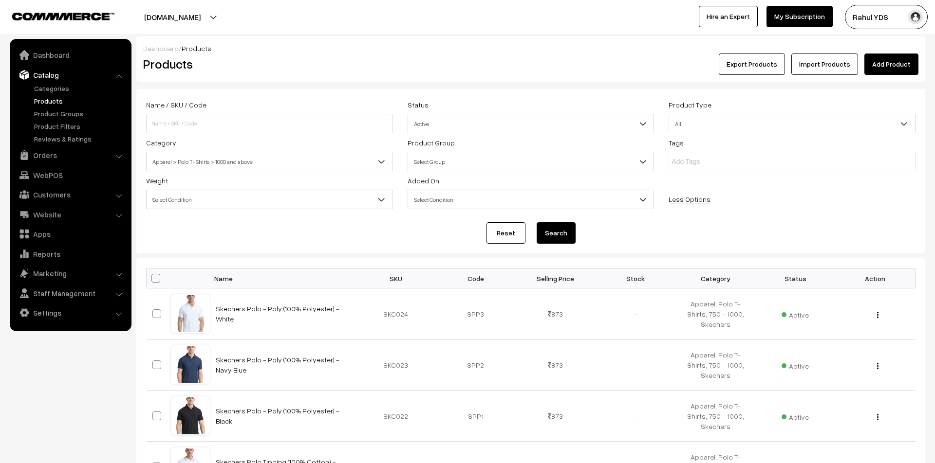
click at [548, 238] on button "Search" at bounding box center [555, 232] width 39 height 21
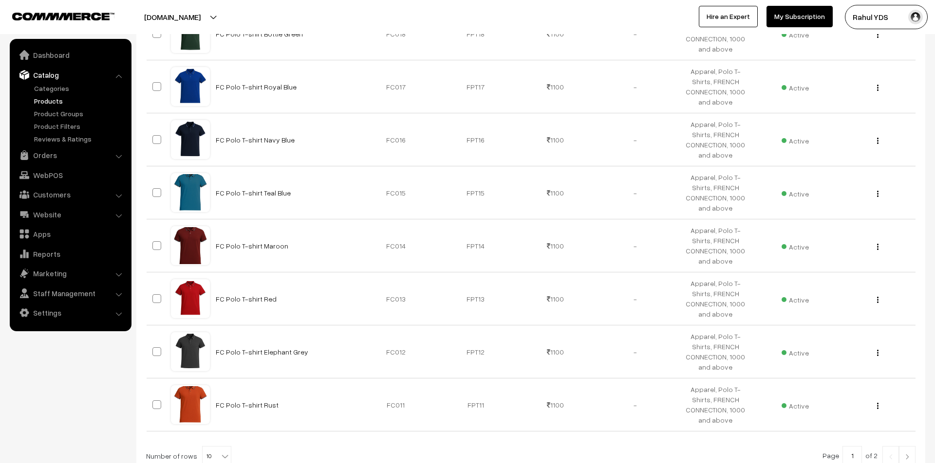
scroll to position [461, 0]
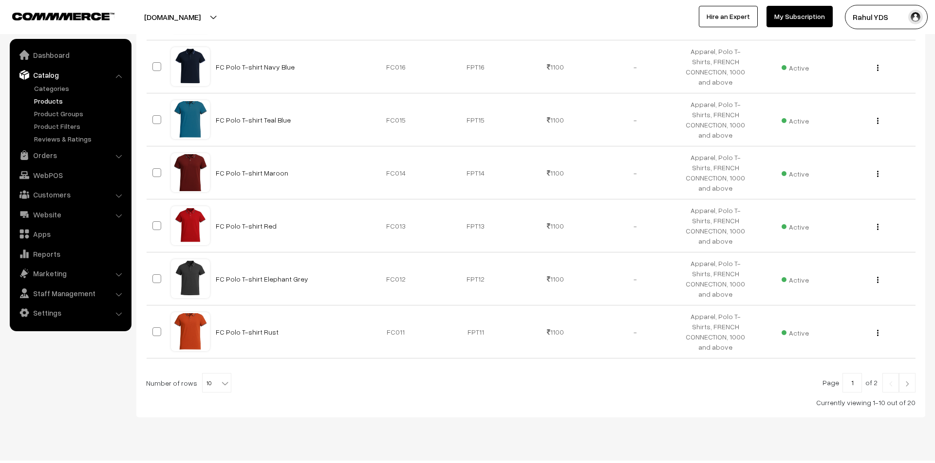
click at [204, 374] on span "10" at bounding box center [217, 383] width 28 height 19
select select "50"
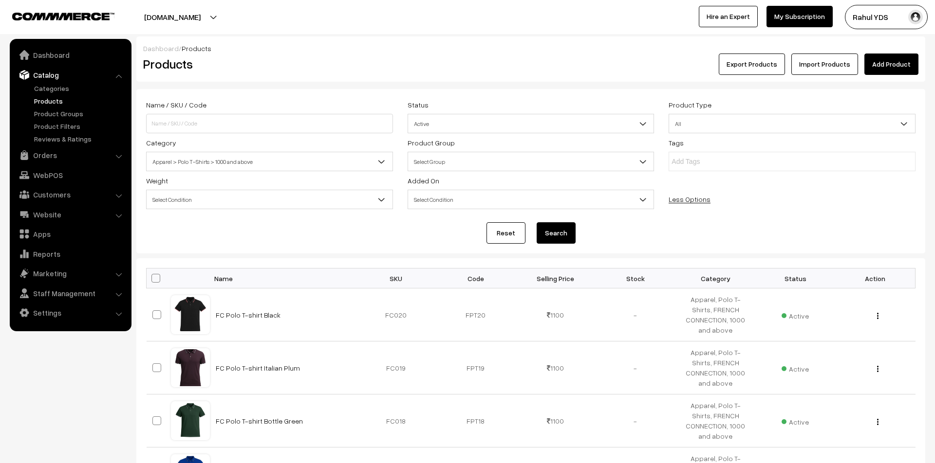
click at [276, 166] on span "Apparel > Polo T-Shirts > 1000 and above" at bounding box center [270, 161] width 246 height 17
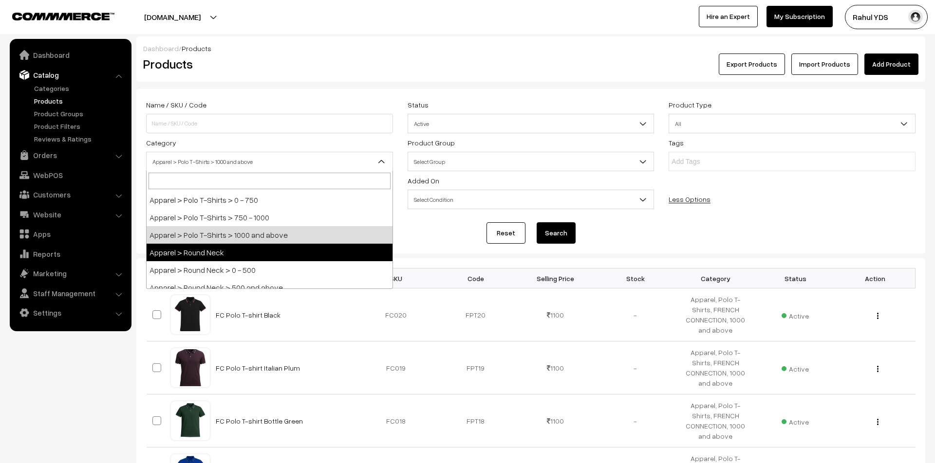
select select "50"
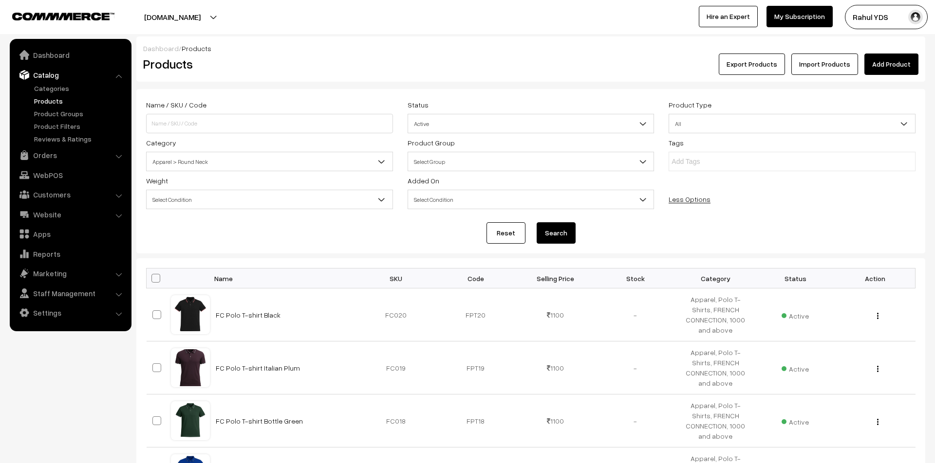
click at [546, 232] on button "Search" at bounding box center [555, 232] width 39 height 21
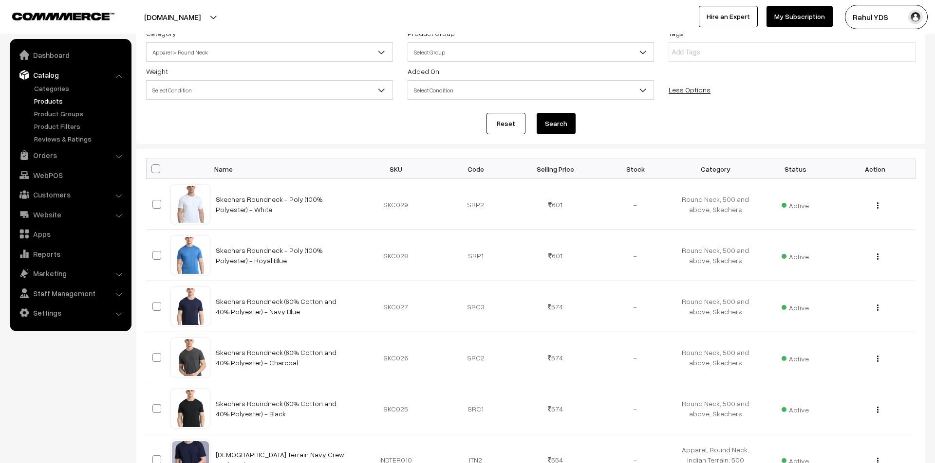
scroll to position [131, 0]
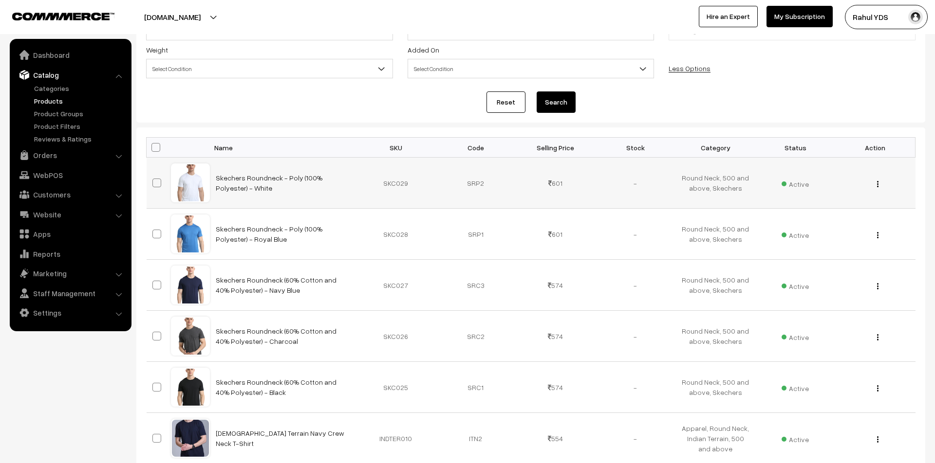
click at [155, 184] on span at bounding box center [156, 183] width 9 height 9
click at [154, 180] on input "checkbox" at bounding box center [150, 177] width 6 height 6
checkbox input "true"
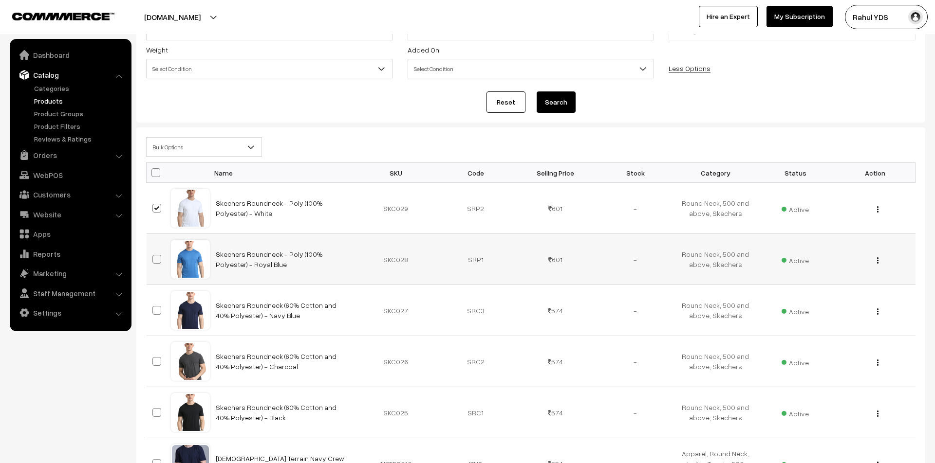
click at [155, 256] on span at bounding box center [156, 259] width 9 height 9
click at [154, 256] on input "checkbox" at bounding box center [150, 253] width 6 height 6
checkbox input "true"
click at [157, 316] on label at bounding box center [158, 311] width 12 height 12
click at [154, 308] on input "checkbox" at bounding box center [150, 304] width 6 height 6
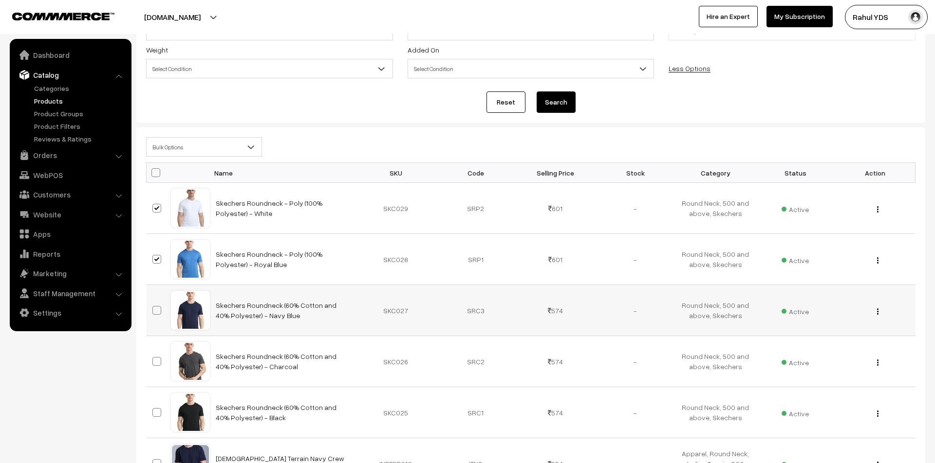
checkbox input "true"
click at [159, 364] on span at bounding box center [156, 361] width 9 height 9
click at [154, 359] on input "checkbox" at bounding box center [150, 355] width 6 height 6
checkbox input "true"
click at [158, 410] on span at bounding box center [156, 412] width 9 height 9
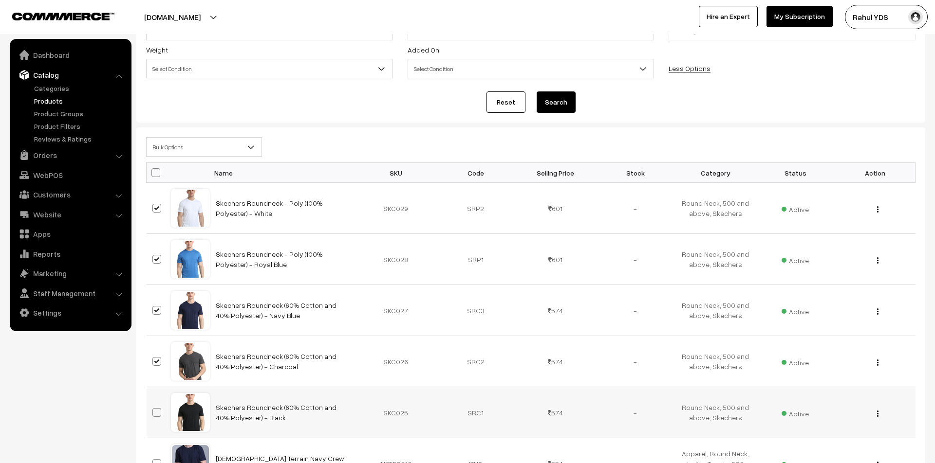
click at [154, 410] on input "checkbox" at bounding box center [150, 407] width 6 height 6
checkbox input "true"
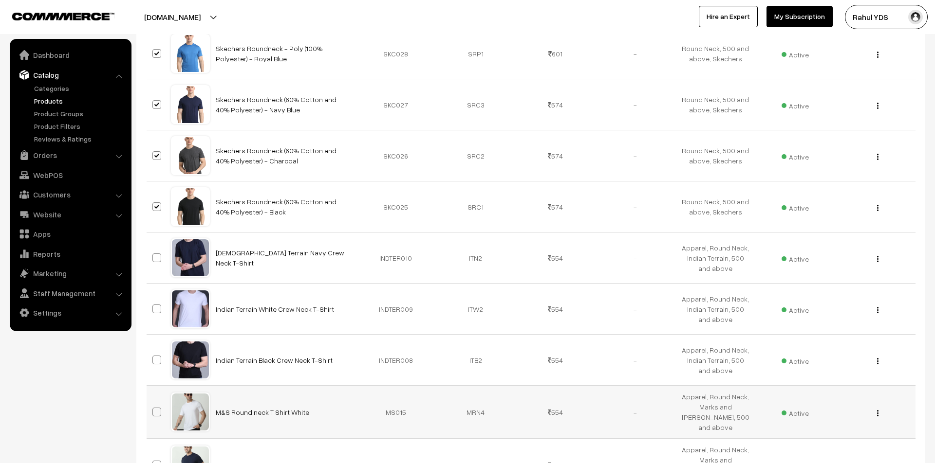
scroll to position [486, 0]
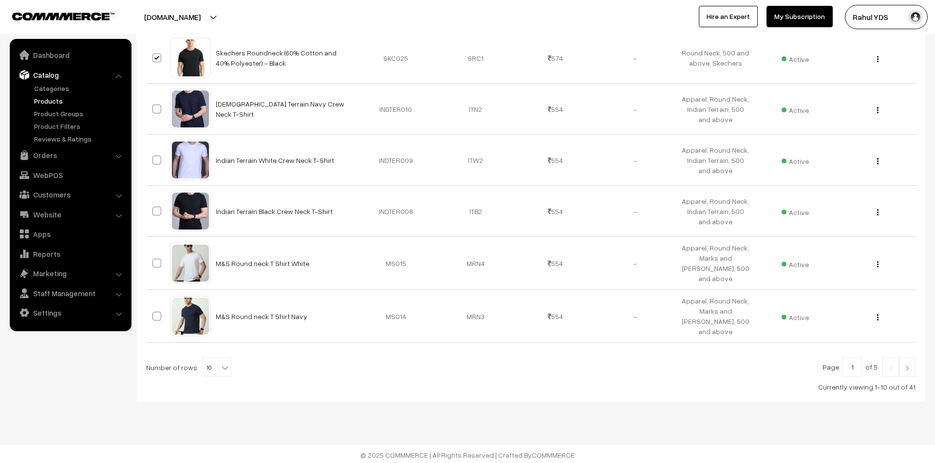
click at [208, 363] on span "10" at bounding box center [217, 367] width 28 height 19
select select "60"
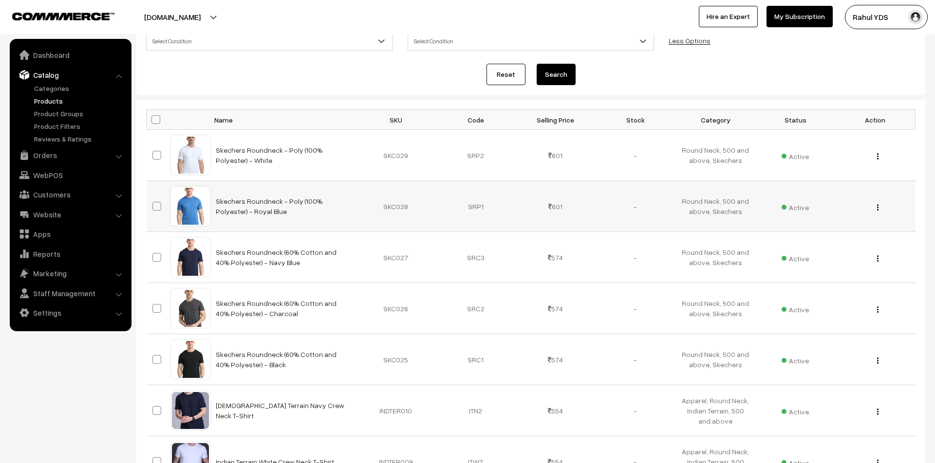
scroll to position [164, 0]
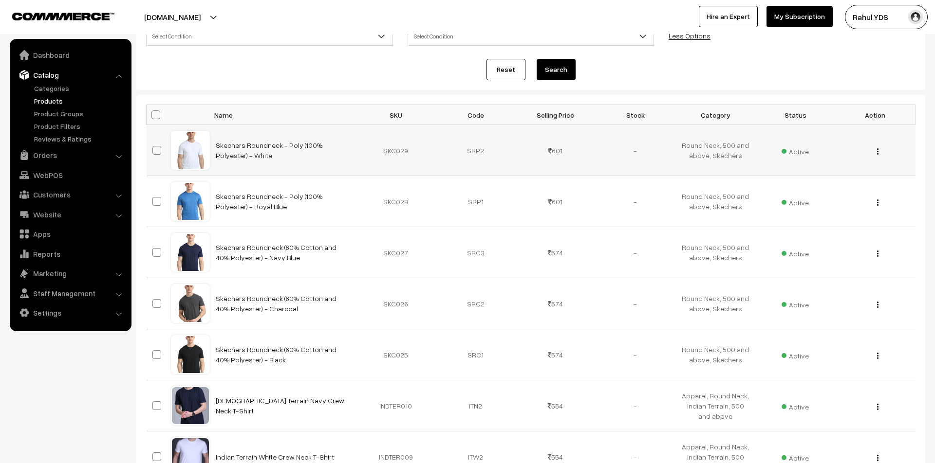
click at [156, 150] on span at bounding box center [156, 150] width 9 height 9
click at [154, 147] on input "checkbox" at bounding box center [150, 144] width 6 height 6
checkbox input "true"
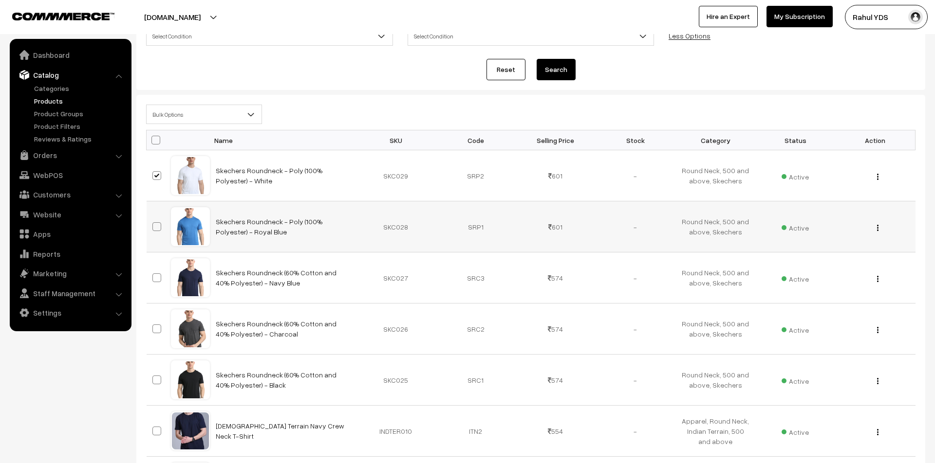
click at [155, 225] on span at bounding box center [156, 226] width 9 height 9
click at [154, 224] on input "checkbox" at bounding box center [150, 221] width 6 height 6
checkbox input "true"
click at [158, 282] on span at bounding box center [156, 278] width 9 height 9
click at [154, 275] on input "checkbox" at bounding box center [150, 272] width 6 height 6
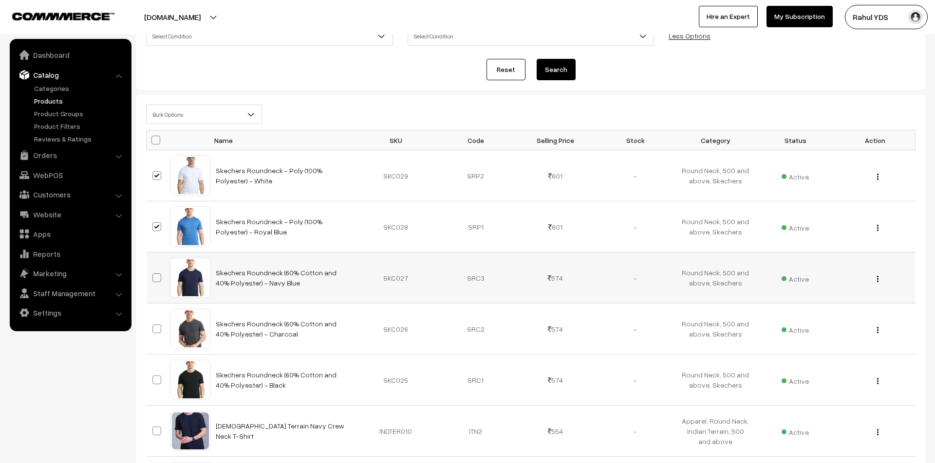
checkbox input "true"
click at [155, 334] on label at bounding box center [158, 329] width 12 height 12
click at [154, 326] on input "checkbox" at bounding box center [150, 323] width 6 height 6
checkbox input "true"
click at [156, 380] on span at bounding box center [156, 380] width 9 height 9
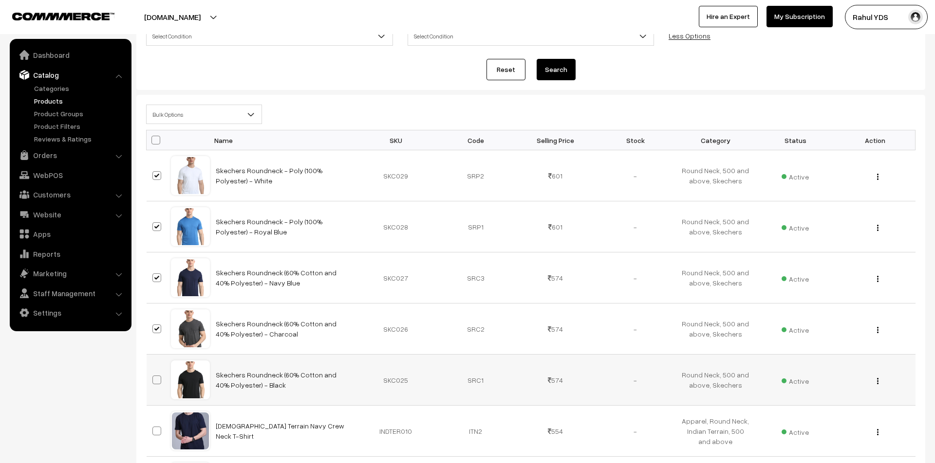
click at [154, 377] on input "checkbox" at bounding box center [150, 374] width 6 height 6
checkbox input "true"
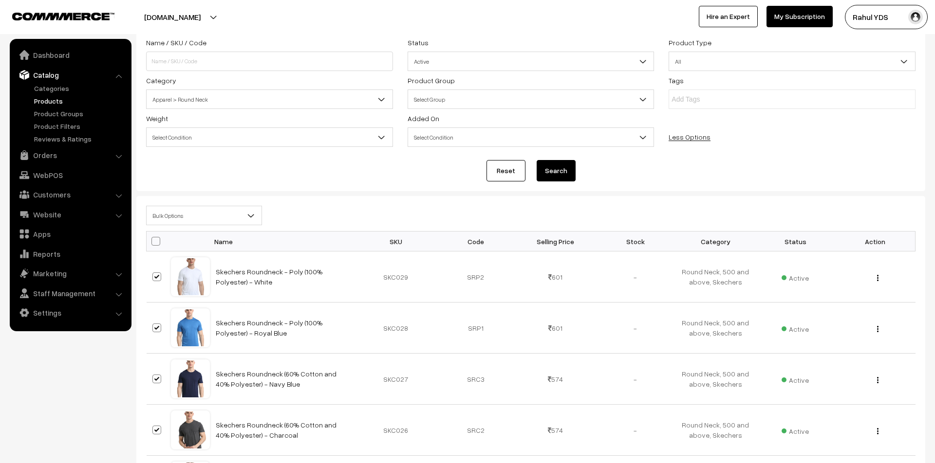
scroll to position [0, 0]
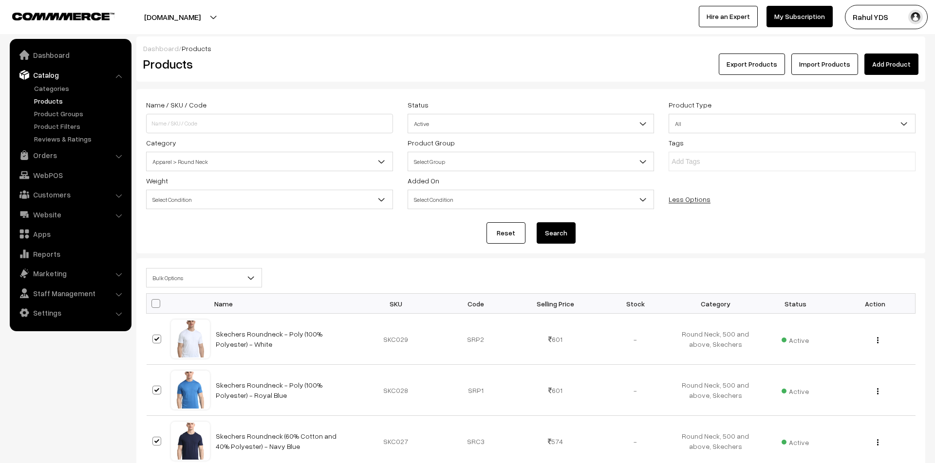
click at [249, 280] on b at bounding box center [251, 278] width 10 height 10
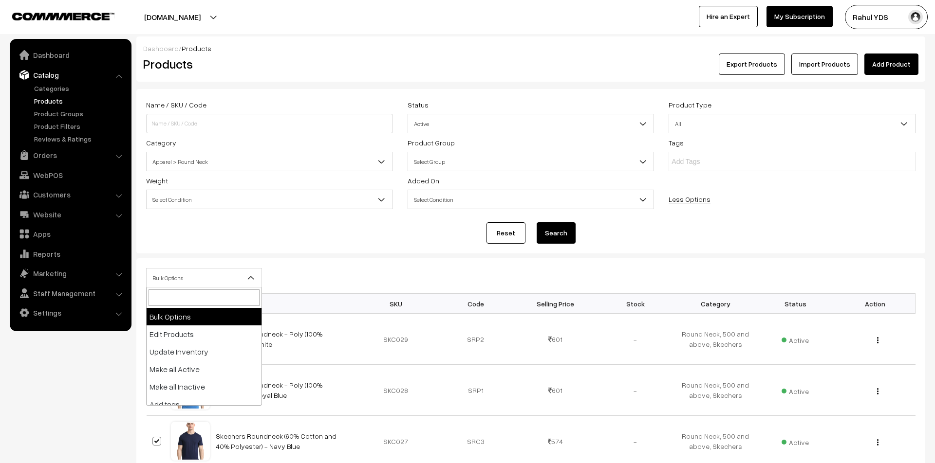
scroll to position [60, 0]
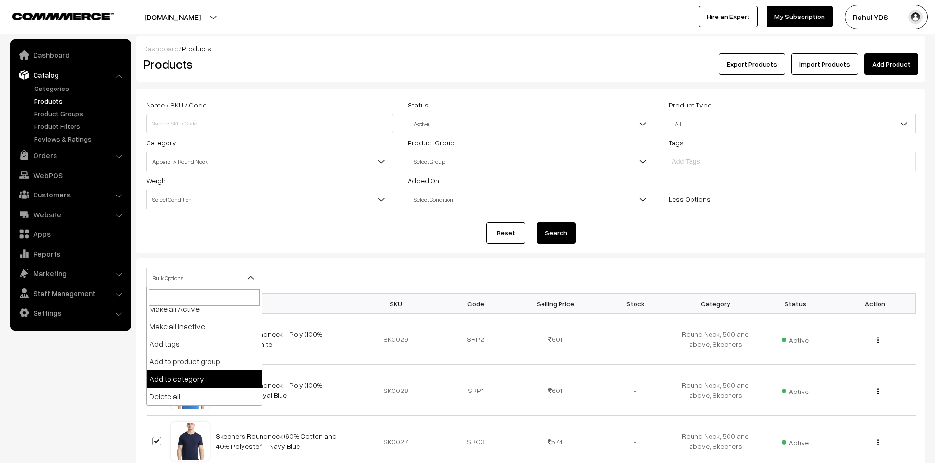
select select "category"
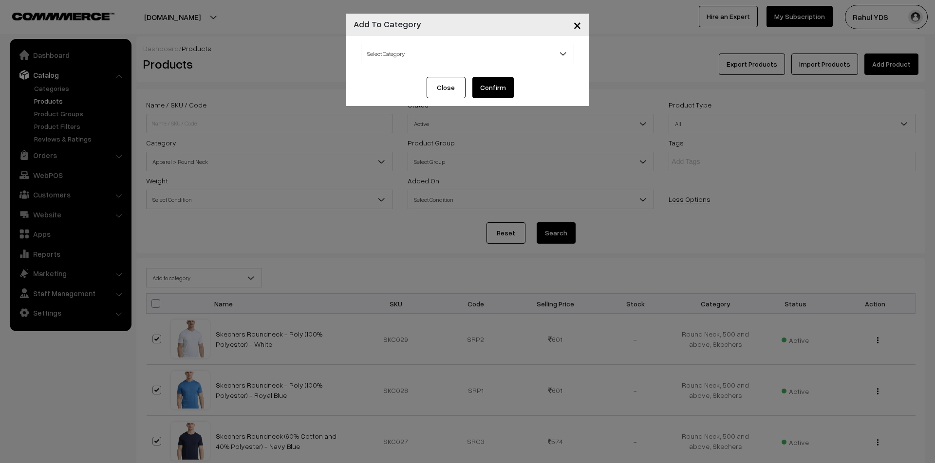
click at [438, 49] on span "Select Category" at bounding box center [467, 53] width 212 height 17
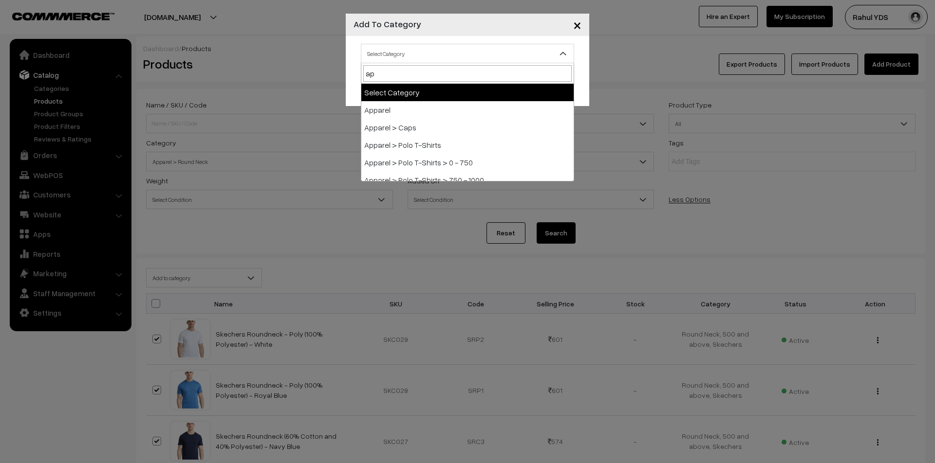
type input "app"
select select "2"
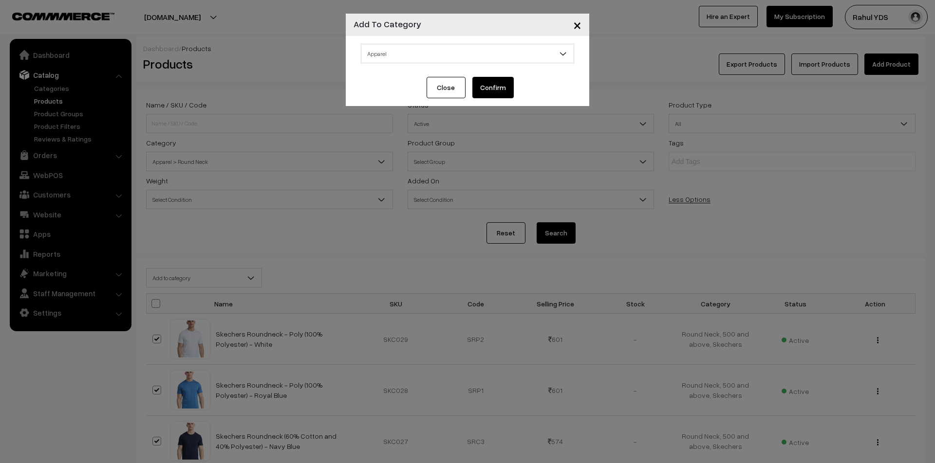
click at [507, 88] on button "Confirm" at bounding box center [492, 87] width 41 height 21
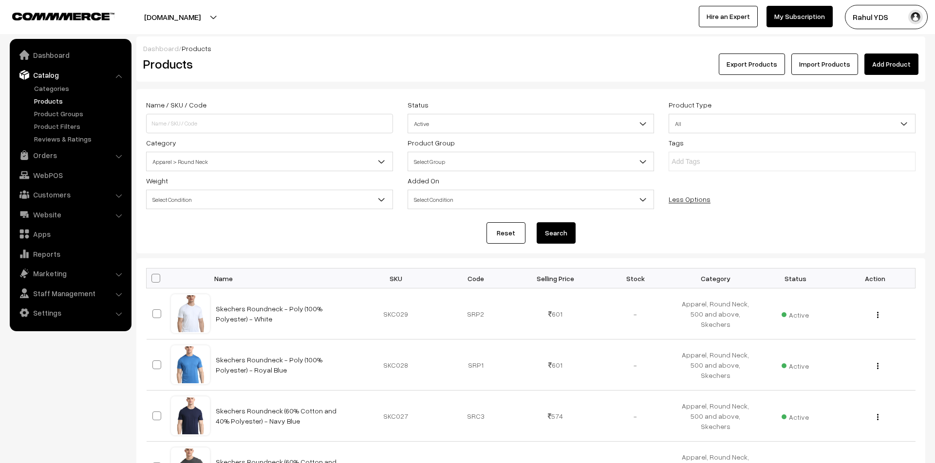
click at [256, 163] on span "Apparel > Round Neck" at bounding box center [270, 161] width 246 height 17
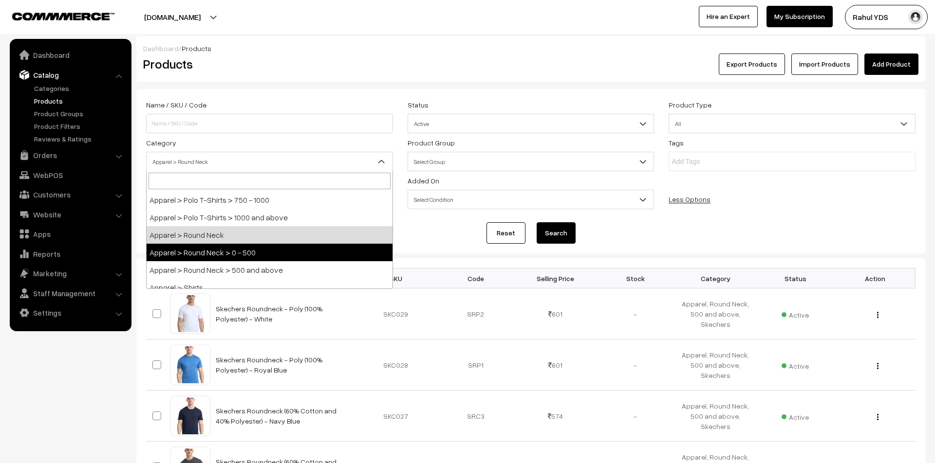
select select "123"
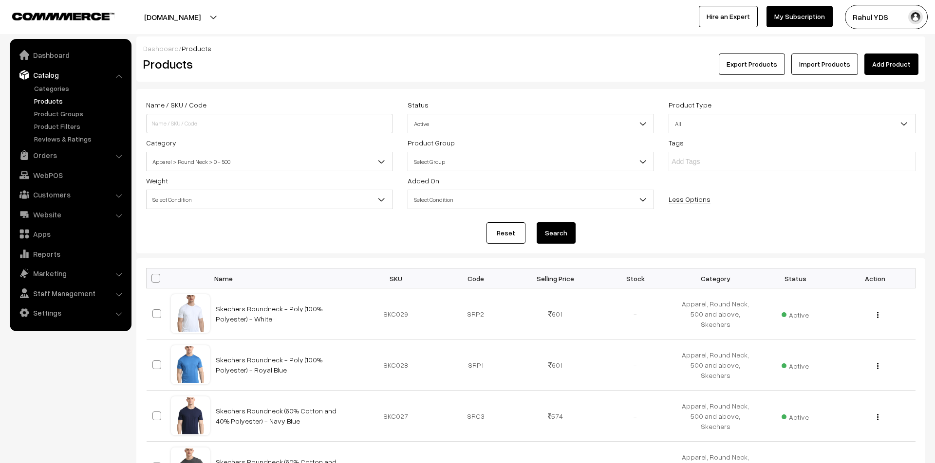
click at [557, 235] on button "Search" at bounding box center [555, 232] width 39 height 21
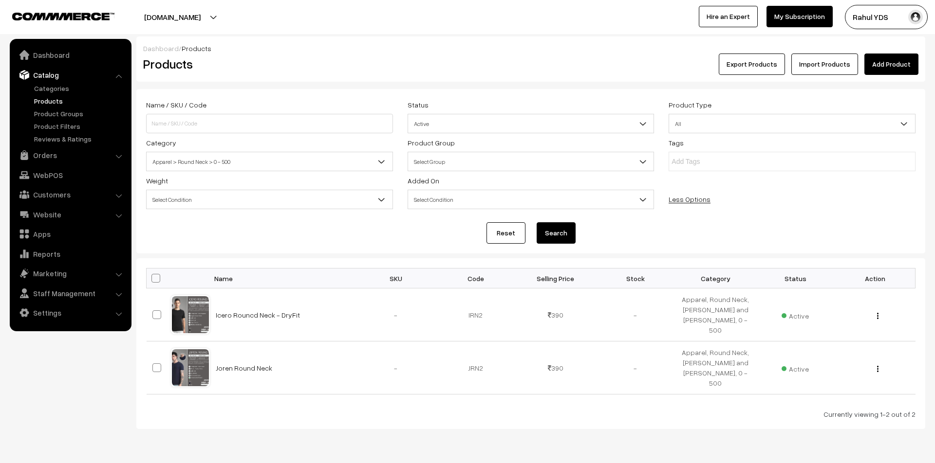
scroll to position [26, 0]
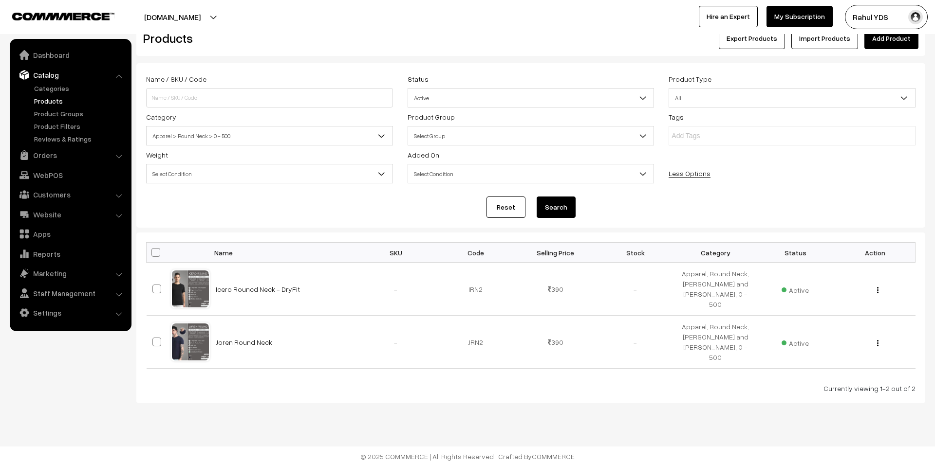
click at [337, 139] on span "Apparel > Round Neck > 0 - 500" at bounding box center [270, 136] width 246 height 17
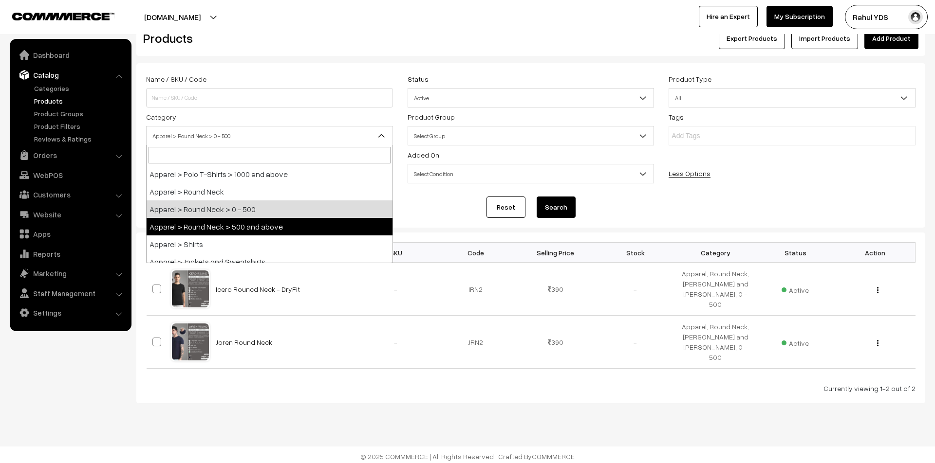
select select "124"
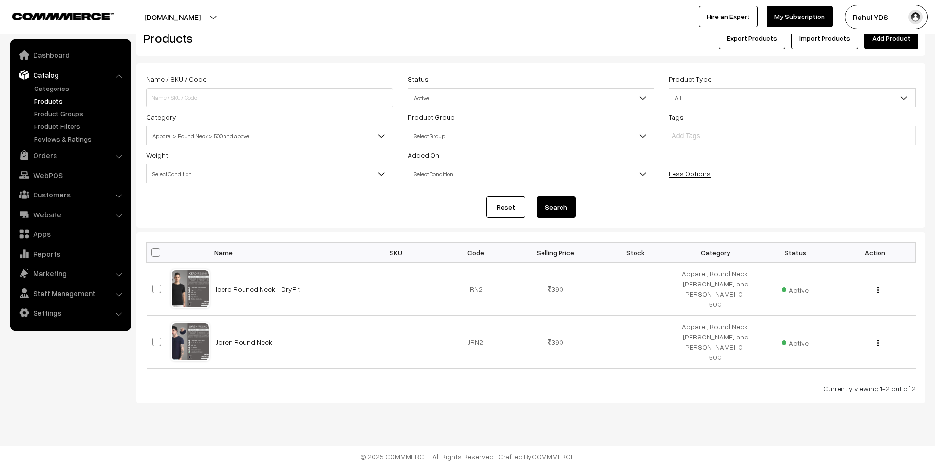
click at [556, 214] on button "Search" at bounding box center [555, 207] width 39 height 21
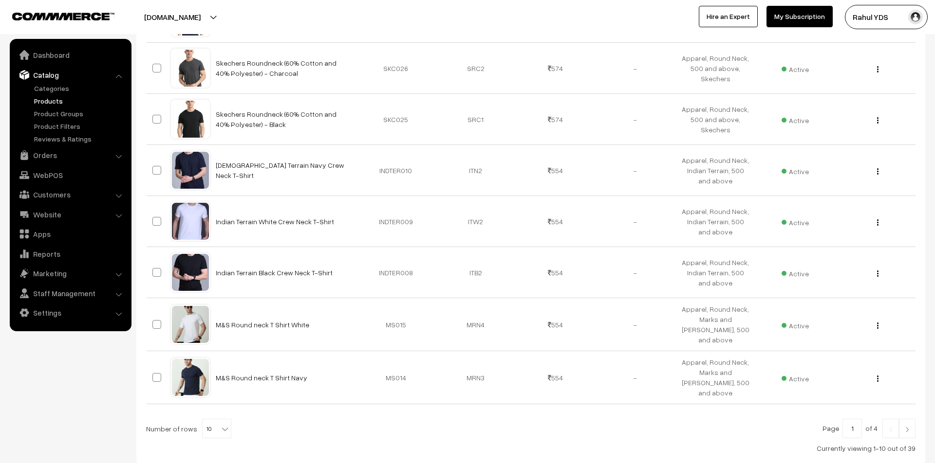
scroll to position [461, 0]
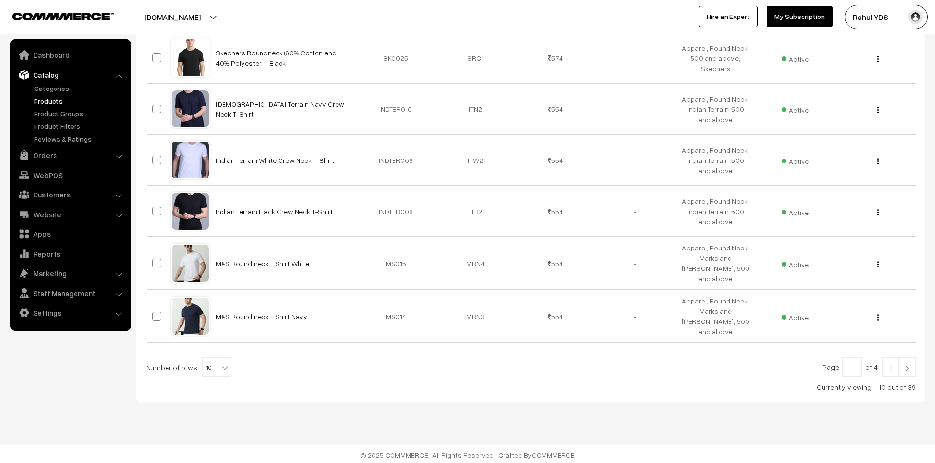
click at [220, 367] on b at bounding box center [225, 368] width 10 height 10
select select "50"
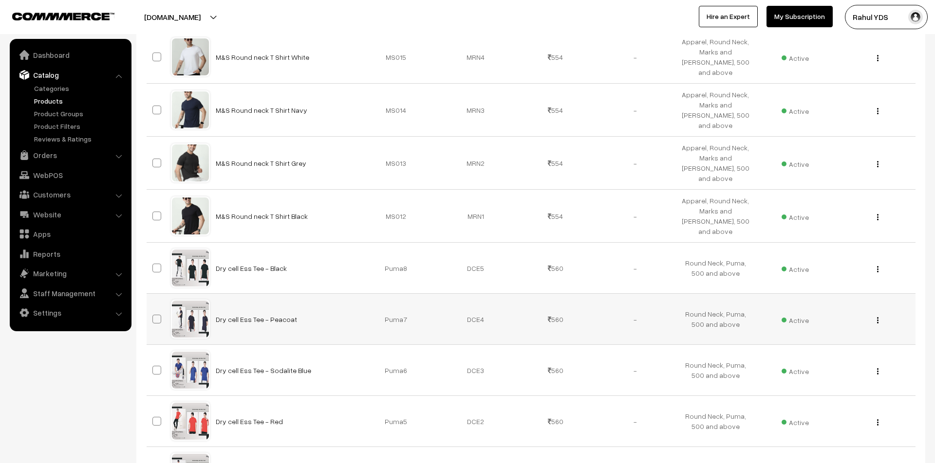
scroll to position [670, 0]
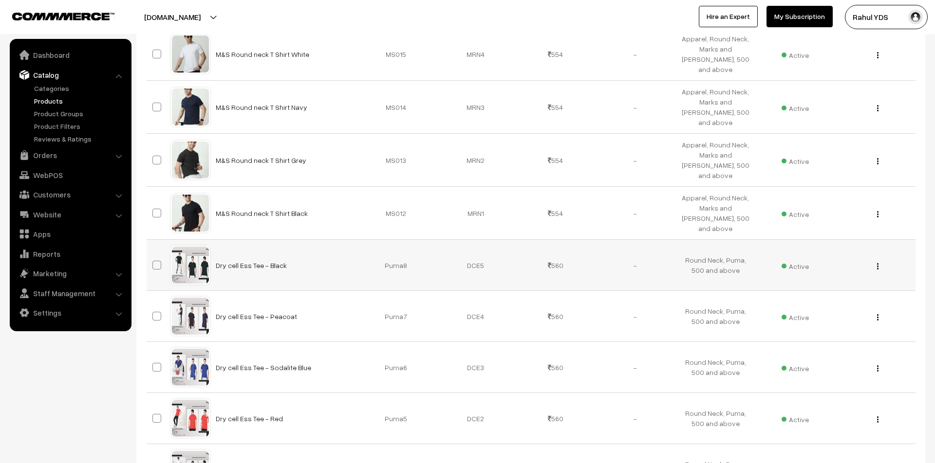
click at [159, 262] on span at bounding box center [156, 265] width 9 height 9
click at [154, 262] on input "checkbox" at bounding box center [150, 259] width 6 height 6
checkbox input "true"
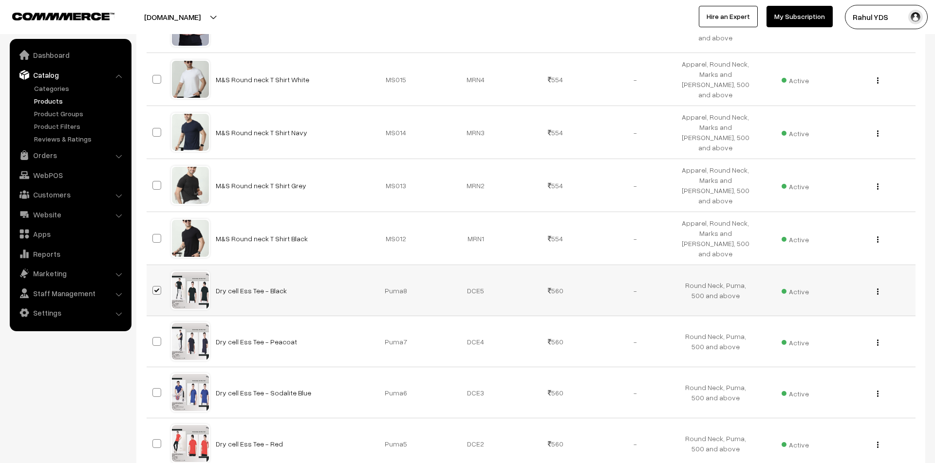
scroll to position [695, 0]
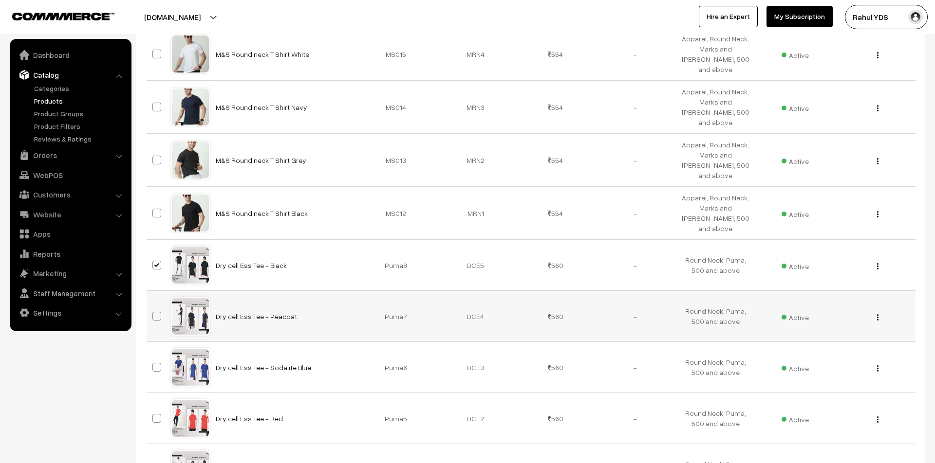
click at [158, 312] on span at bounding box center [156, 316] width 9 height 9
click at [154, 308] on input "checkbox" at bounding box center [150, 310] width 6 height 6
checkbox input "true"
click at [161, 353] on td at bounding box center [159, 367] width 24 height 51
click at [159, 363] on span at bounding box center [156, 367] width 9 height 9
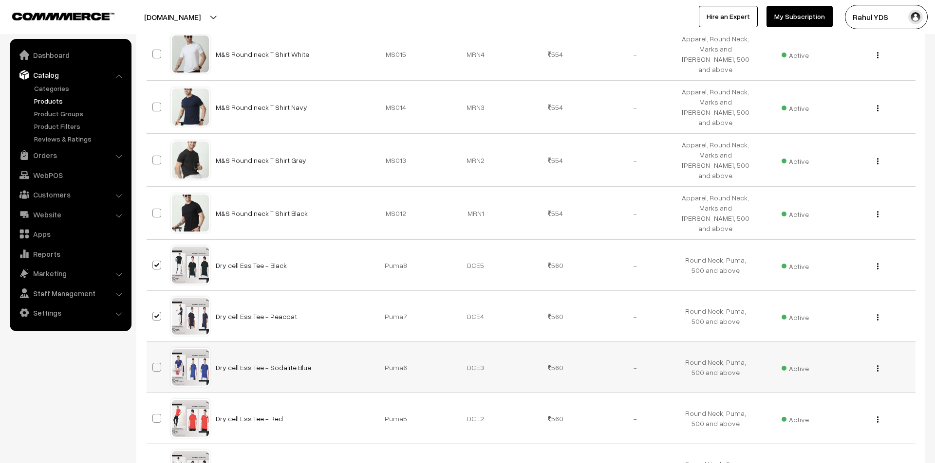
click at [154, 363] on input "checkbox" at bounding box center [150, 361] width 6 height 6
checkbox input "true"
click at [155, 404] on td at bounding box center [159, 418] width 24 height 51
click at [154, 419] on label at bounding box center [158, 419] width 12 height 12
click at [154, 416] on input "checkbox" at bounding box center [150, 412] width 6 height 6
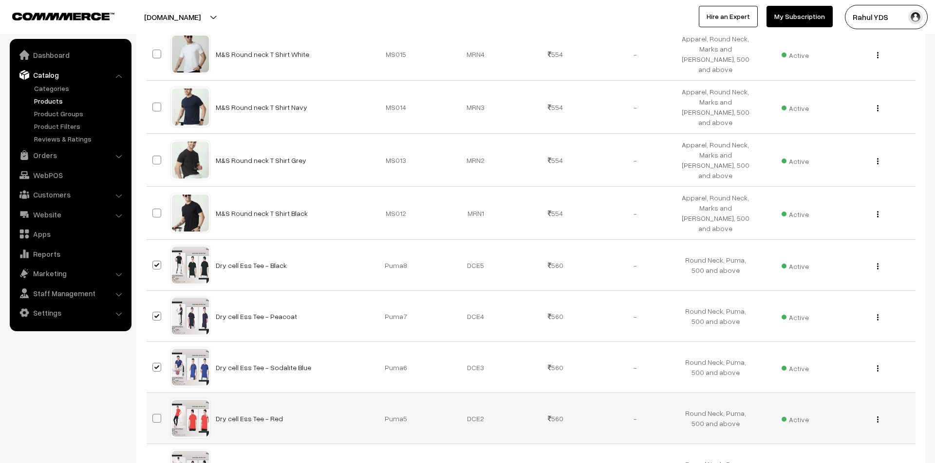
checkbox input "true"
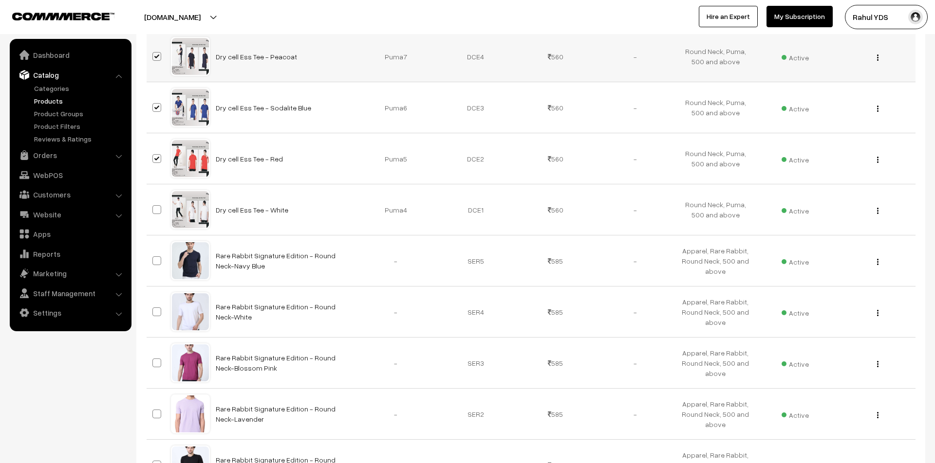
scroll to position [959, 0]
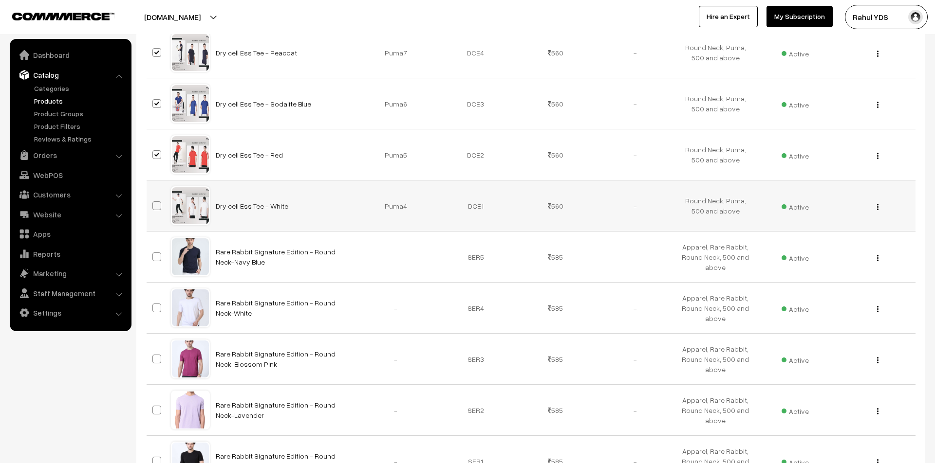
click at [156, 202] on span at bounding box center [156, 206] width 9 height 9
click at [154, 200] on input "checkbox" at bounding box center [150, 200] width 6 height 6
checkbox input "true"
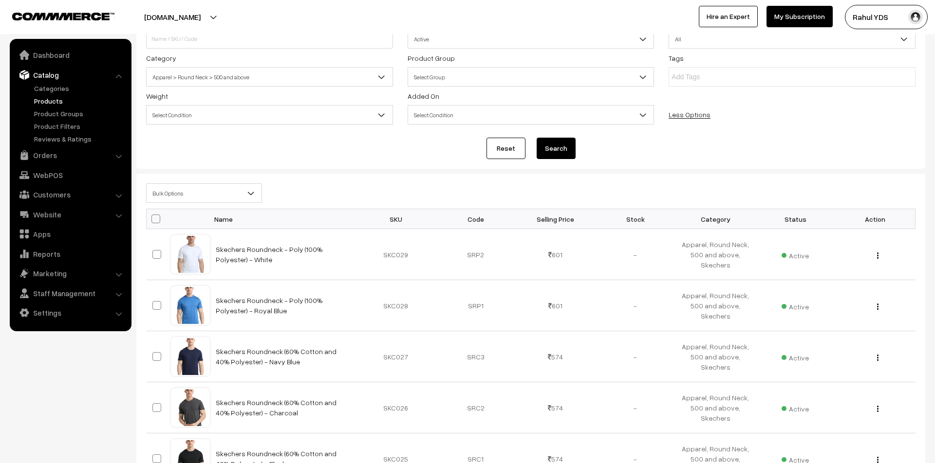
scroll to position [0, 0]
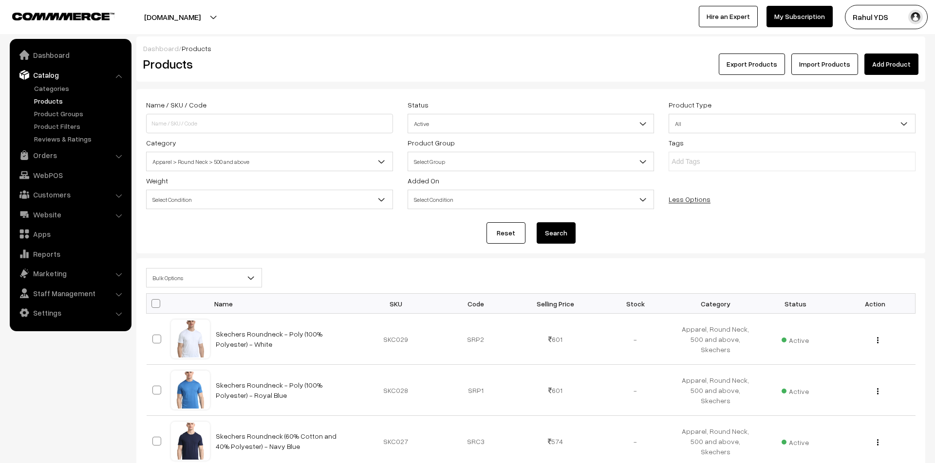
click at [229, 282] on span "Bulk Options" at bounding box center [204, 278] width 115 height 17
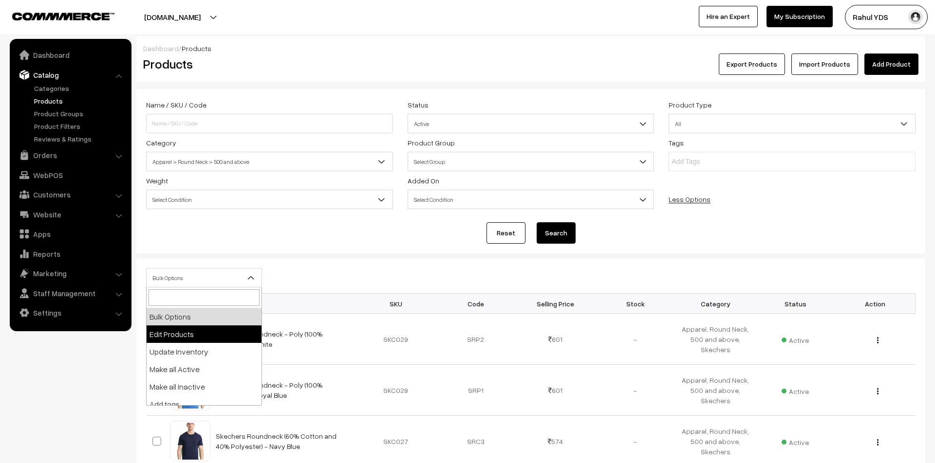
scroll to position [60, 0]
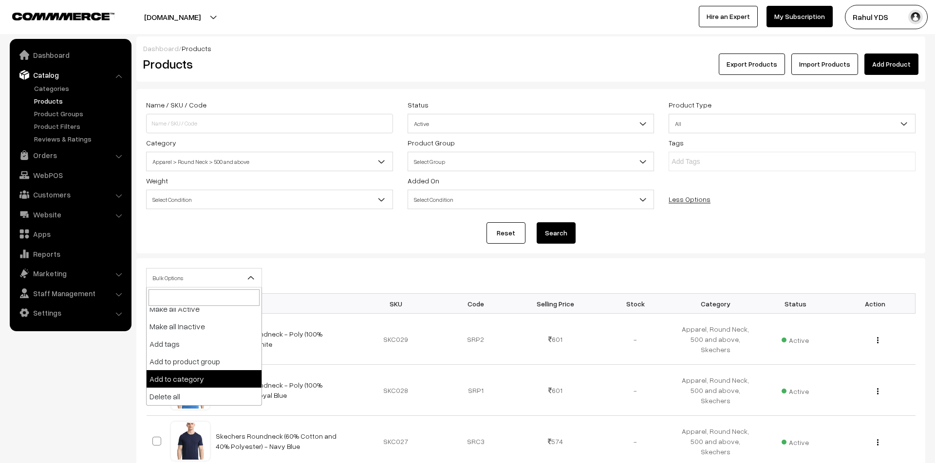
select select "category"
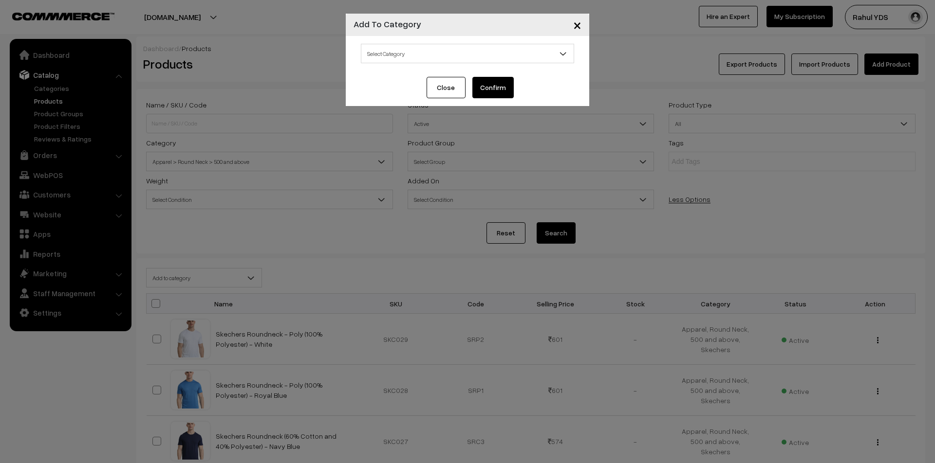
click at [475, 51] on span "Select Category" at bounding box center [467, 53] width 212 height 17
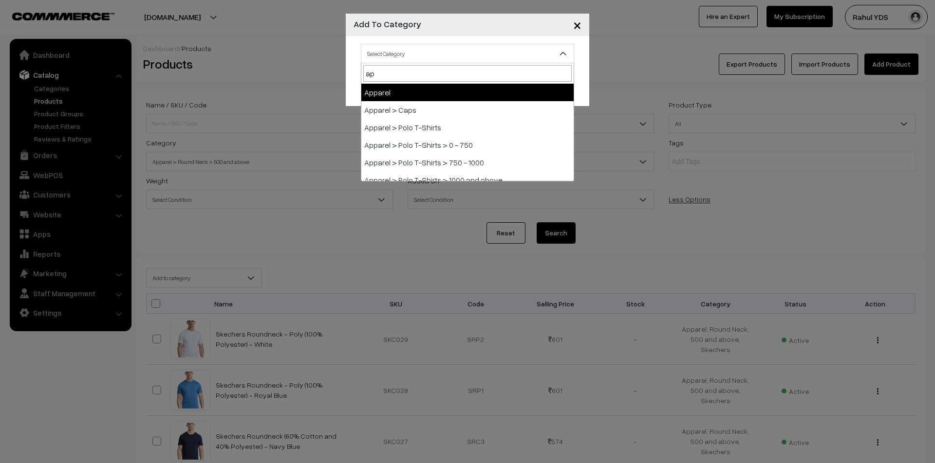
type input "app"
select select "2"
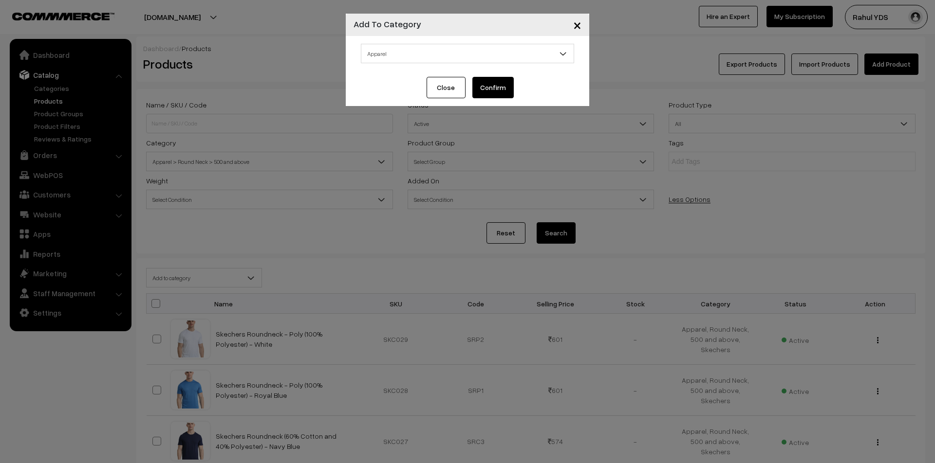
click at [503, 82] on button "Confirm" at bounding box center [492, 87] width 41 height 21
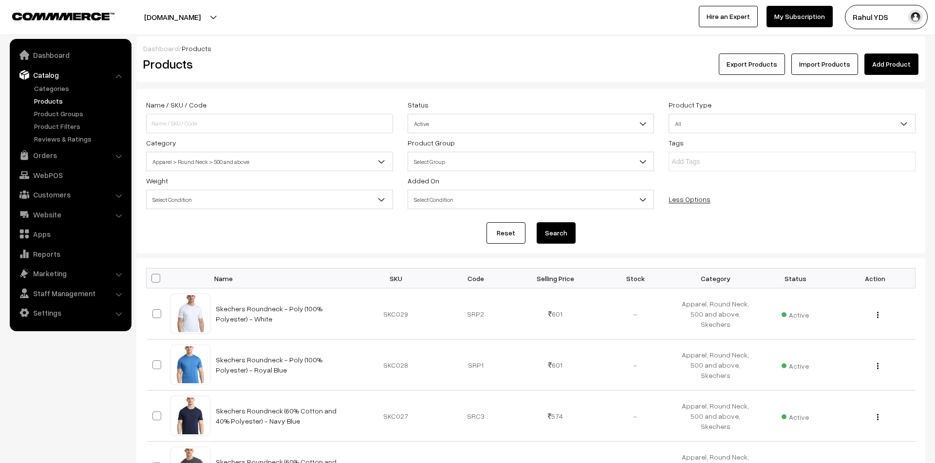
click at [335, 156] on span "Apparel > Round Neck > 500 and above" at bounding box center [270, 161] width 246 height 17
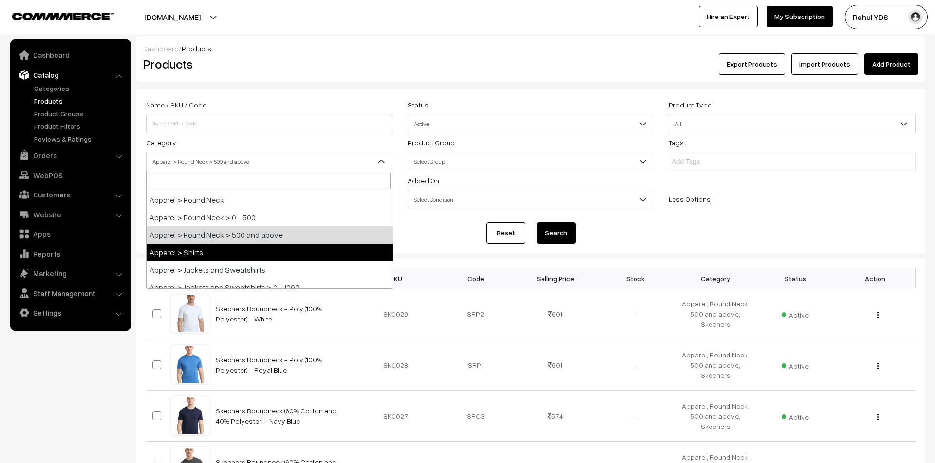
select select "51"
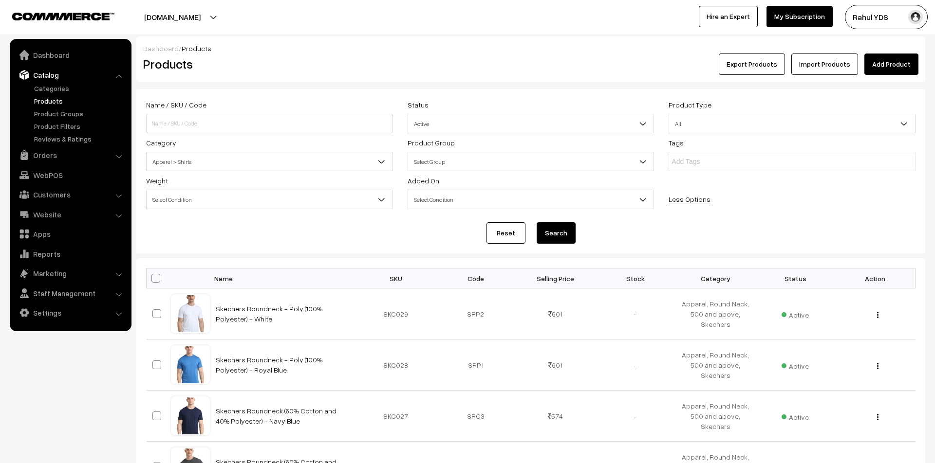
click at [556, 232] on button "Search" at bounding box center [555, 232] width 39 height 21
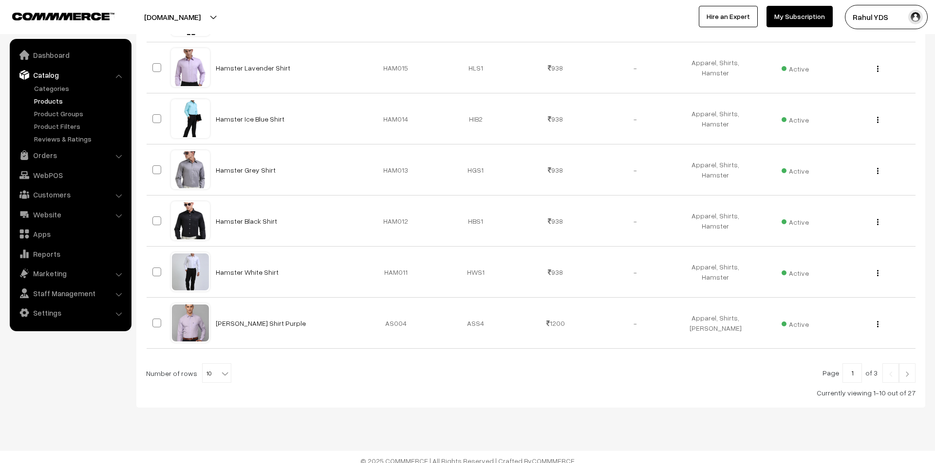
scroll to position [461, 0]
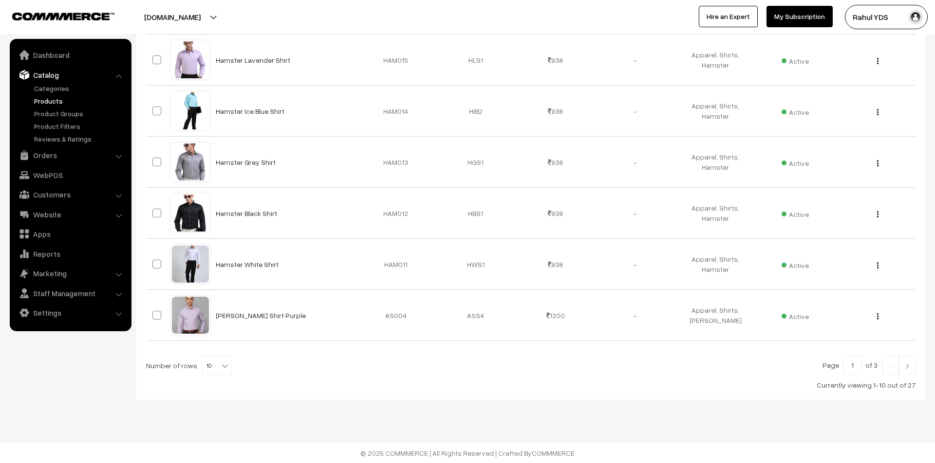
click at [207, 360] on span "10" at bounding box center [217, 365] width 28 height 19
select select "50"
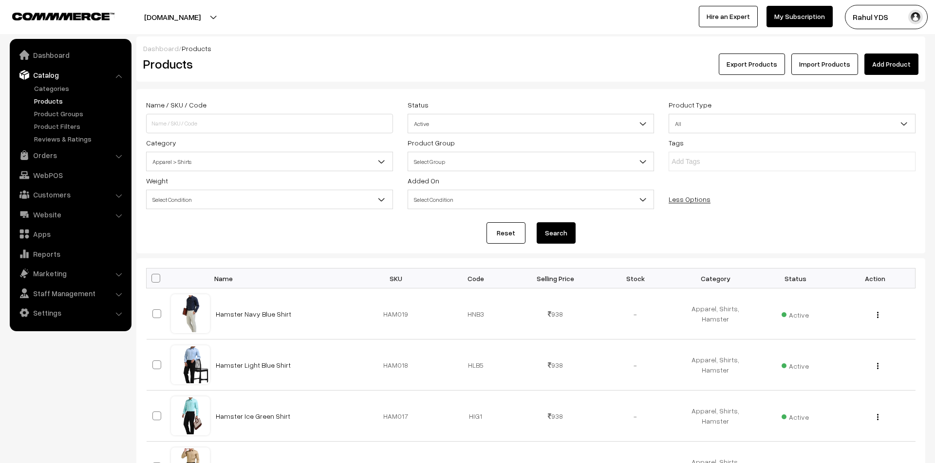
click at [217, 146] on div "Category Select Category Apparel Apparel > Caps Apparel > Polo T-Shirts Apparel…" at bounding box center [269, 154] width 261 height 35
click at [216, 161] on span "Apparel > Shirts" at bounding box center [270, 161] width 246 height 17
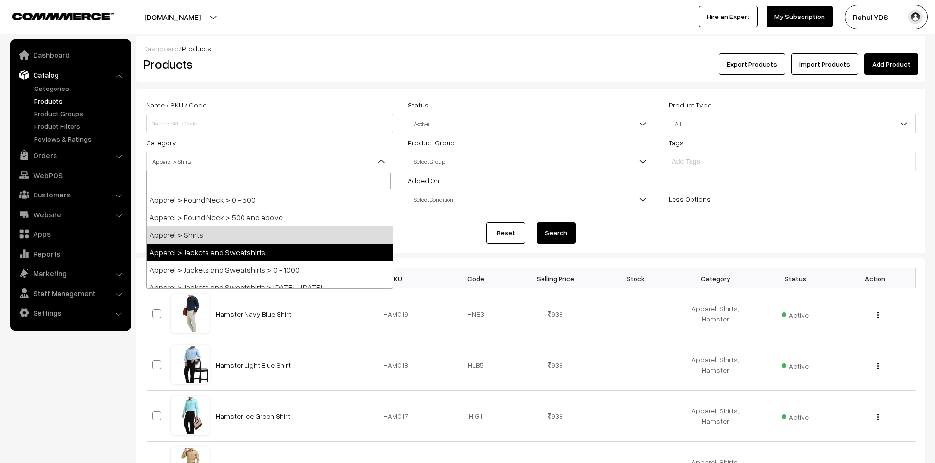
select select "52"
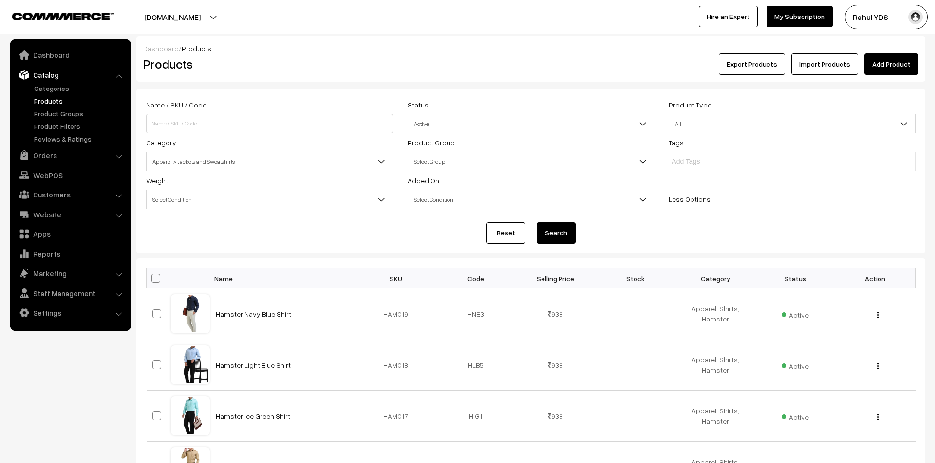
click at [554, 235] on button "Search" at bounding box center [555, 232] width 39 height 21
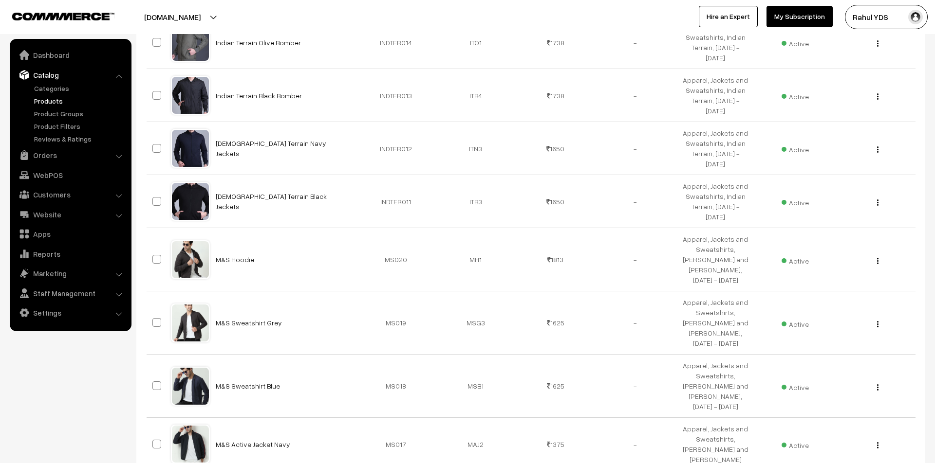
scroll to position [461, 0]
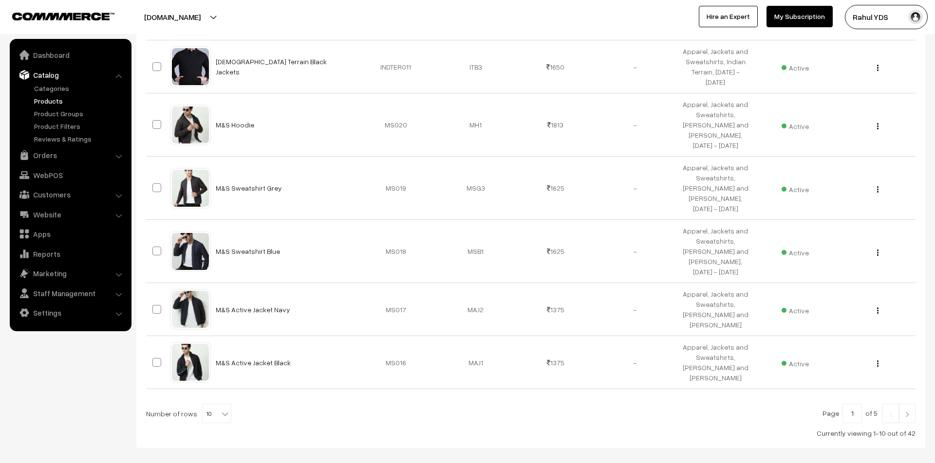
click at [209, 405] on span "10" at bounding box center [217, 414] width 28 height 19
click at [206, 405] on span "10" at bounding box center [217, 414] width 28 height 19
click at [211, 405] on span "10" at bounding box center [217, 414] width 28 height 19
select select "100"
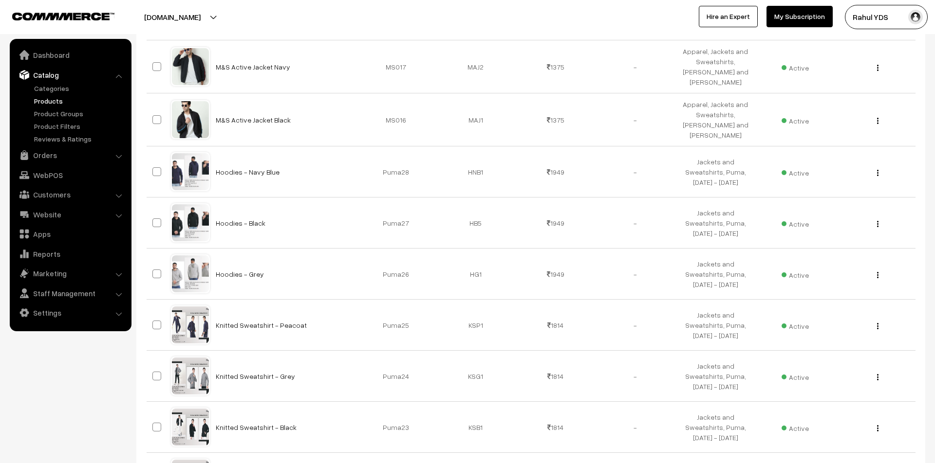
scroll to position [705, 0]
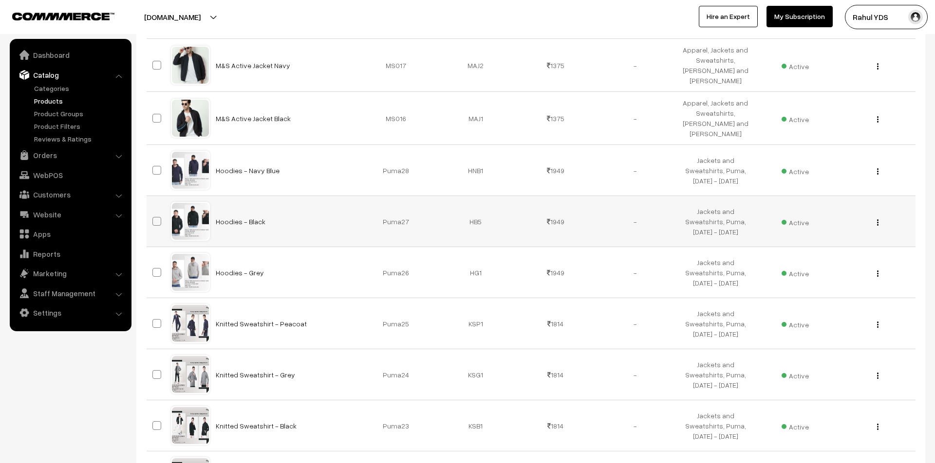
click at [159, 216] on label at bounding box center [158, 222] width 12 height 12
click at [154, 212] on input "checkbox" at bounding box center [150, 215] width 6 height 6
checkbox input "true"
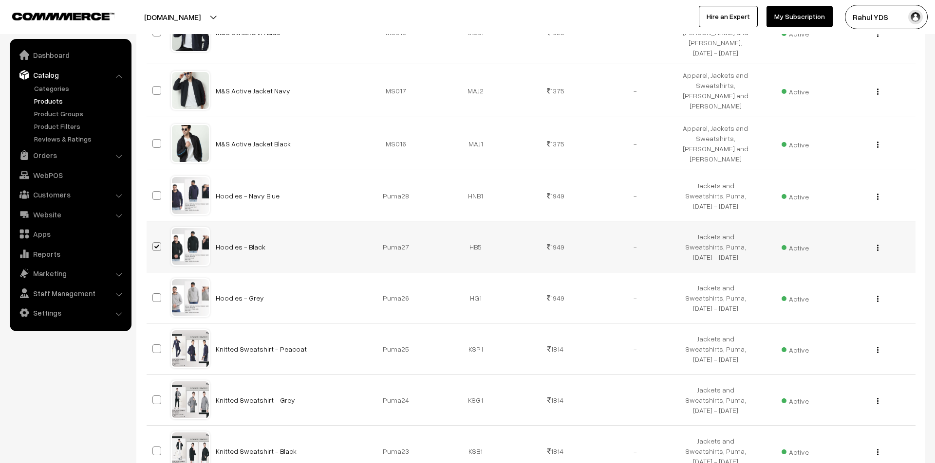
scroll to position [730, 0]
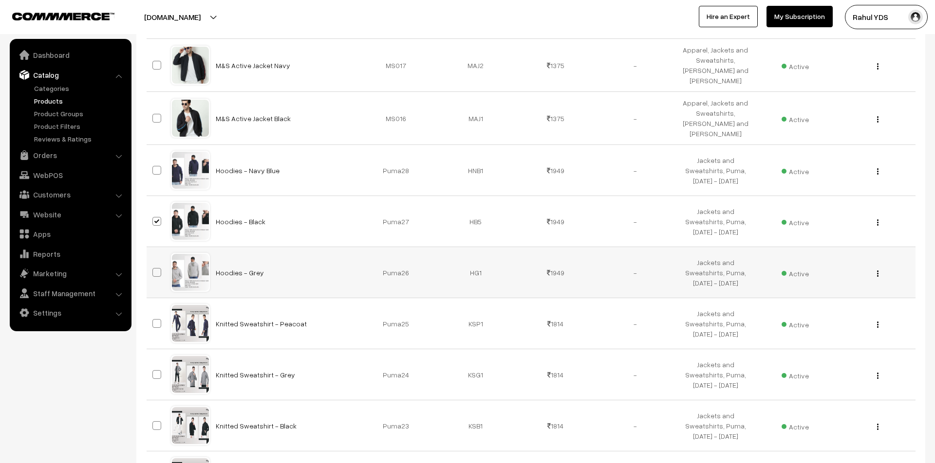
click at [155, 268] on span at bounding box center [156, 272] width 9 height 9
click at [154, 263] on input "checkbox" at bounding box center [150, 266] width 6 height 6
checkbox input "true"
click at [155, 319] on span at bounding box center [156, 323] width 9 height 9
click at [154, 314] on input "checkbox" at bounding box center [150, 317] width 6 height 6
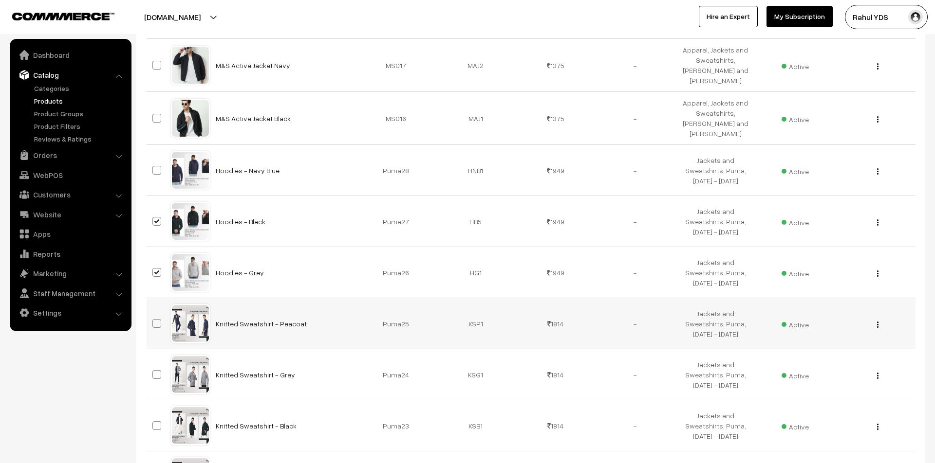
checkbox input "true"
click at [159, 370] on span at bounding box center [156, 374] width 9 height 9
click at [154, 366] on input "checkbox" at bounding box center [150, 369] width 6 height 6
checkbox input "true"
click at [156, 422] on span at bounding box center [156, 426] width 9 height 9
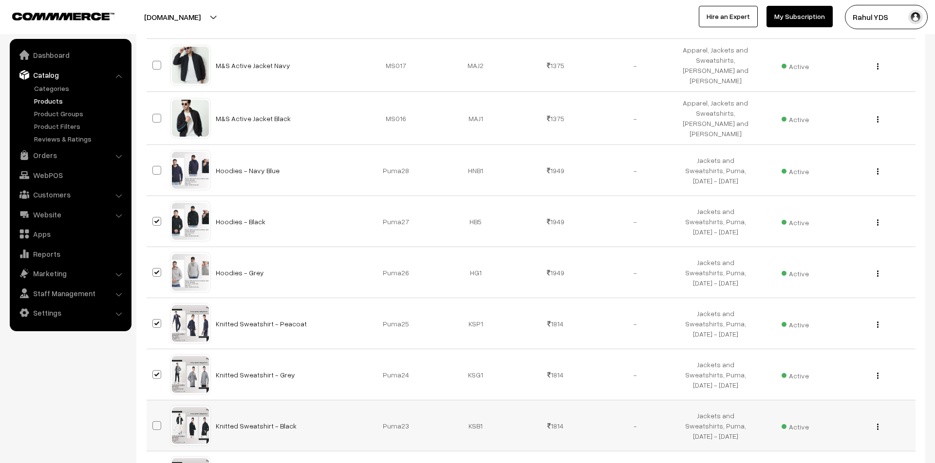
click at [154, 417] on input "checkbox" at bounding box center [150, 420] width 6 height 6
checkbox input "true"
click at [154, 463] on input "checkbox" at bounding box center [150, 471] width 6 height 6
checkbox input "true"
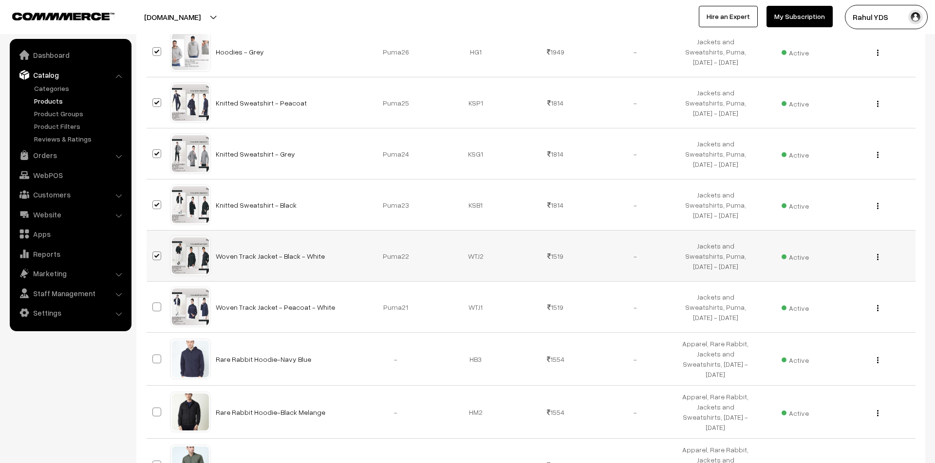
scroll to position [962, 0]
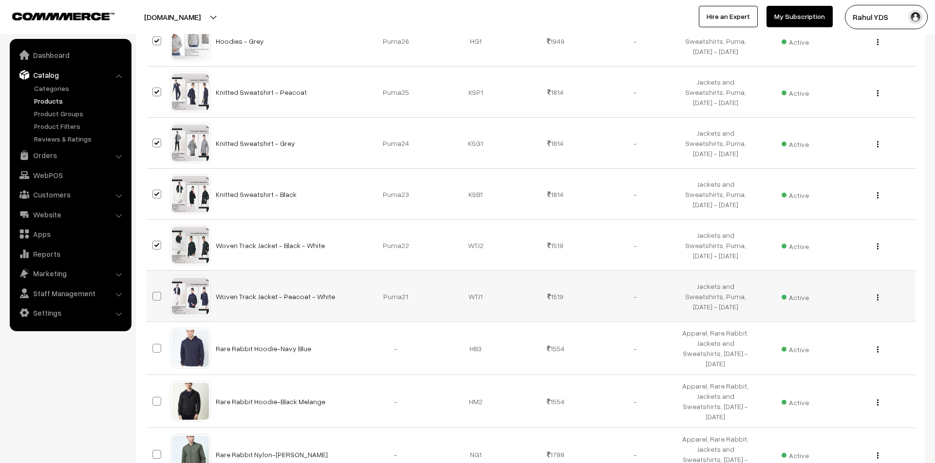
click at [158, 292] on span at bounding box center [156, 296] width 9 height 9
click at [154, 287] on input "checkbox" at bounding box center [150, 290] width 6 height 6
checkbox input "true"
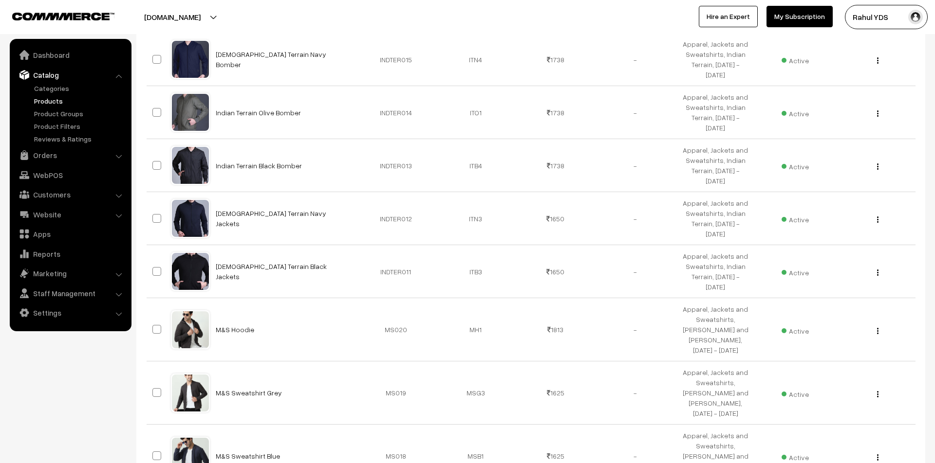
scroll to position [0, 0]
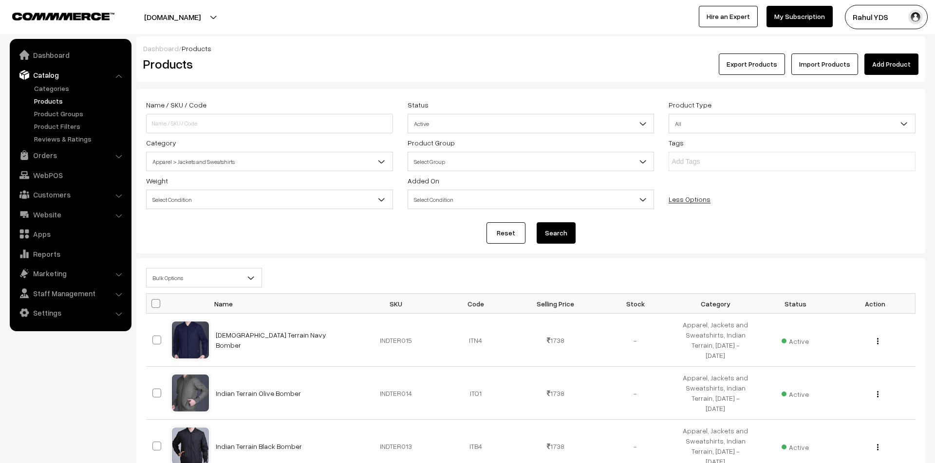
click at [235, 275] on span "Bulk Options" at bounding box center [204, 278] width 115 height 17
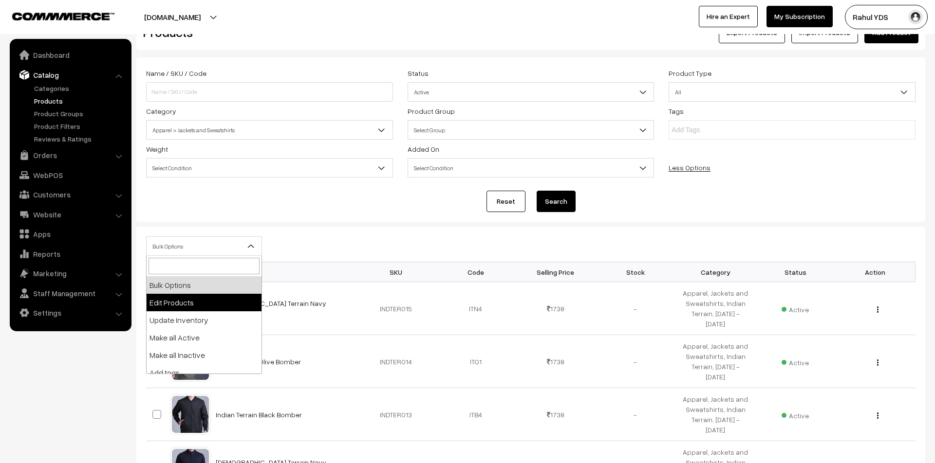
scroll to position [60, 0]
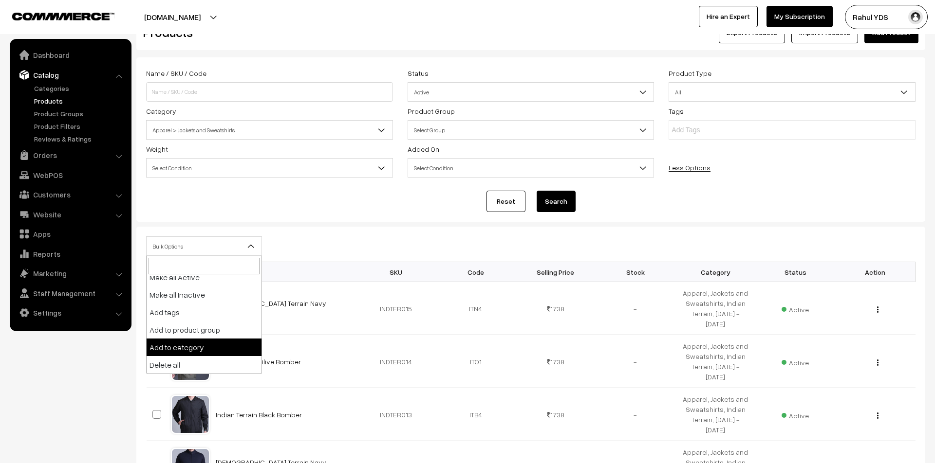
select select "category"
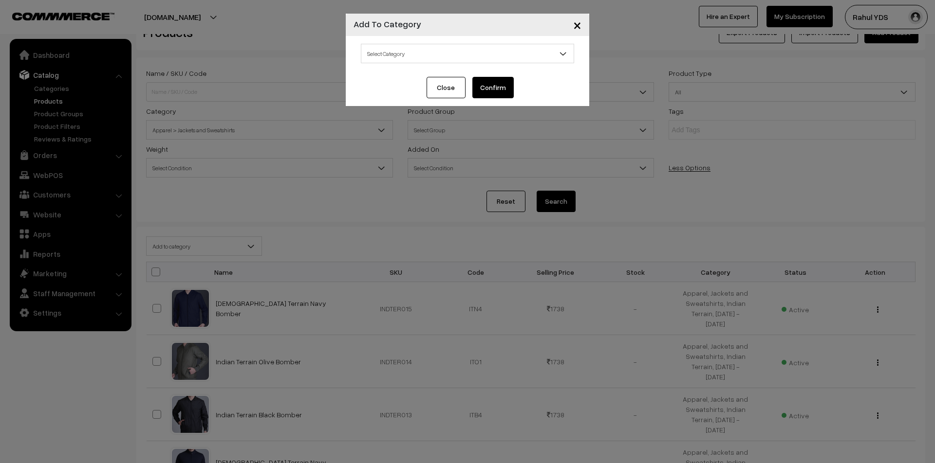
click at [497, 57] on span "Select Category" at bounding box center [467, 53] width 212 height 17
type input "z"
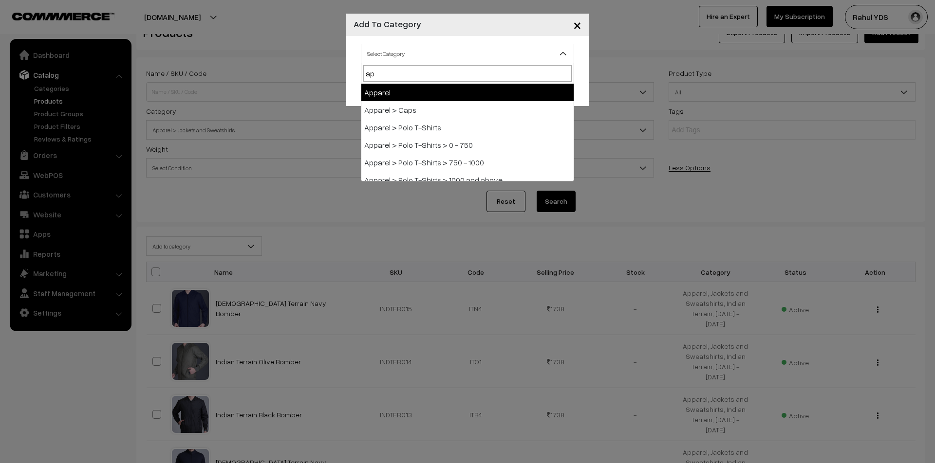
type input "app"
select select "2"
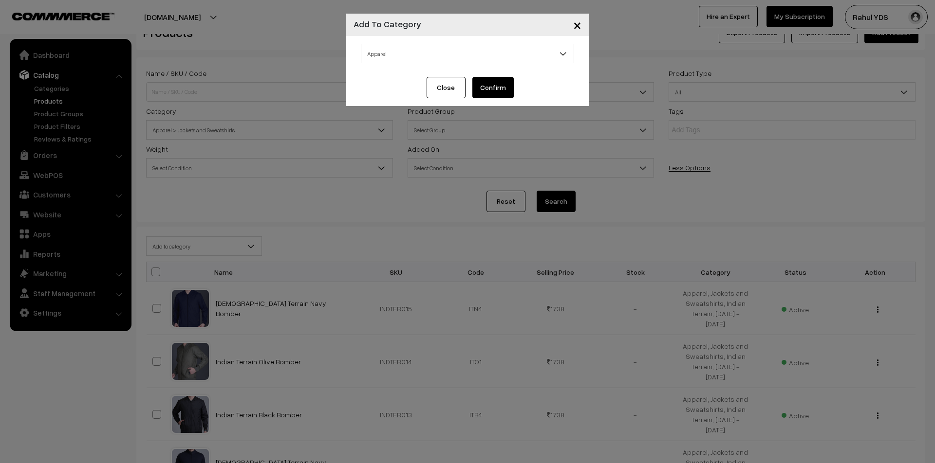
click at [497, 88] on button "Confirm" at bounding box center [492, 87] width 41 height 21
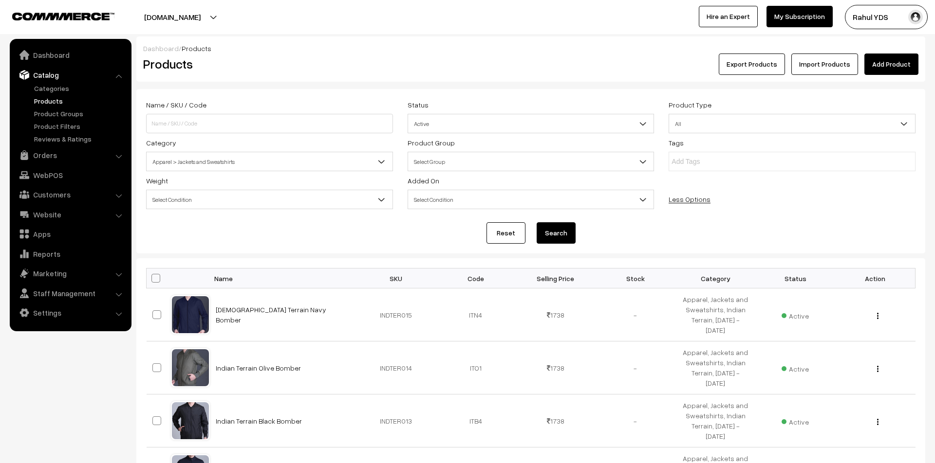
click at [284, 153] on span "Apparel > Jackets and Sweatshirts" at bounding box center [270, 161] width 246 height 17
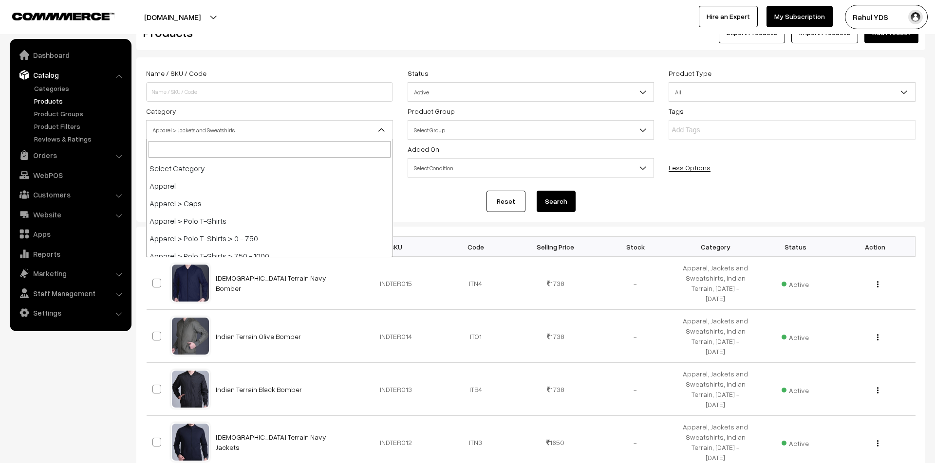
scroll to position [158, 0]
click at [323, 132] on span "Apparel > Jackets and Sweatshirts > 0 - 1000" at bounding box center [270, 130] width 246 height 17
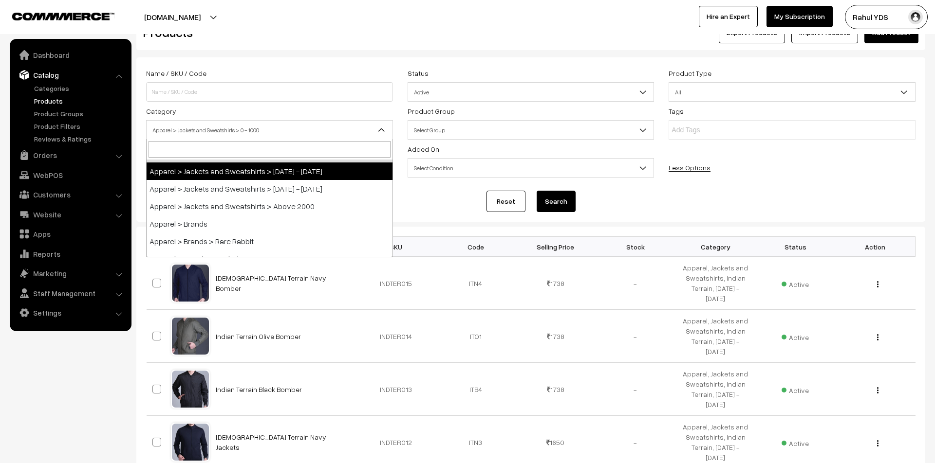
scroll to position [226, 0]
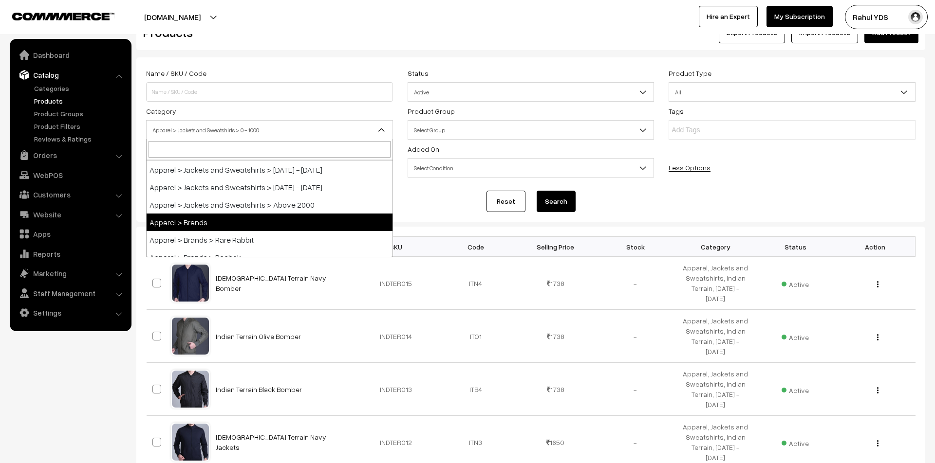
select select "64"
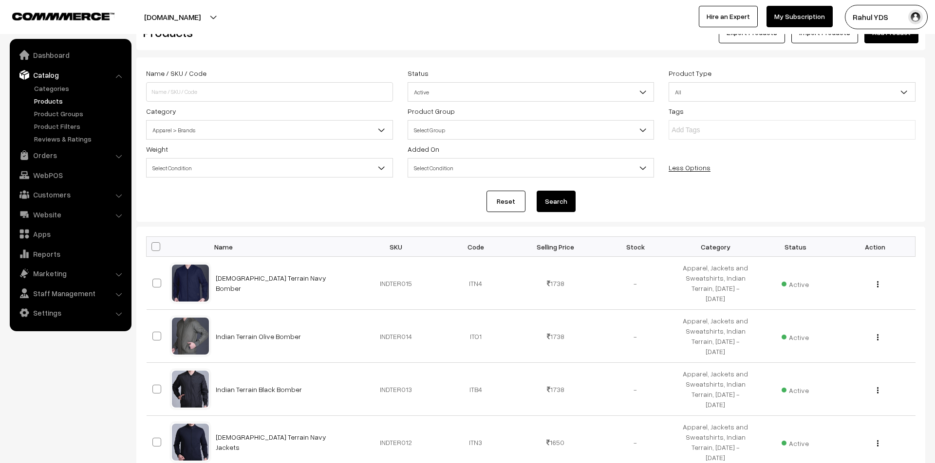
click at [569, 201] on button "Search" at bounding box center [555, 201] width 39 height 21
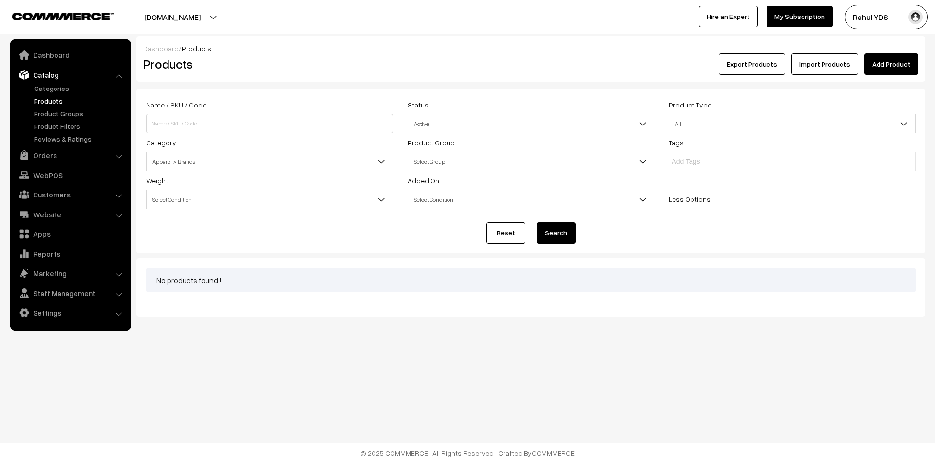
click at [312, 158] on span "Apparel > Brands" at bounding box center [270, 161] width 246 height 17
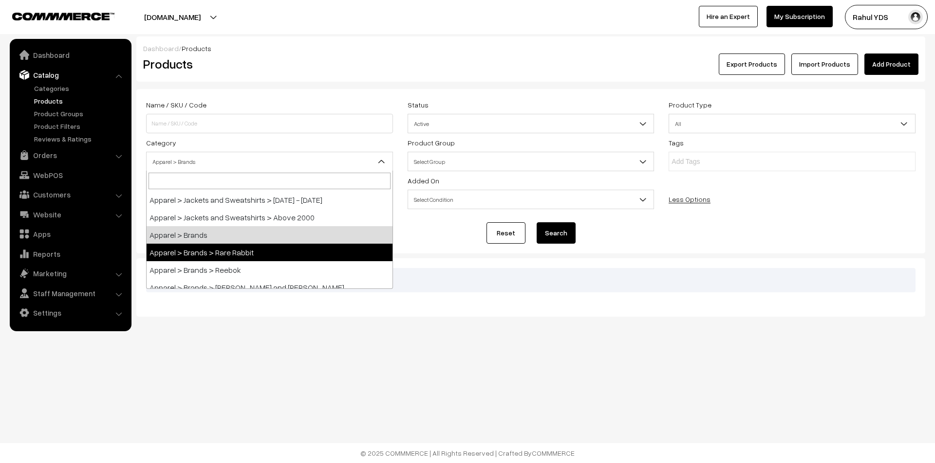
select select "48"
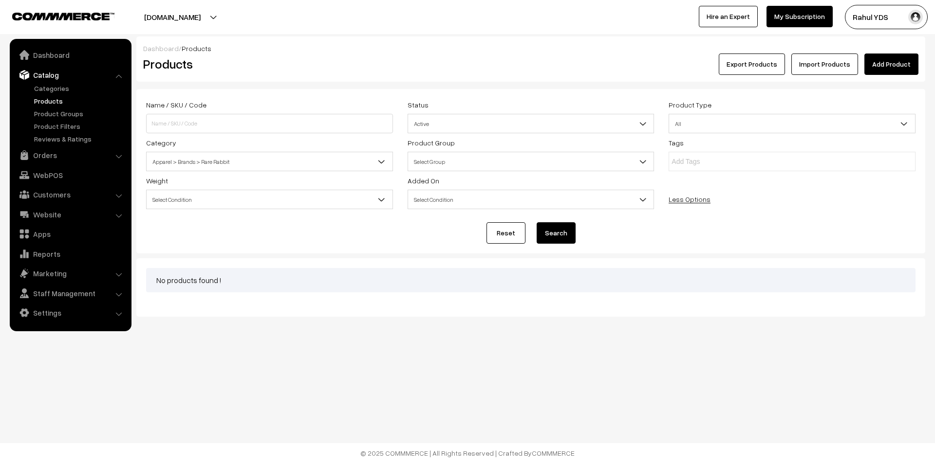
click at [547, 228] on button "Search" at bounding box center [555, 232] width 39 height 21
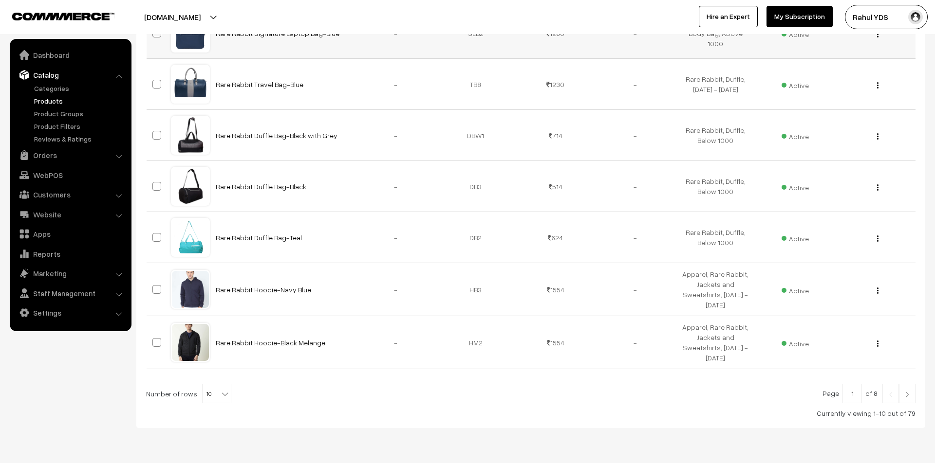
scroll to position [464, 0]
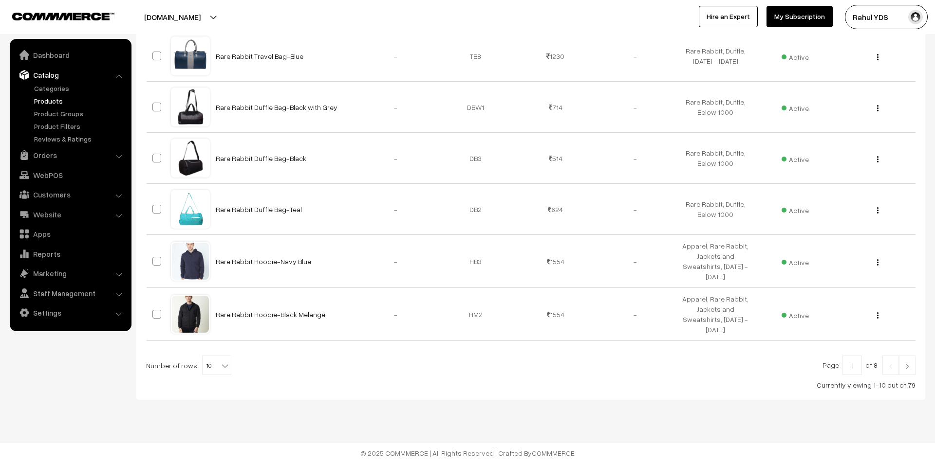
click at [208, 364] on span "10" at bounding box center [217, 365] width 28 height 19
select select "100"
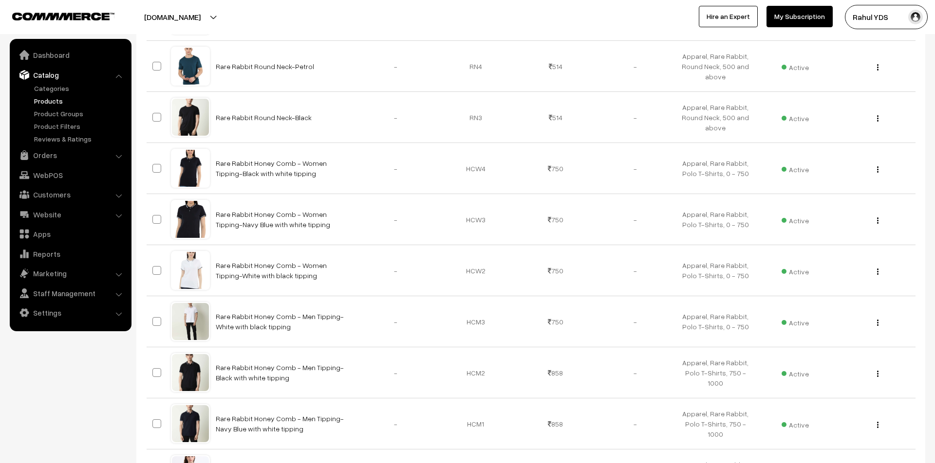
scroll to position [2374, 0]
